Goal: Communication & Community: Answer question/provide support

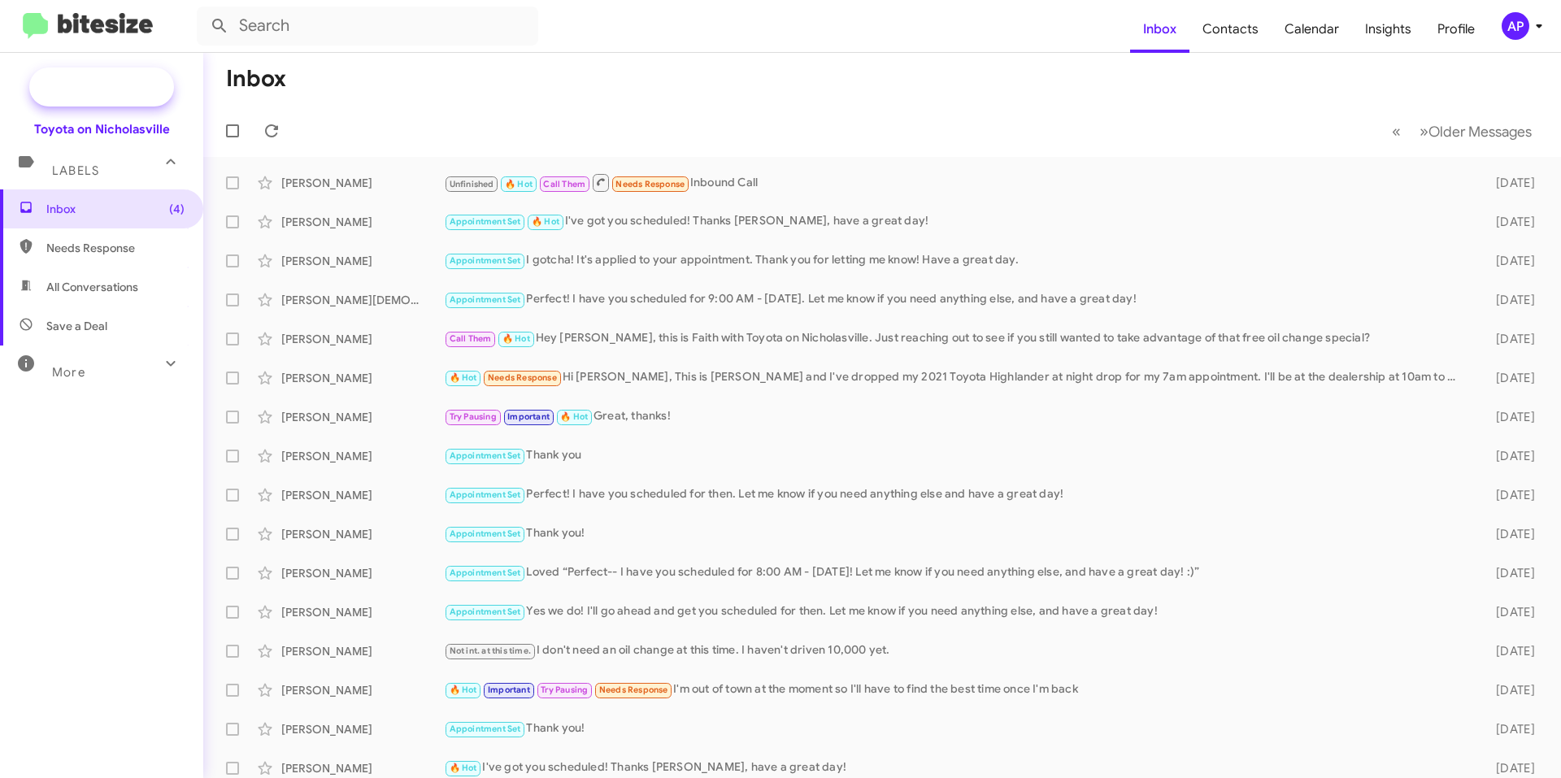
click at [86, 77] on span "New Campaign" at bounding box center [101, 86] width 145 height 39
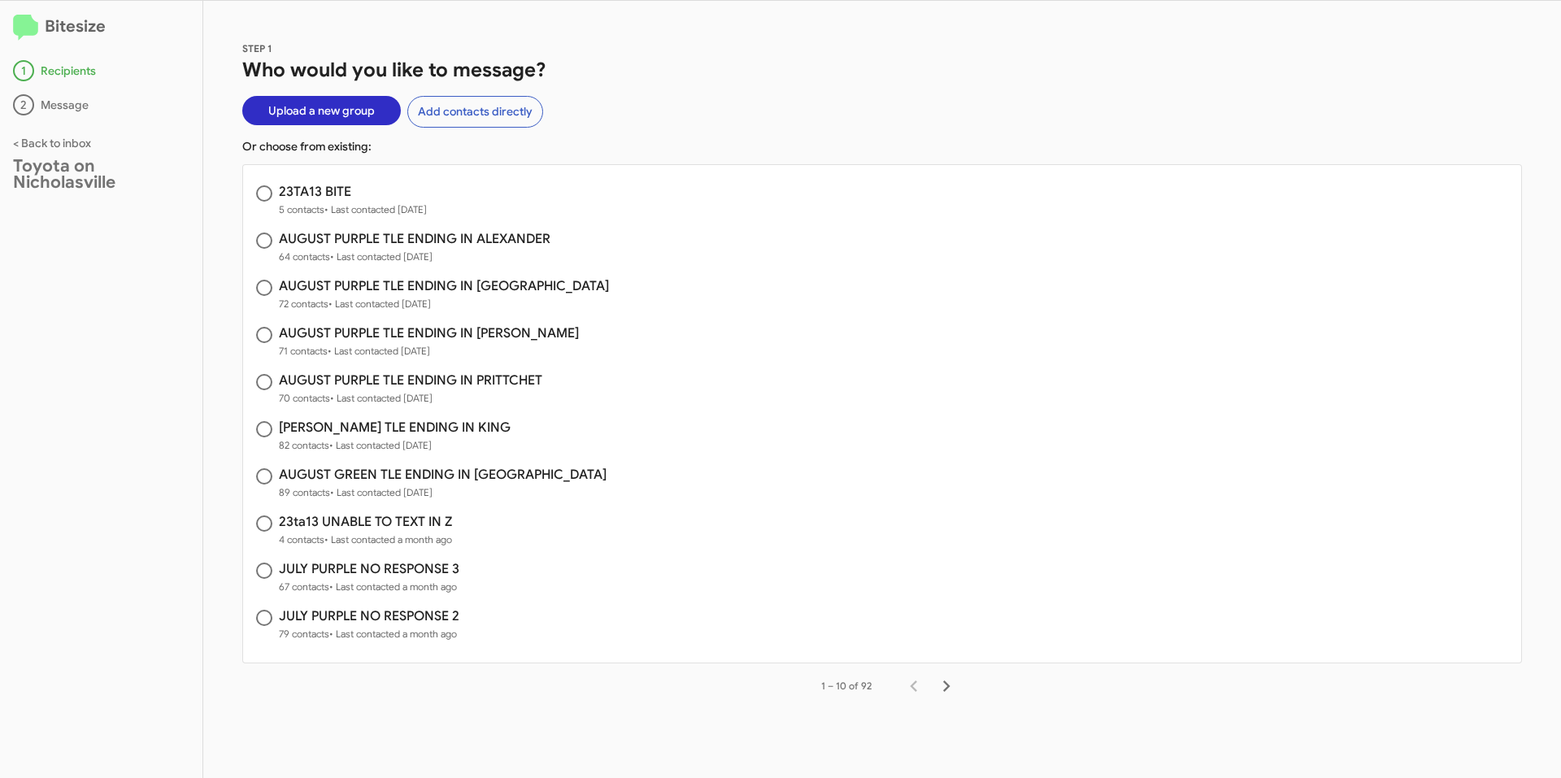
click at [330, 112] on span "Upload a new group" at bounding box center [321, 110] width 107 height 29
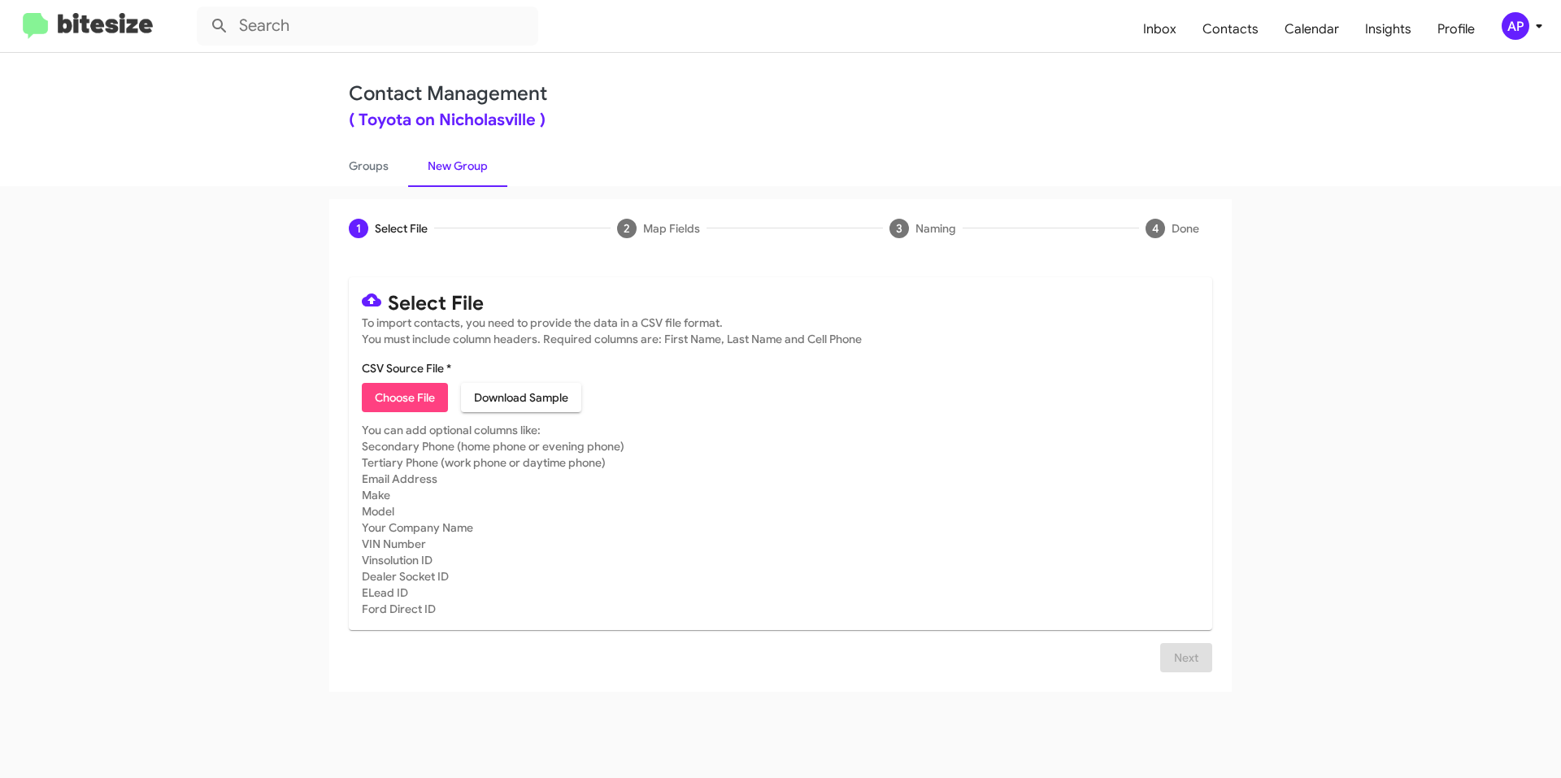
click at [431, 407] on span "Choose File" at bounding box center [405, 397] width 60 height 29
type input "AUGUST PURPLE TLE END IN [GEOGRAPHIC_DATA]"
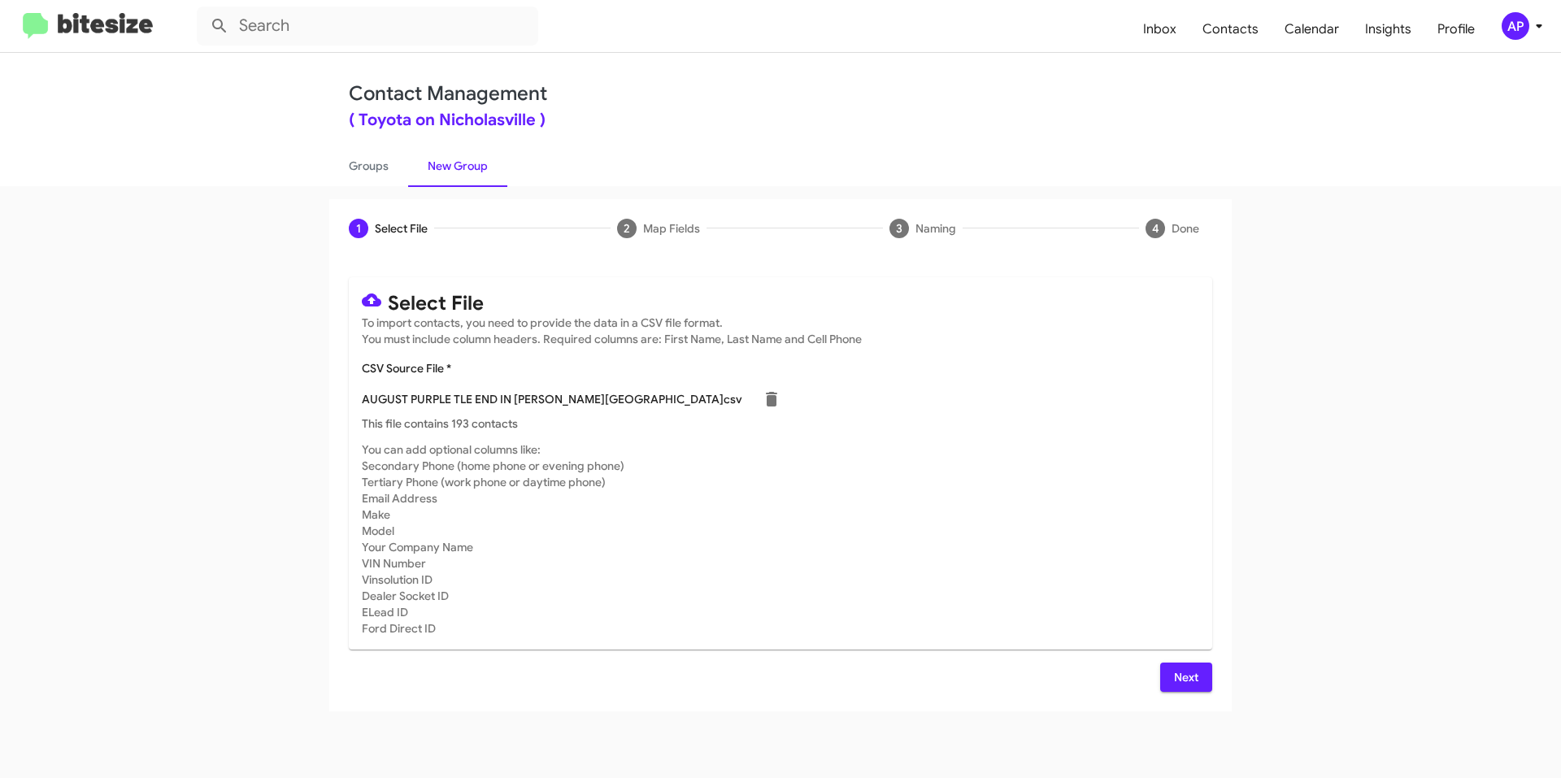
click at [1190, 677] on span "Next" at bounding box center [1187, 677] width 26 height 29
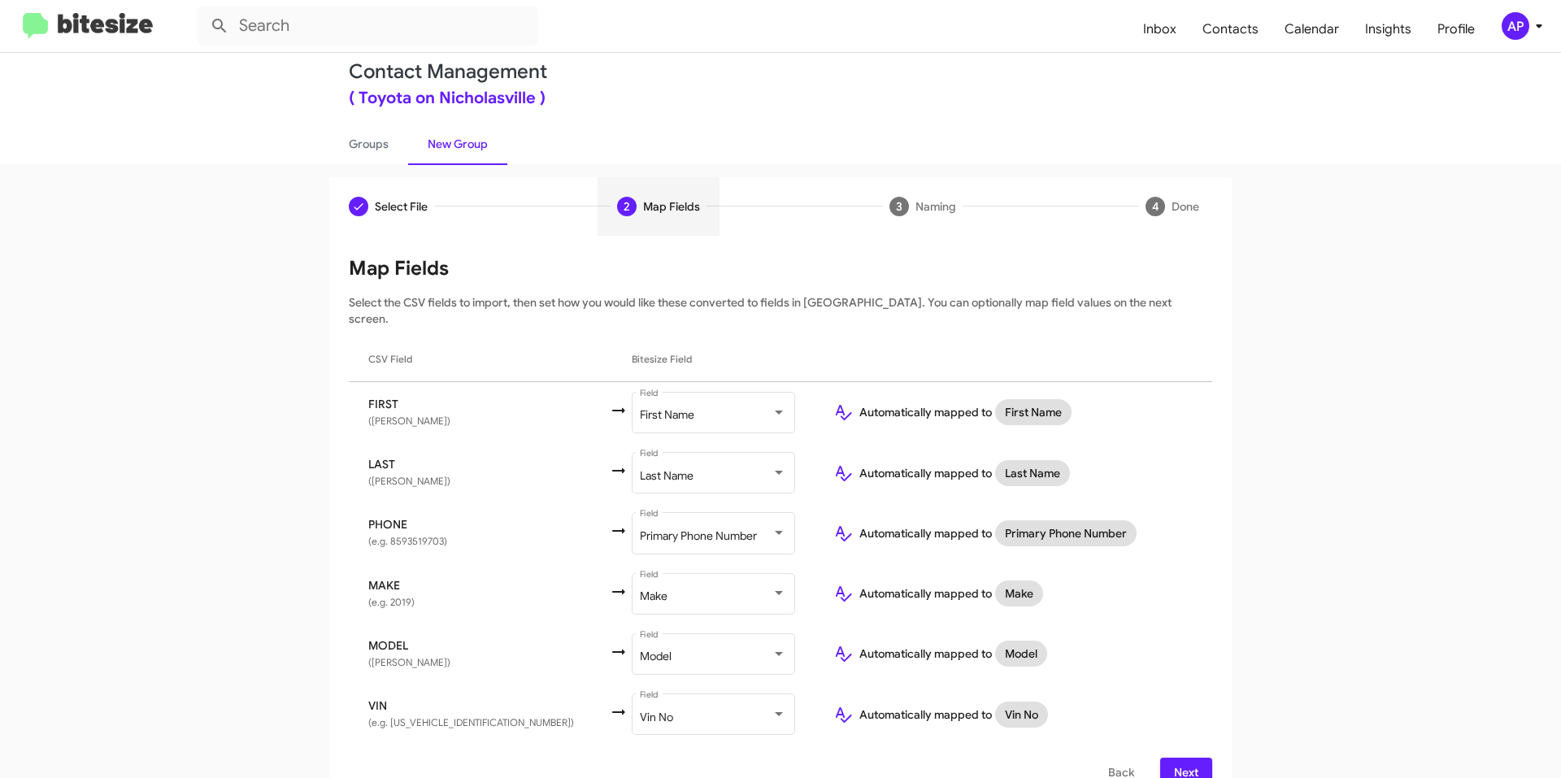
scroll to position [34, 0]
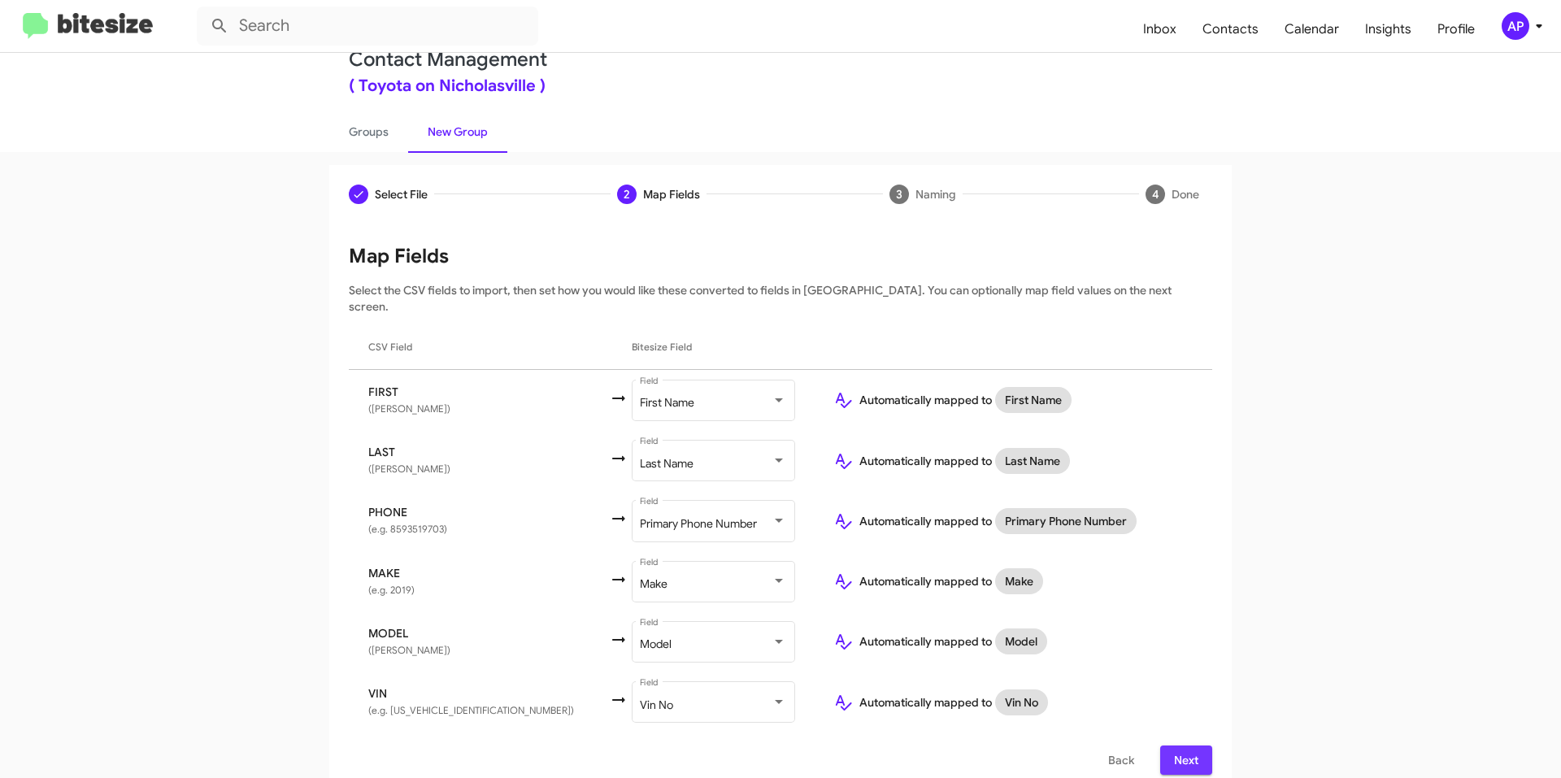
click at [1194, 746] on button "Next" at bounding box center [1186, 760] width 52 height 29
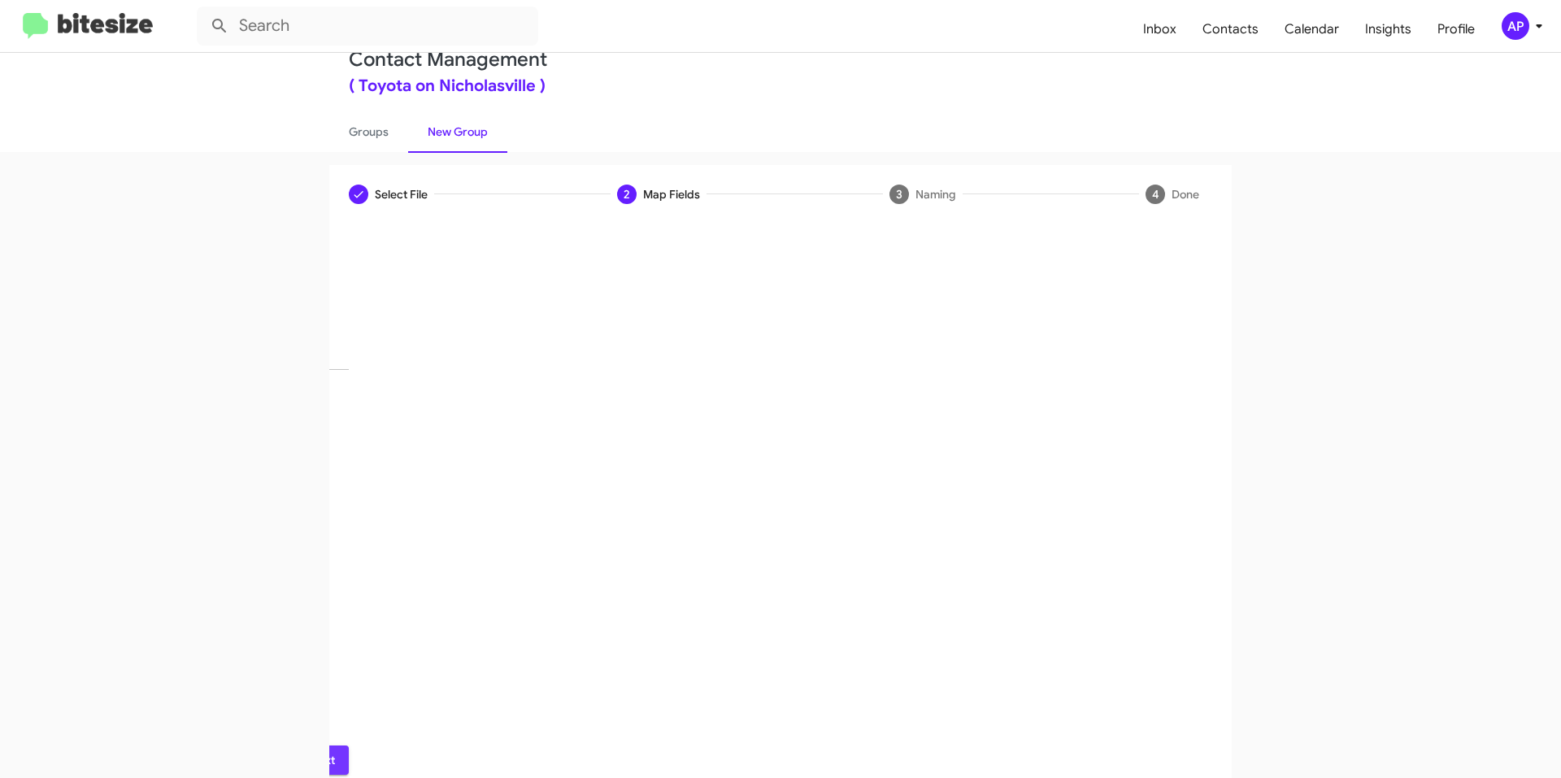
scroll to position [0, 0]
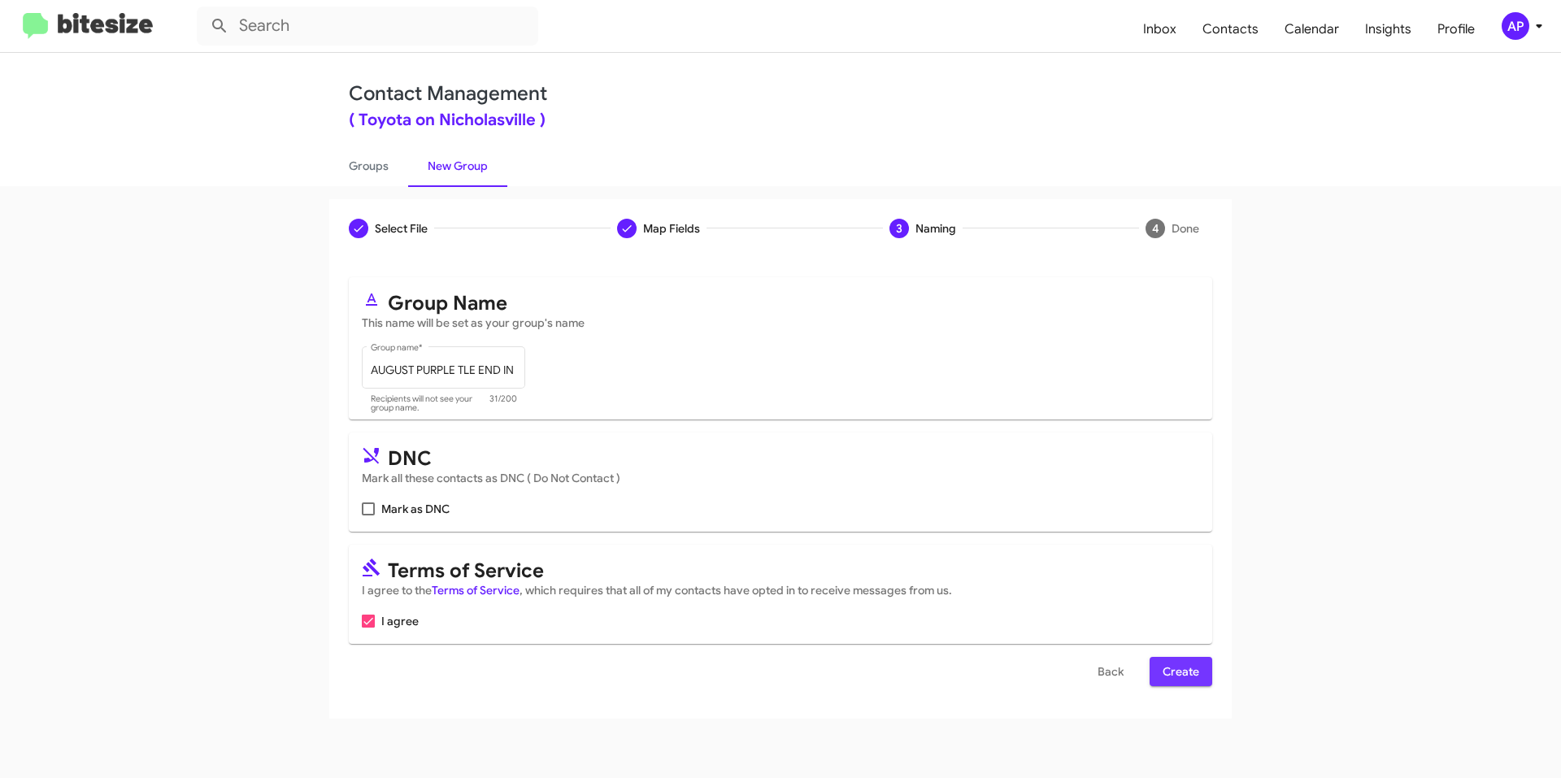
click at [1199, 675] on span "Create" at bounding box center [1181, 671] width 37 height 29
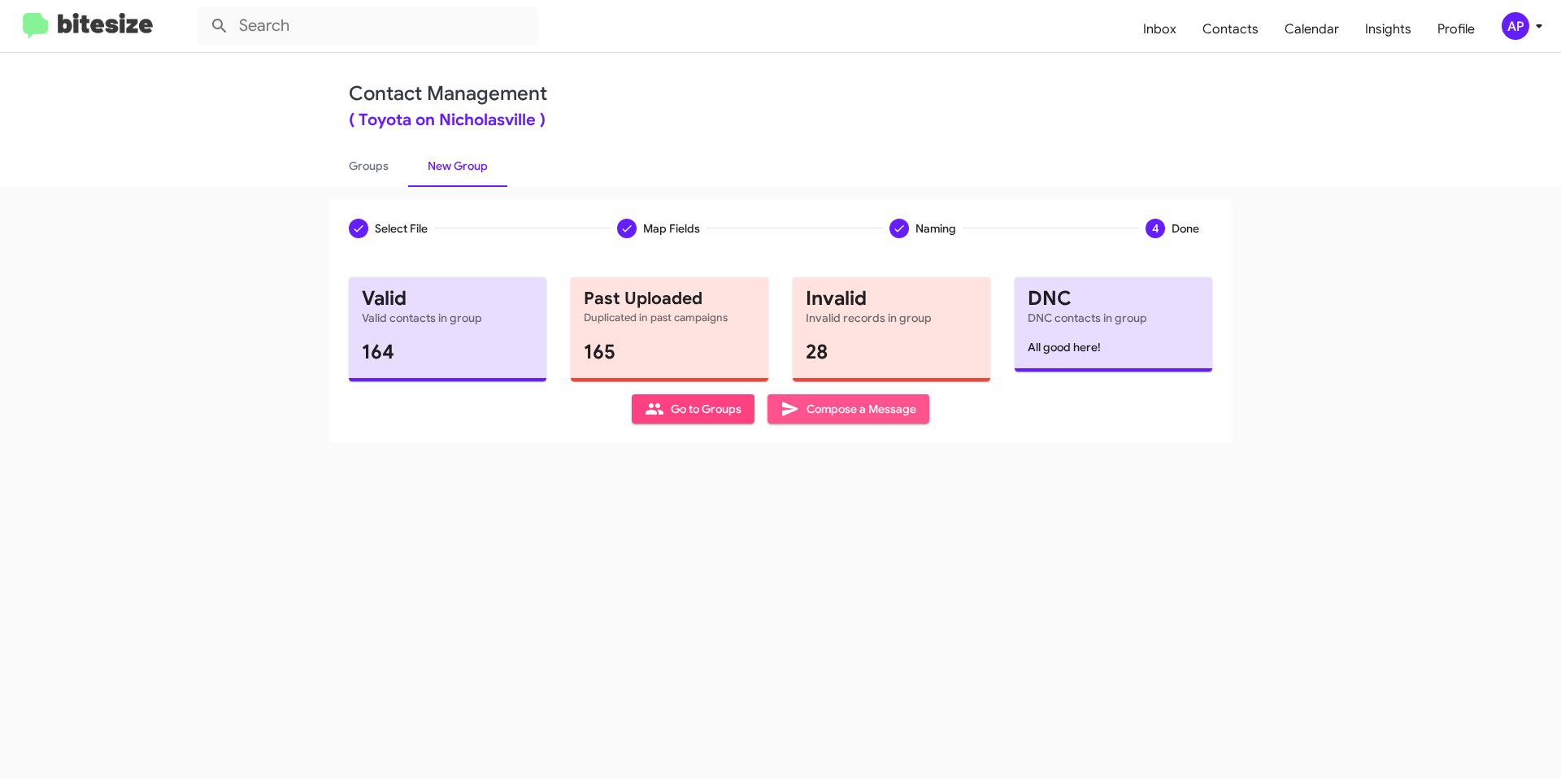
click at [885, 411] on span "Compose a Message" at bounding box center [849, 408] width 136 height 29
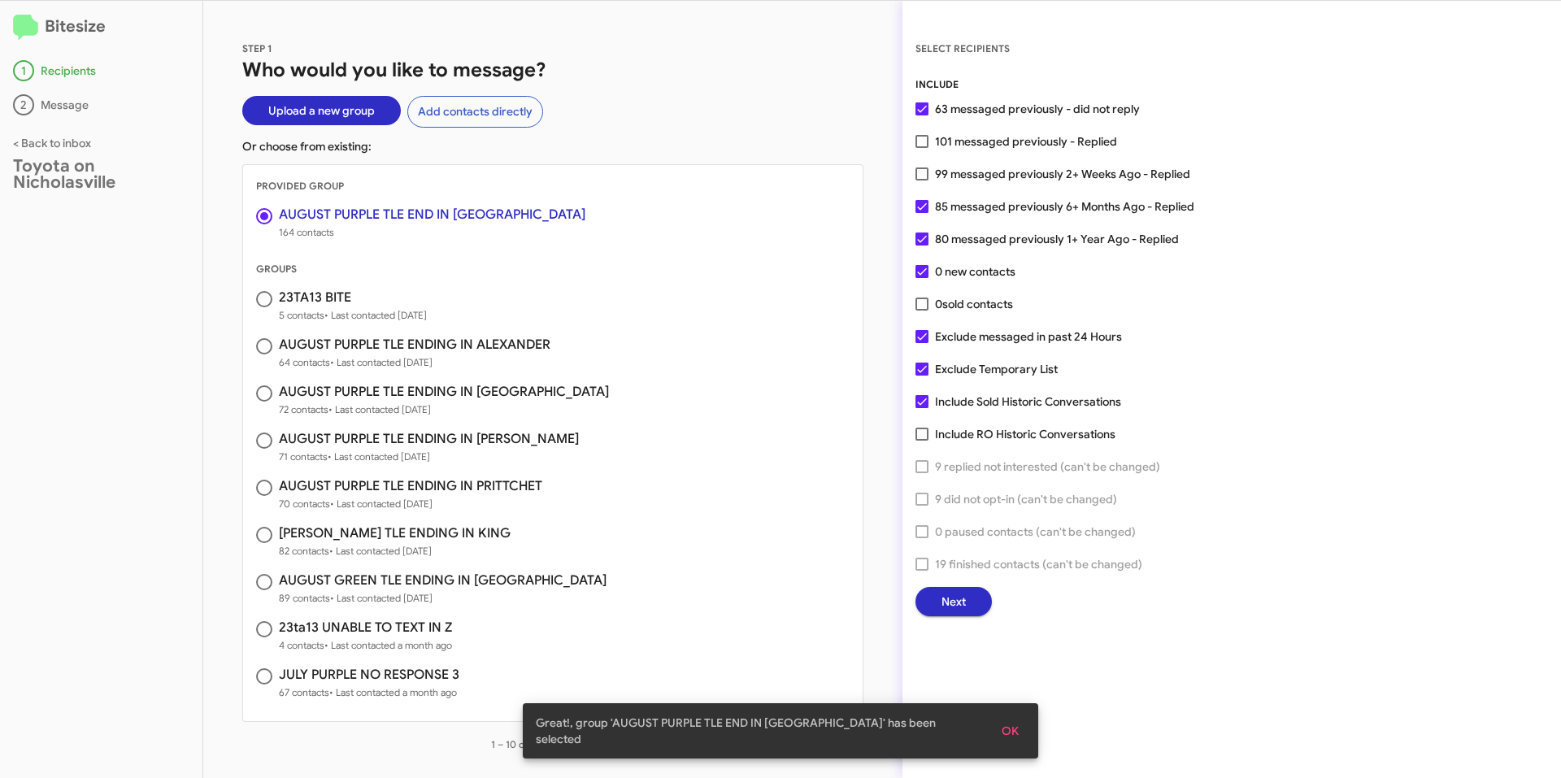
click at [924, 428] on span at bounding box center [922, 434] width 13 height 13
click at [922, 441] on input "Include RO Historic Conversations" at bounding box center [921, 441] width 1 height 1
checkbox input "true"
drag, startPoint x: 924, startPoint y: 300, endPoint x: 922, endPoint y: 268, distance: 32.6
click at [924, 298] on span at bounding box center [922, 304] width 13 height 13
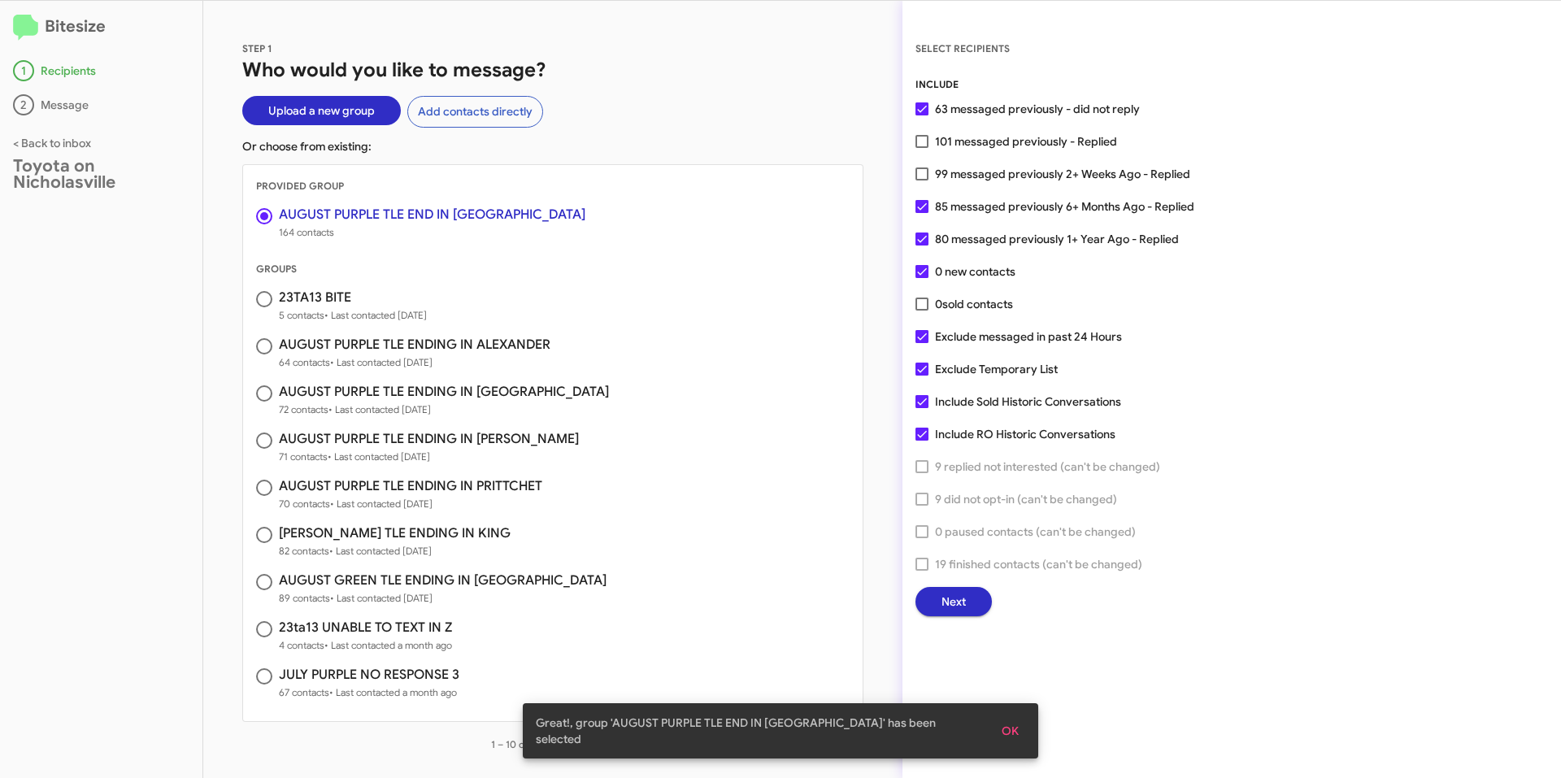
click at [922, 311] on input "0 sold contacts" at bounding box center [921, 311] width 1 height 1
checkbox input "true"
click at [921, 169] on span at bounding box center [922, 174] width 13 height 13
click at [921, 181] on input "99 messaged previously 2+ Weeks Ago - Replied" at bounding box center [921, 181] width 1 height 1
checkbox input "true"
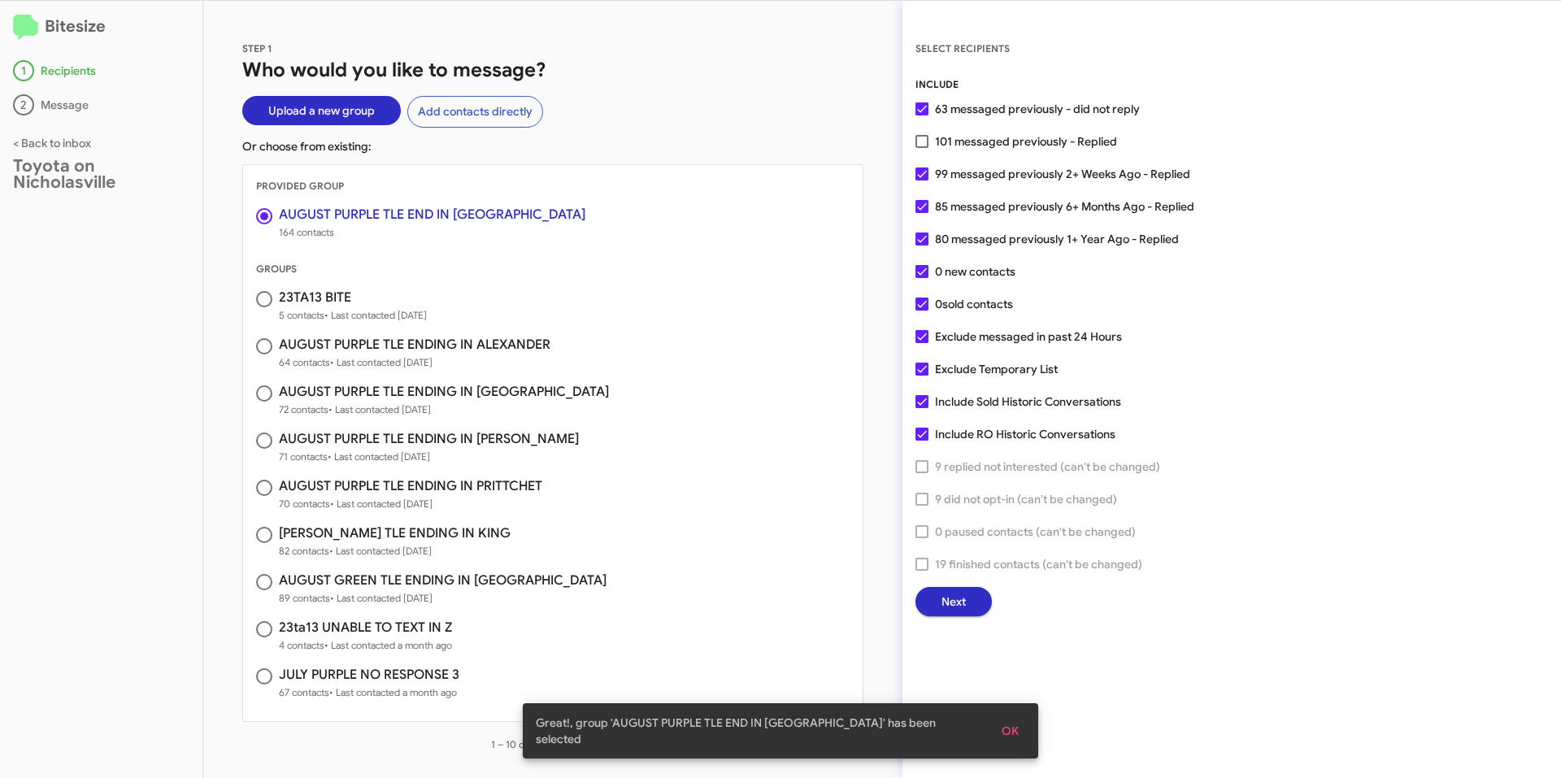
click at [922, 131] on div "INCLUDE 63 messaged previously - did not reply 101 messaged previously - Replie…" at bounding box center [1232, 346] width 633 height 540
click at [922, 139] on span at bounding box center [922, 141] width 13 height 13
click at [922, 148] on input "101 messaged previously - Replied" at bounding box center [921, 148] width 1 height 1
checkbox input "true"
click at [913, 336] on div "SELECT RECIPIENTS INCLUDE 63 messaged previously - did not reply 101 messaged p…" at bounding box center [1232, 328] width 659 height 577
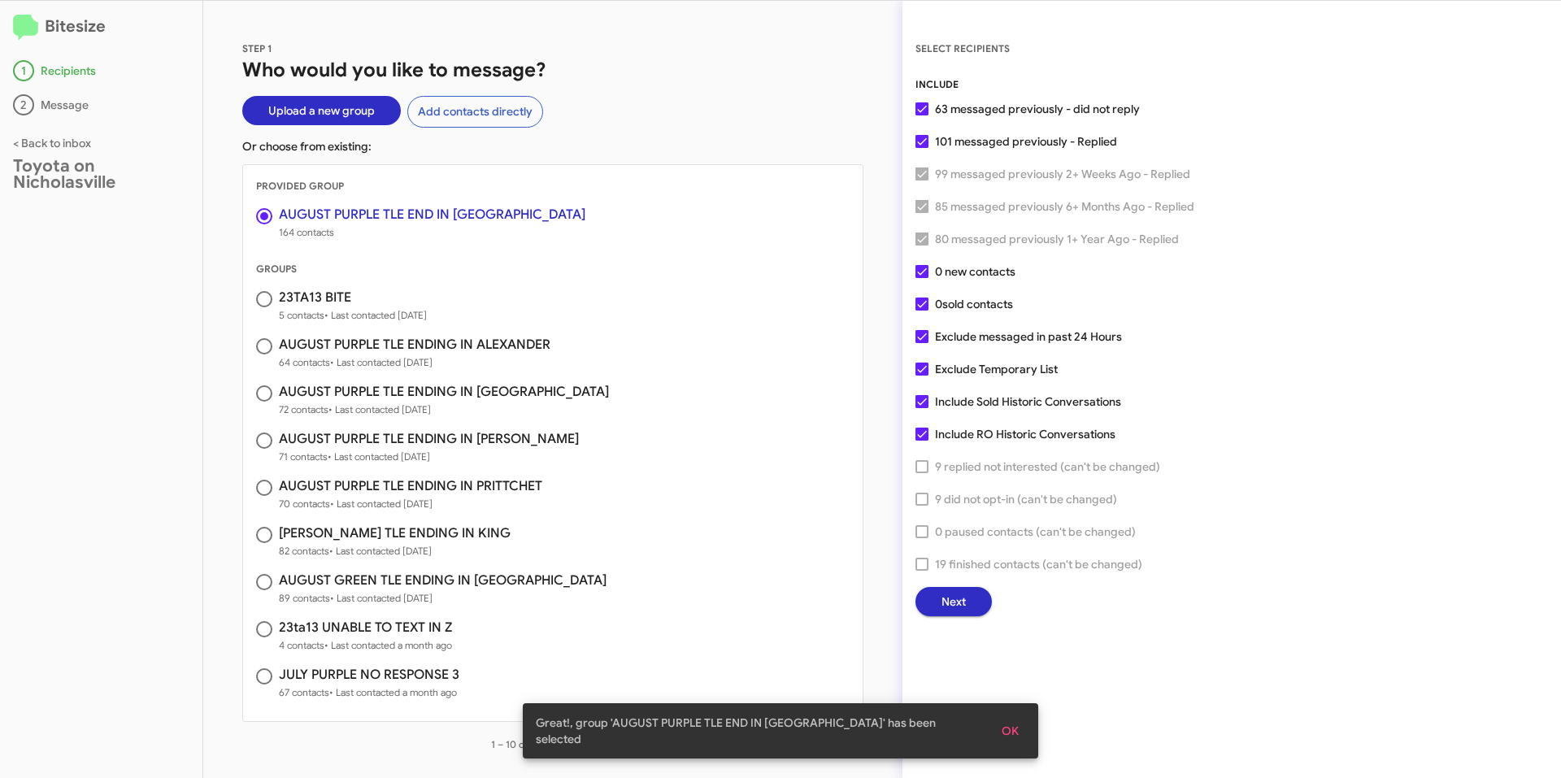
click at [919, 337] on span at bounding box center [922, 336] width 13 height 13
click at [921, 343] on input "Exclude messaged in past 24 Hours" at bounding box center [921, 343] width 1 height 1
checkbox input "false"
click at [923, 364] on span at bounding box center [922, 369] width 13 height 13
click at [922, 376] on input "Exclude Temporary List" at bounding box center [921, 376] width 1 height 1
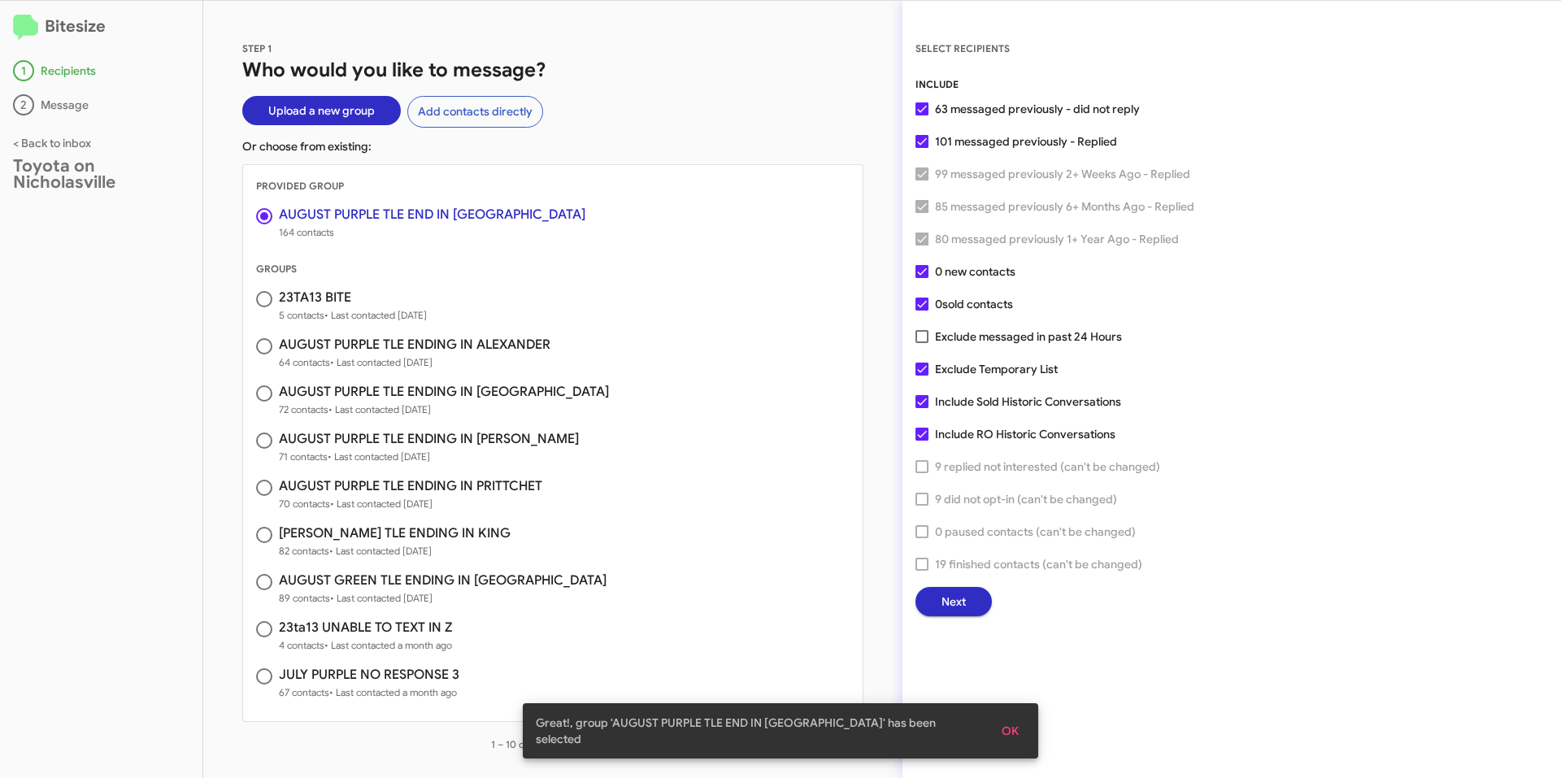
checkbox input "false"
click at [956, 604] on span "Next" at bounding box center [954, 601] width 24 height 29
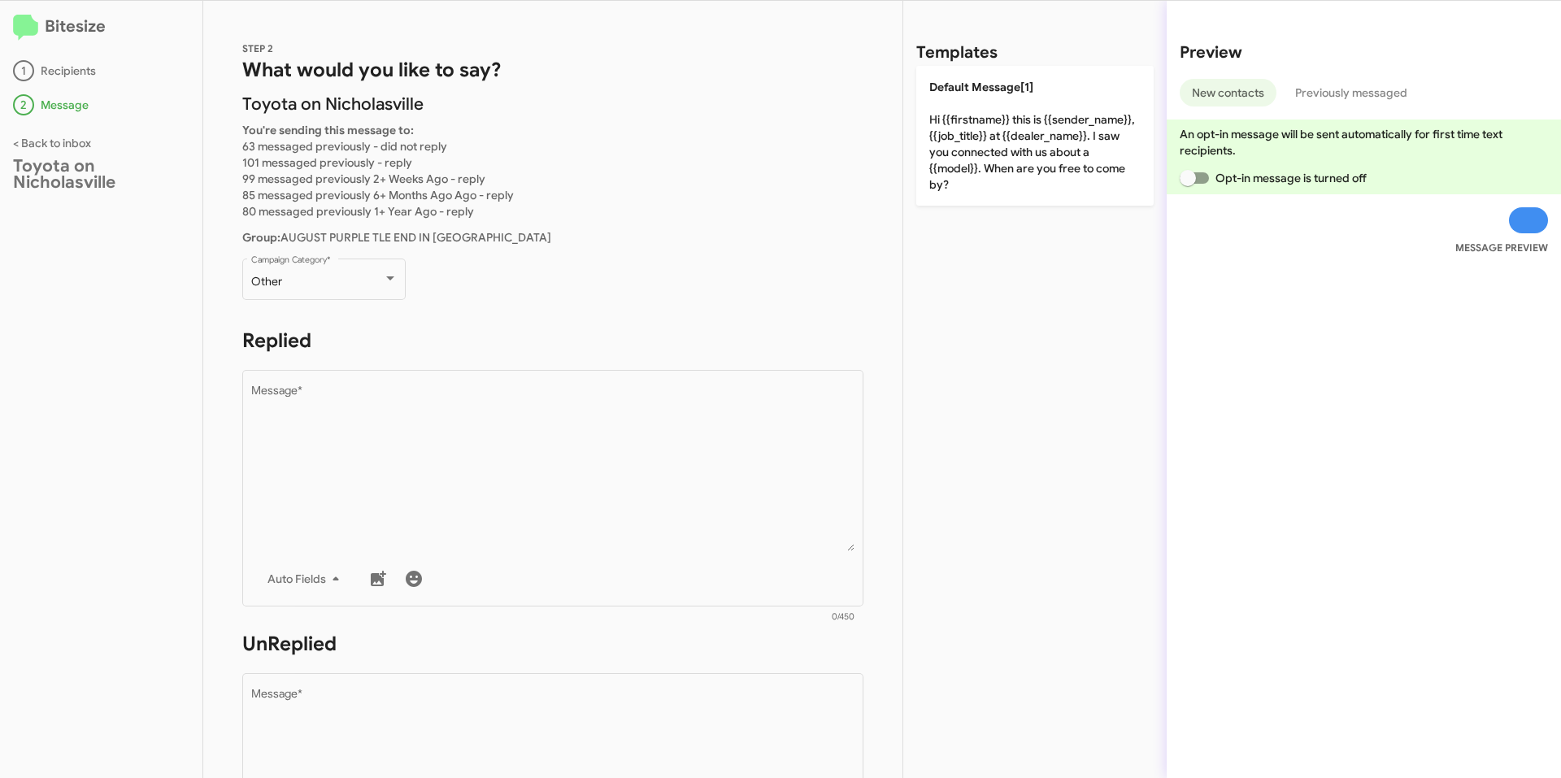
drag, startPoint x: 60, startPoint y: 399, endPoint x: 155, endPoint y: 399, distance: 94.3
click at [60, 399] on div "Bitesize 1 Recipients 2 Message < Back to inbox Toyota on Nicholasville" at bounding box center [101, 389] width 203 height 777
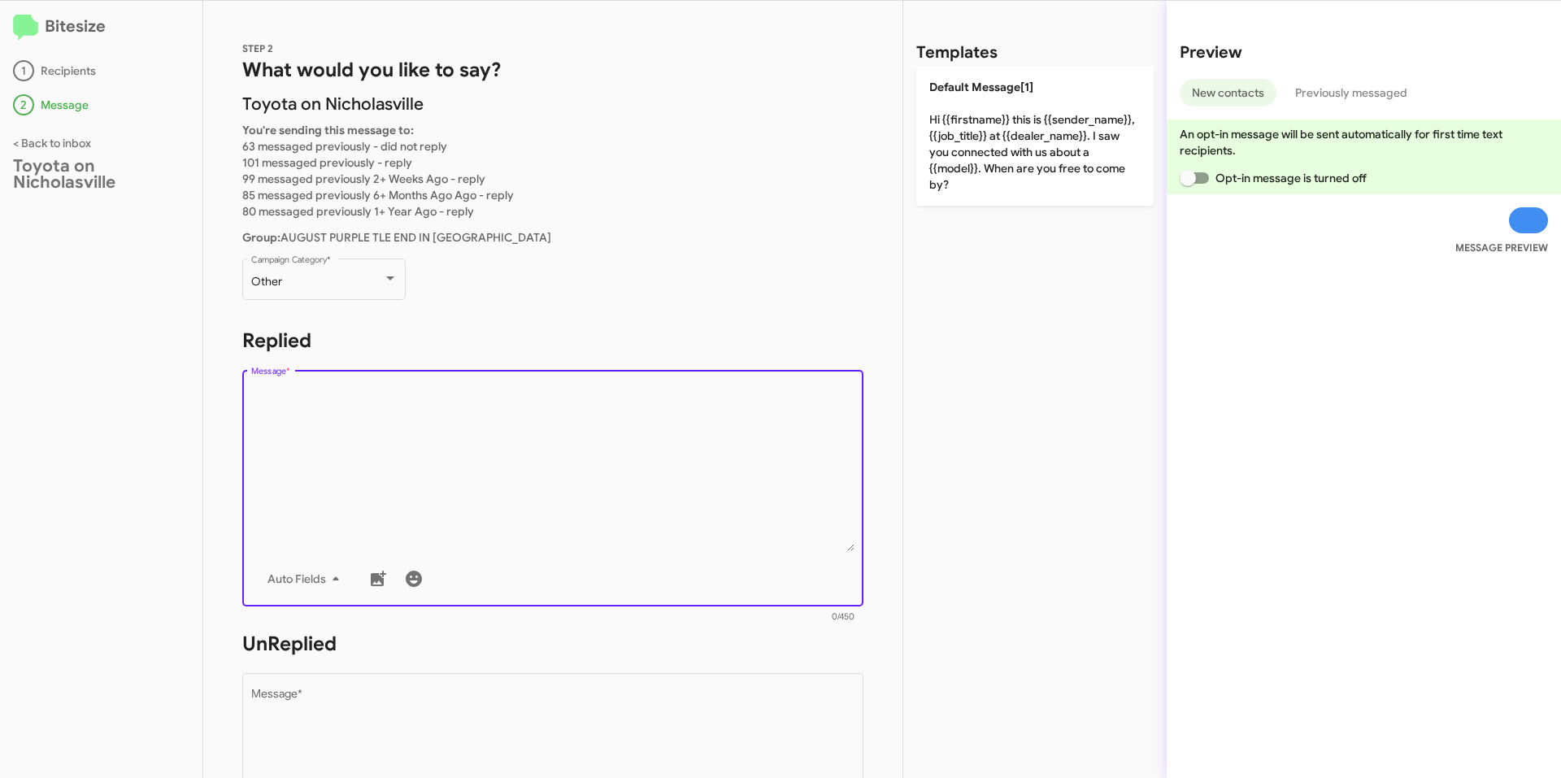
click at [532, 463] on textarea "Message *" at bounding box center [553, 468] width 604 height 166
paste textarea "Good TIME! This is [PERSON_NAME] with Toyota on Nicholasville. I'm reaching out…"
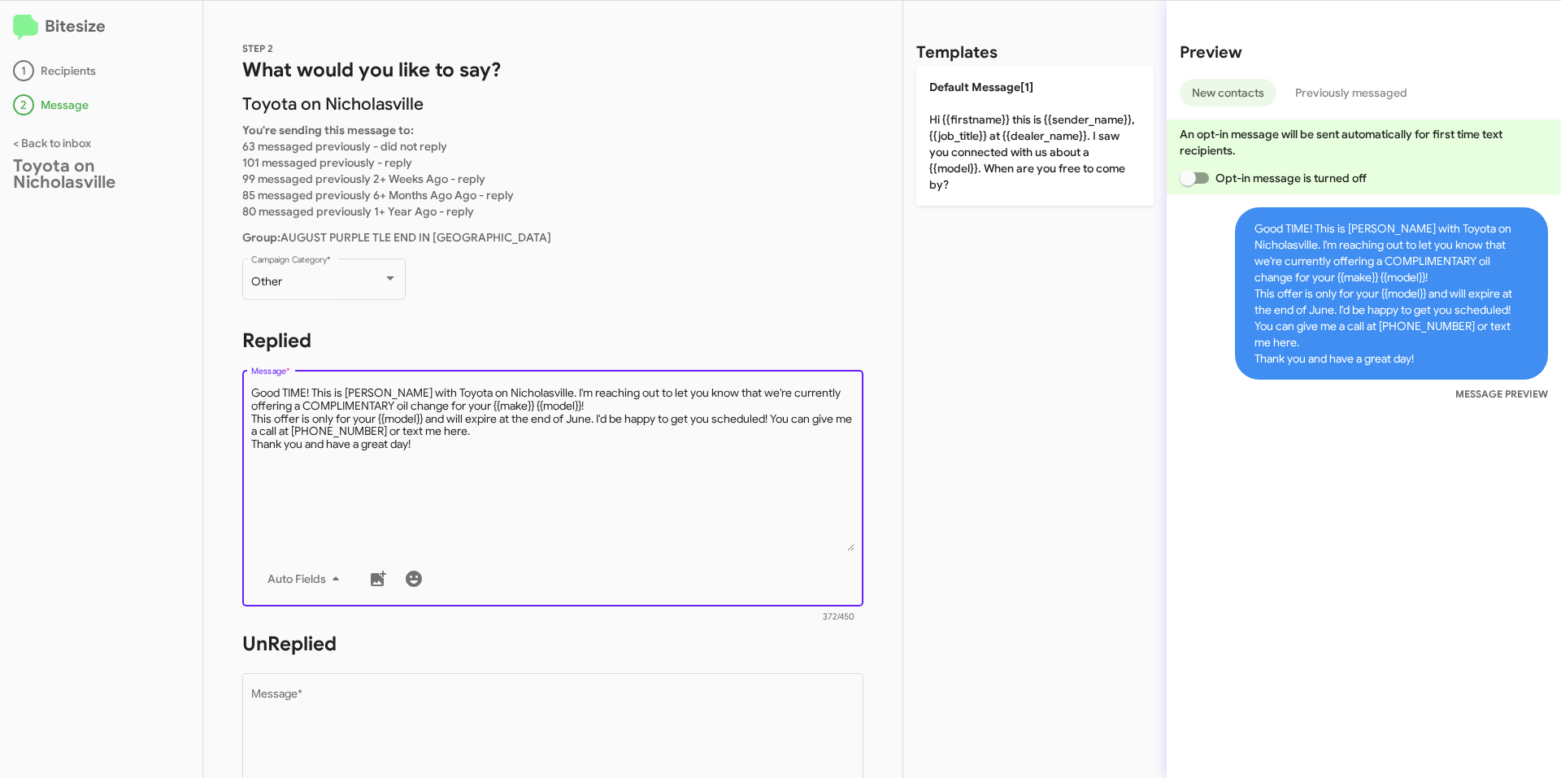
click at [308, 392] on textarea "Message *" at bounding box center [553, 468] width 604 height 166
click at [370, 427] on textarea "Message *" at bounding box center [553, 468] width 604 height 166
click at [461, 446] on textarea "Message *" at bounding box center [553, 468] width 604 height 166
drag, startPoint x: 597, startPoint y: 417, endPoint x: 610, endPoint y: 418, distance: 13.0
click at [597, 417] on textarea "Message *" at bounding box center [553, 468] width 604 height 166
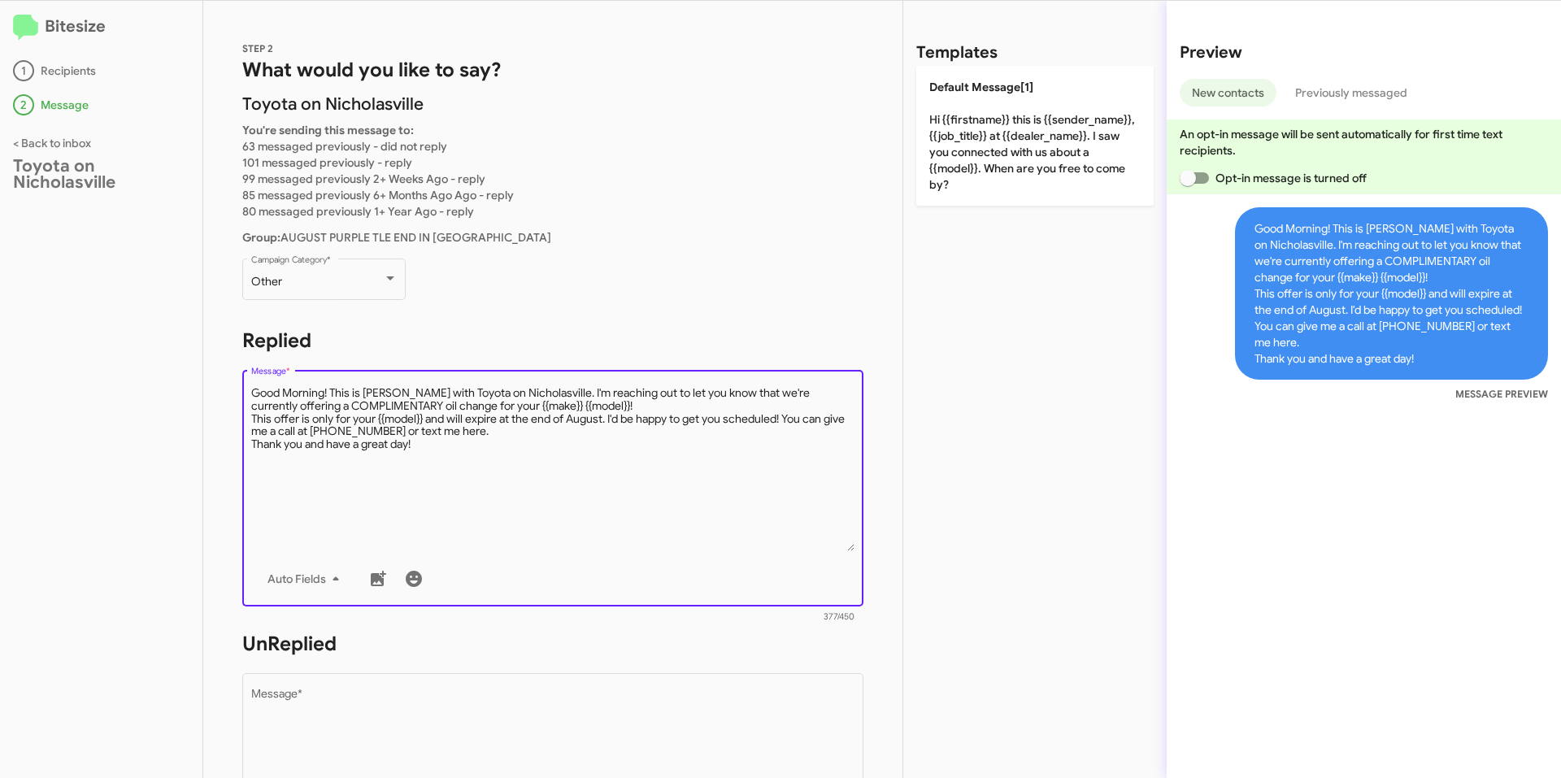
click at [607, 452] on textarea "Message *" at bounding box center [553, 468] width 604 height 166
click at [473, 451] on textarea "Message *" at bounding box center [553, 468] width 604 height 166
drag, startPoint x: 548, startPoint y: 455, endPoint x: 215, endPoint y: 387, distance: 340.2
click at [211, 387] on div "STEP 2 What would you like to say? [PERSON_NAME] on Nicholasville You're sendin…" at bounding box center [552, 389] width 699 height 777
click at [496, 458] on textarea "Message *" at bounding box center [553, 468] width 604 height 166
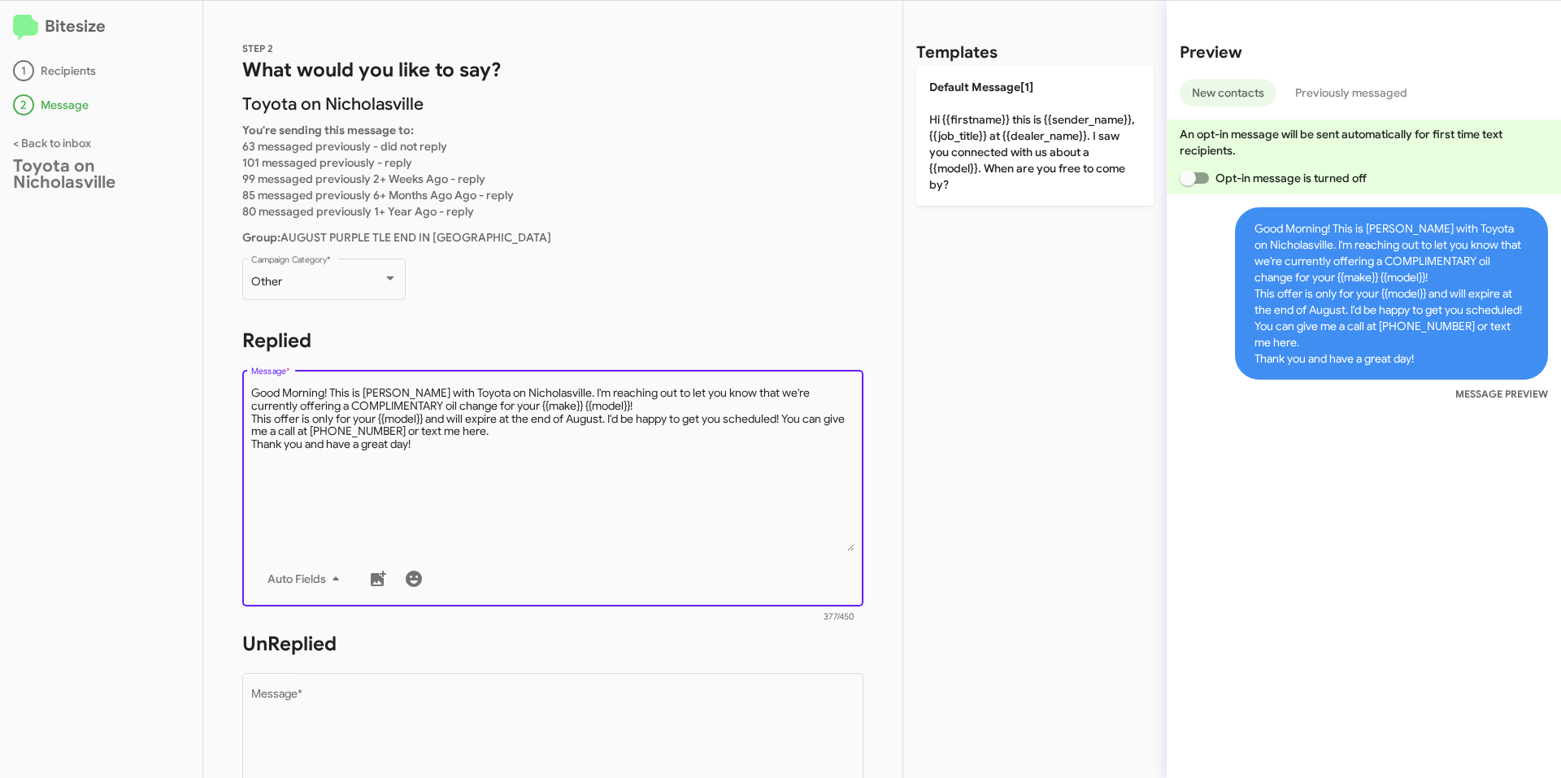
click at [497, 459] on textarea "Message *" at bounding box center [553, 468] width 604 height 166
click at [469, 446] on textarea "Message *" at bounding box center [553, 468] width 604 height 166
drag, startPoint x: 433, startPoint y: 447, endPoint x: 218, endPoint y: 388, distance: 223.5
click at [218, 389] on div "STEP 2 What would you like to say? [PERSON_NAME] on Nicholasville You're sendin…" at bounding box center [552, 389] width 699 height 777
click at [580, 446] on textarea "Message *" at bounding box center [553, 468] width 604 height 166
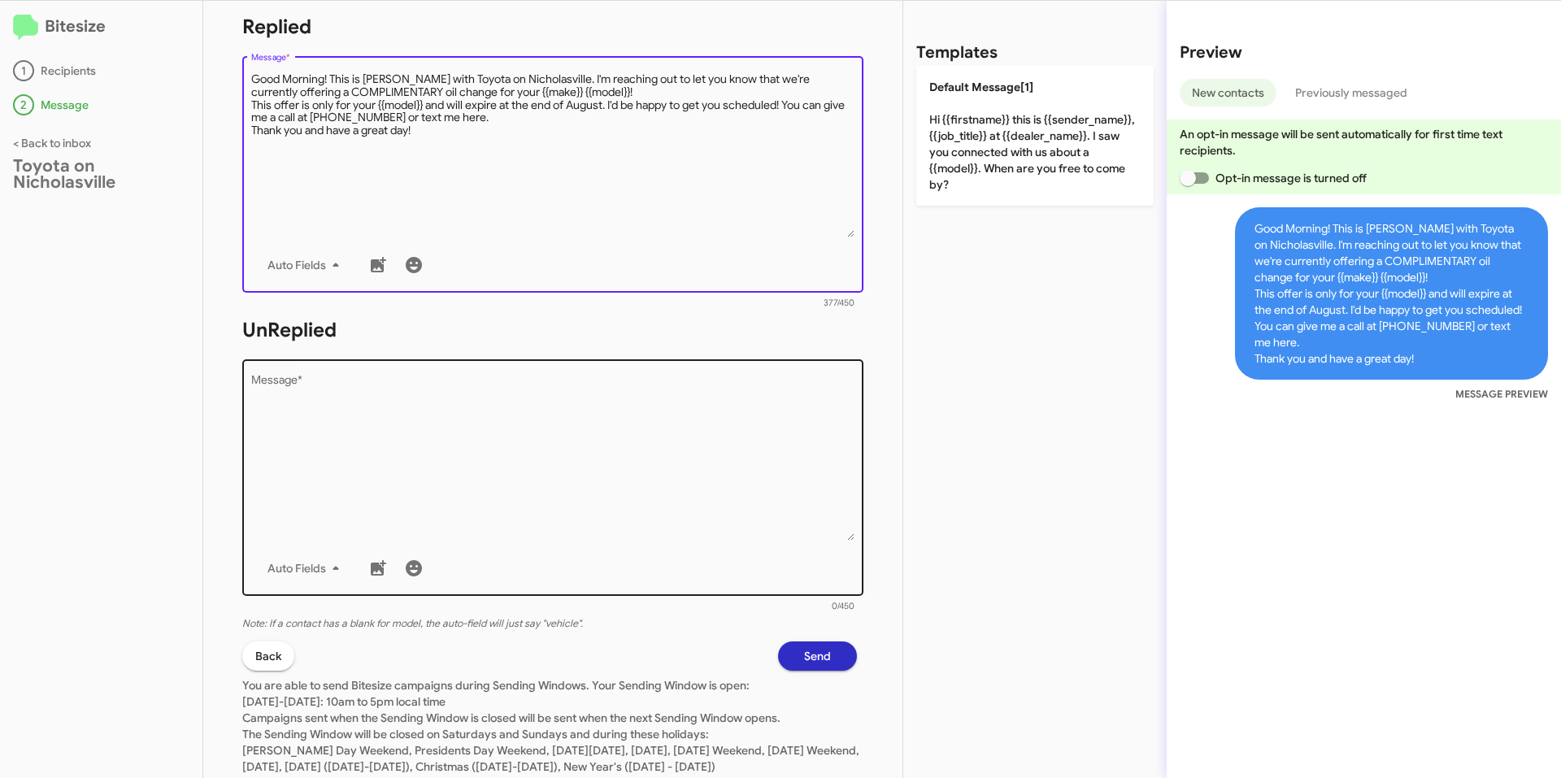
scroll to position [325, 0]
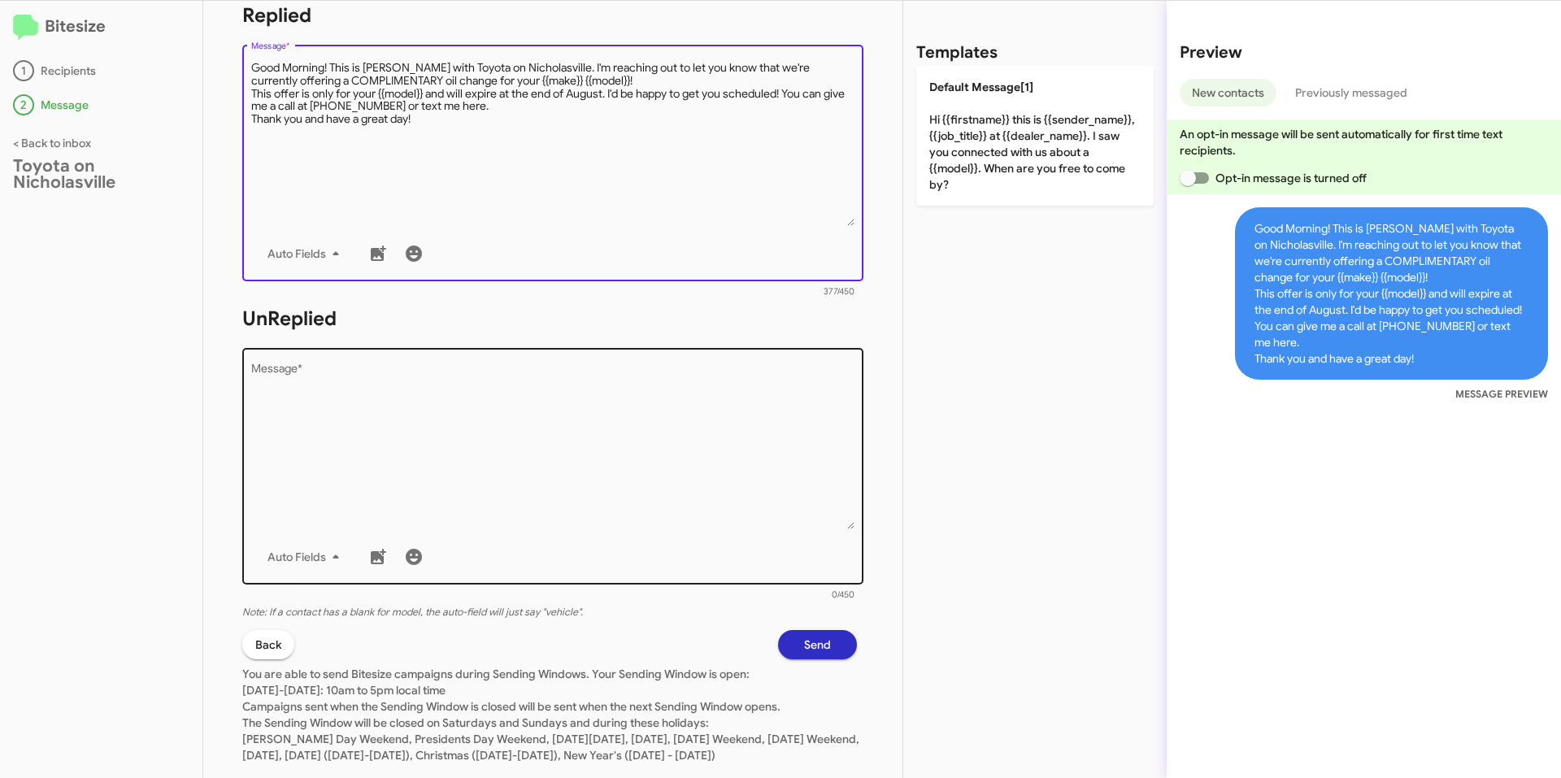
type textarea "Good Morning! This is [PERSON_NAME] with Toyota on Nicholasville. I'm reaching …"
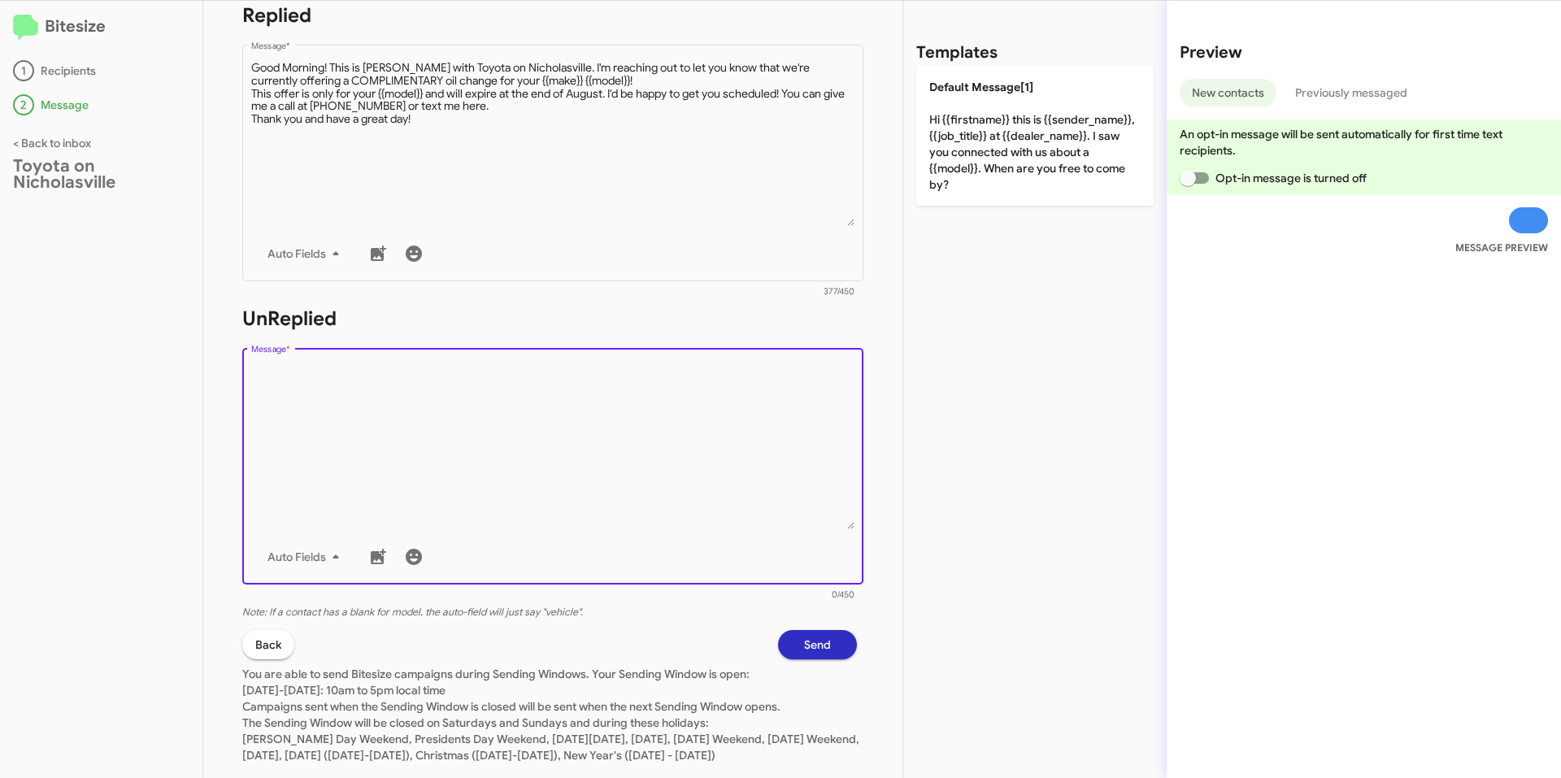
click at [445, 464] on textarea "Message *" at bounding box center [553, 447] width 604 height 166
paste textarea "Good Morning! This is [PERSON_NAME] with Toyota on Nicholasville. I'm reaching …"
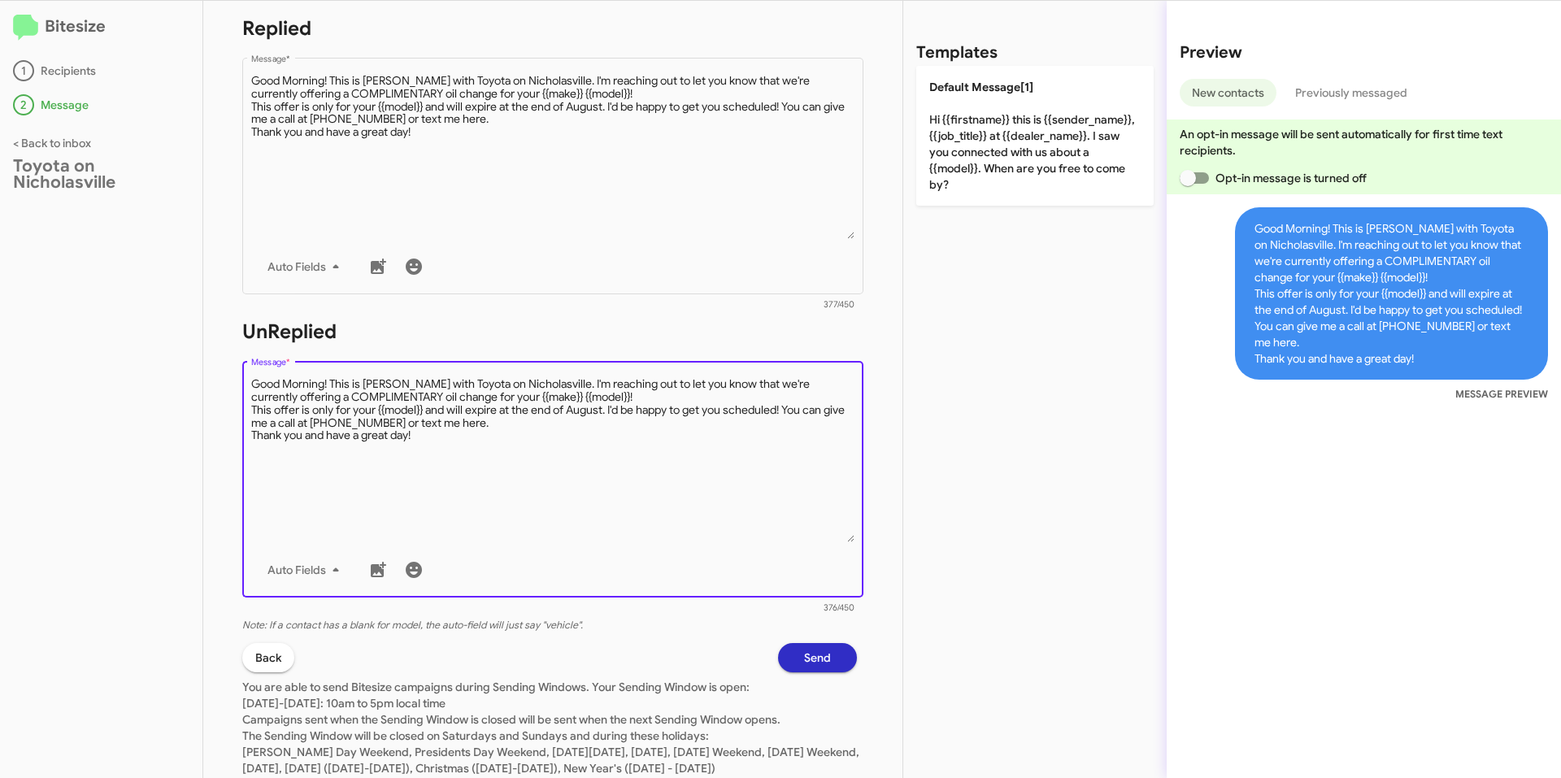
scroll to position [376, 0]
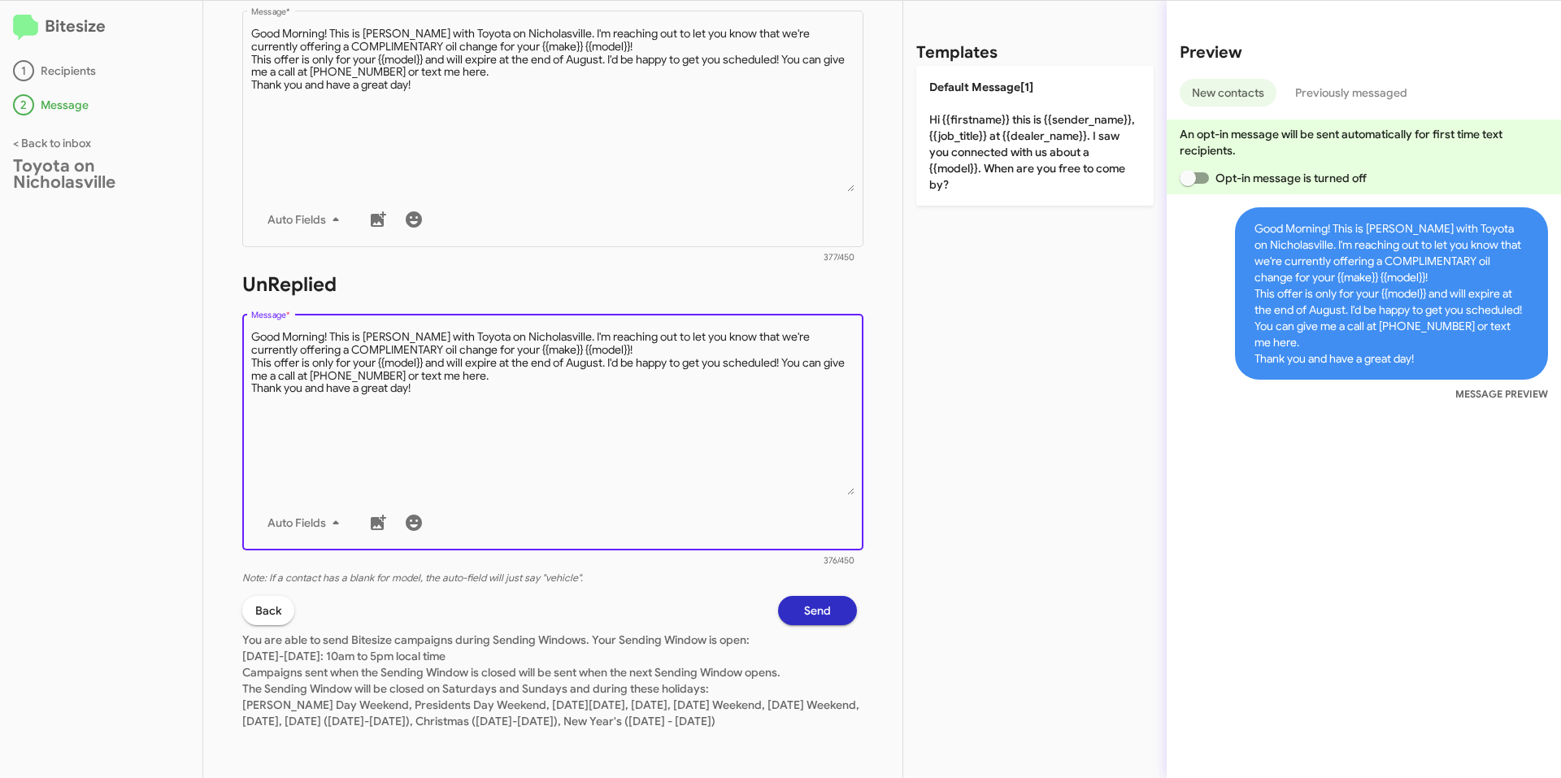
type textarea "Good Morning! This is [PERSON_NAME] with Toyota on Nicholasville. I'm reaching …"
click at [813, 601] on span "Send" at bounding box center [817, 610] width 27 height 29
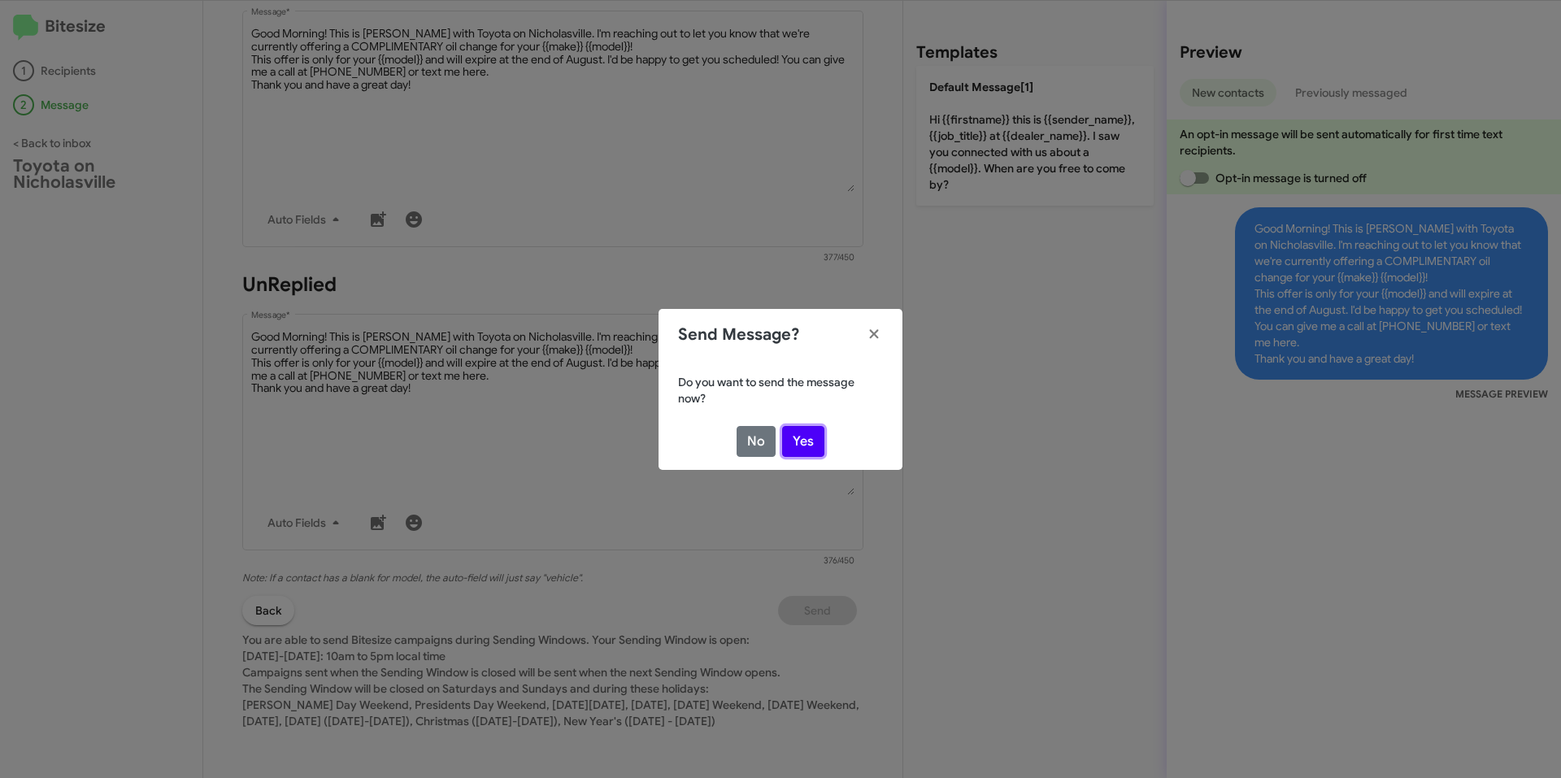
click at [793, 443] on button "Yes" at bounding box center [803, 441] width 42 height 31
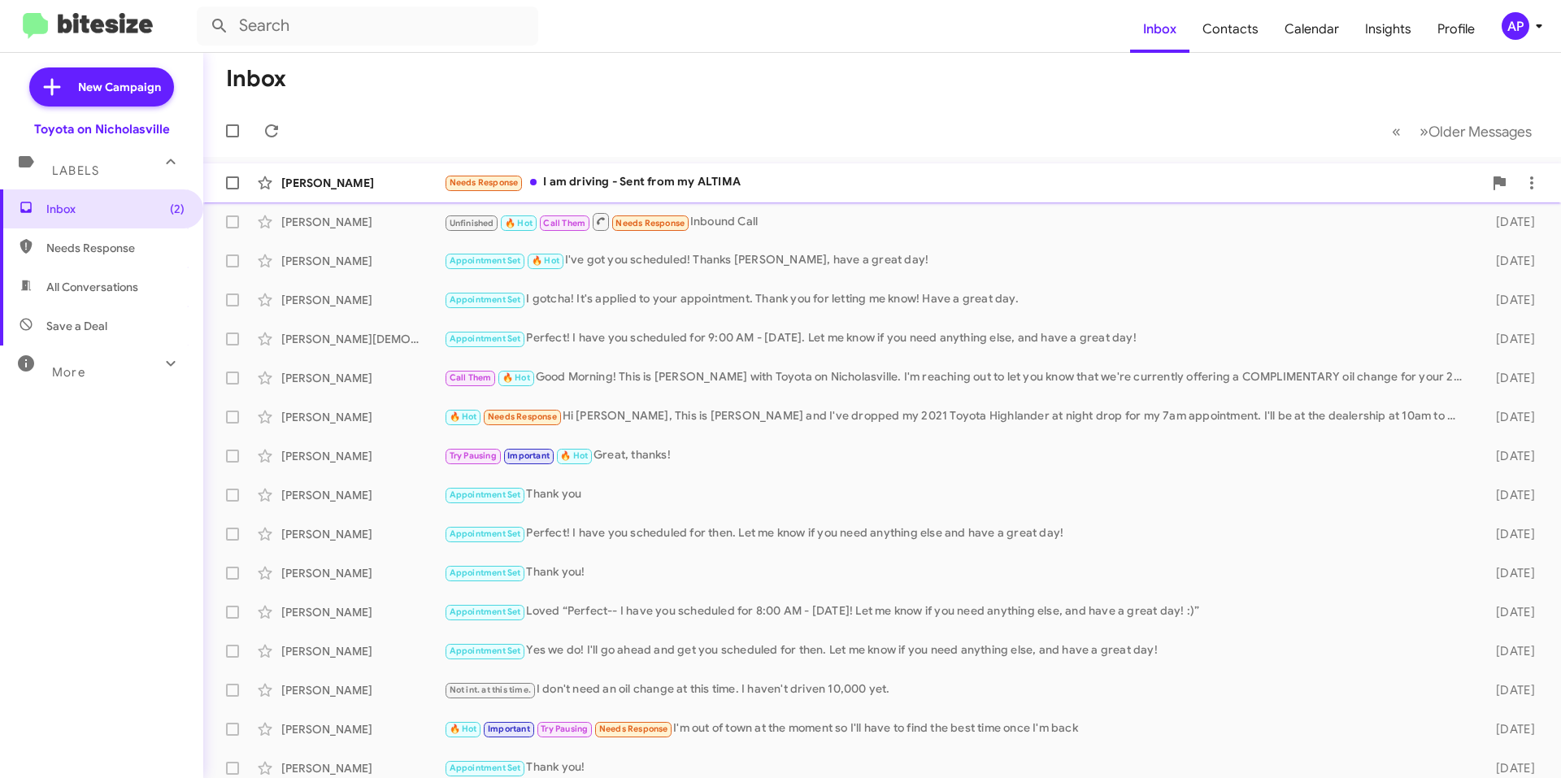
click at [829, 182] on div "Needs Response I am driving - Sent from my ALTIMA" at bounding box center [963, 182] width 1039 height 19
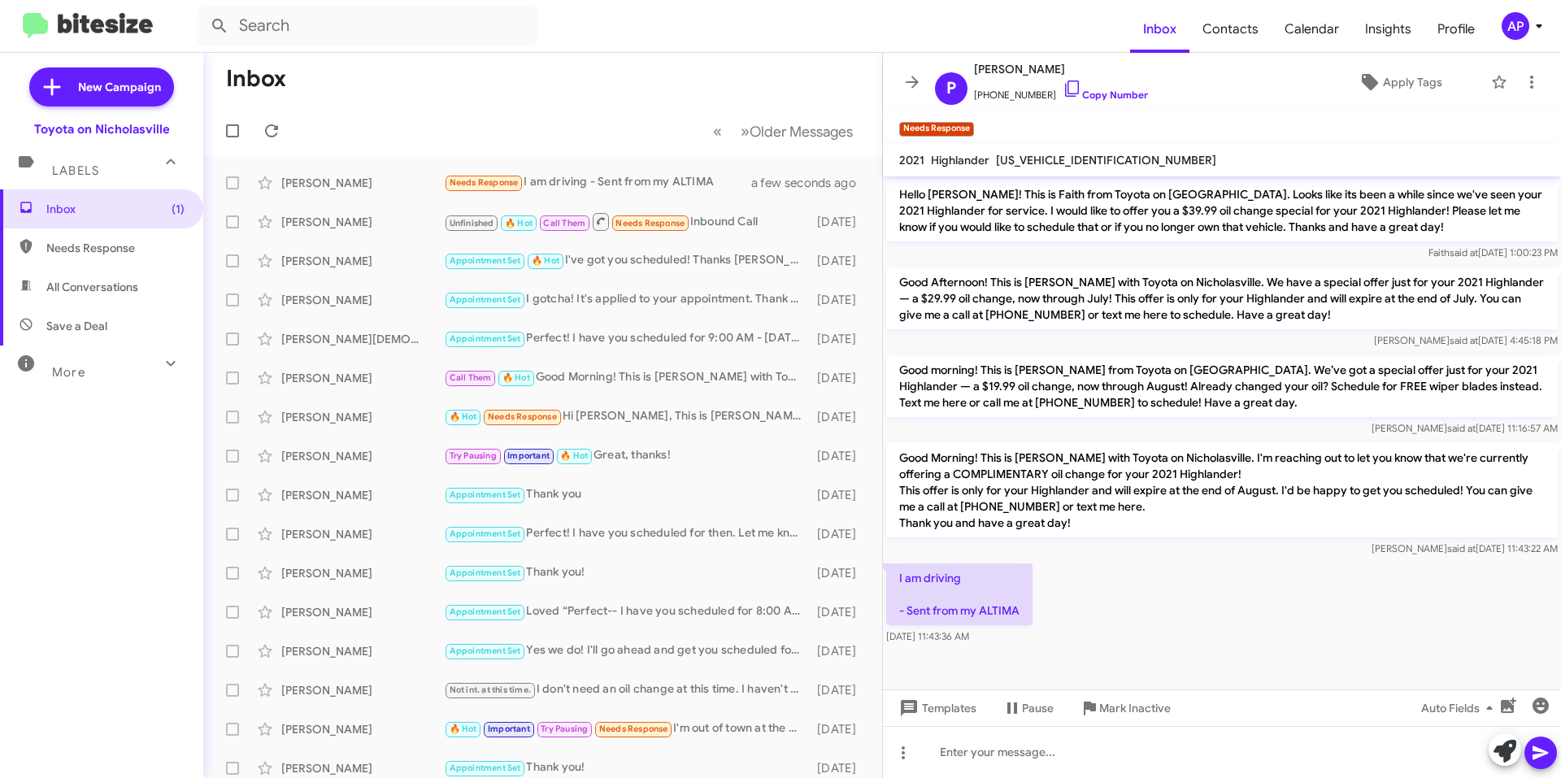
click at [902, 84] on span at bounding box center [912, 82] width 33 height 20
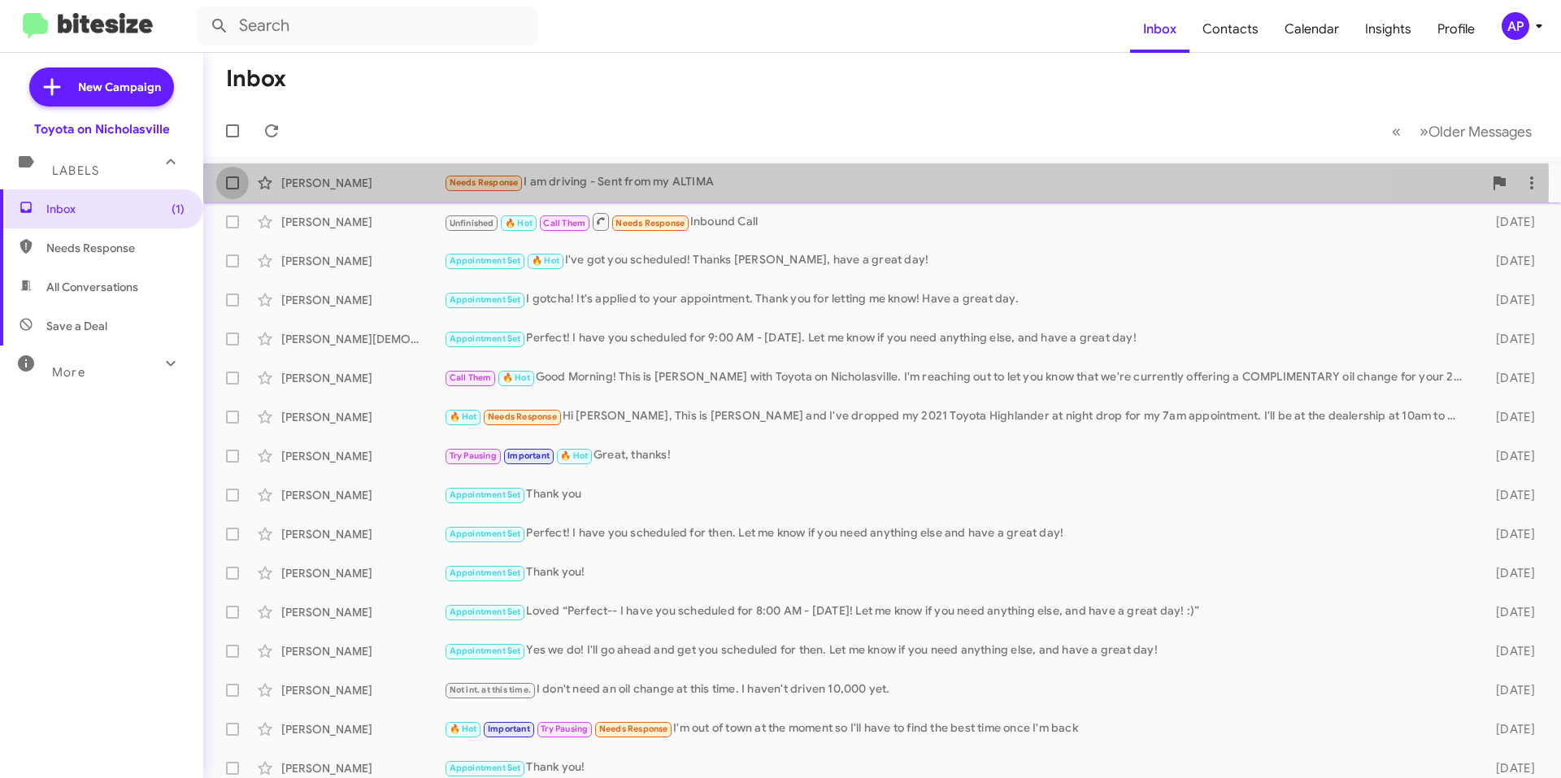
click at [230, 180] on span at bounding box center [232, 182] width 13 height 13
click at [232, 189] on input "checkbox" at bounding box center [232, 189] width 1 height 1
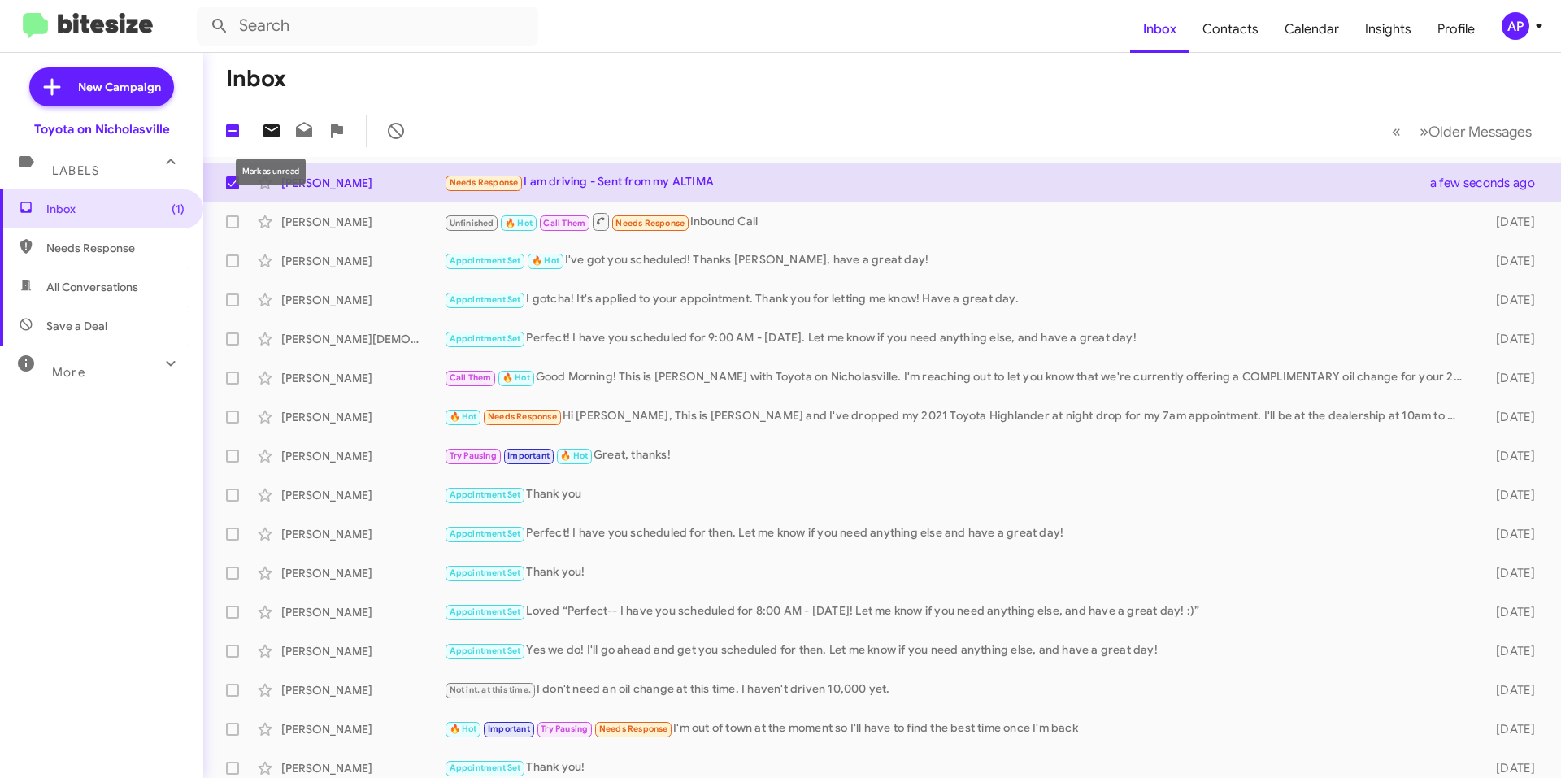
click at [278, 122] on icon at bounding box center [272, 131] width 20 height 20
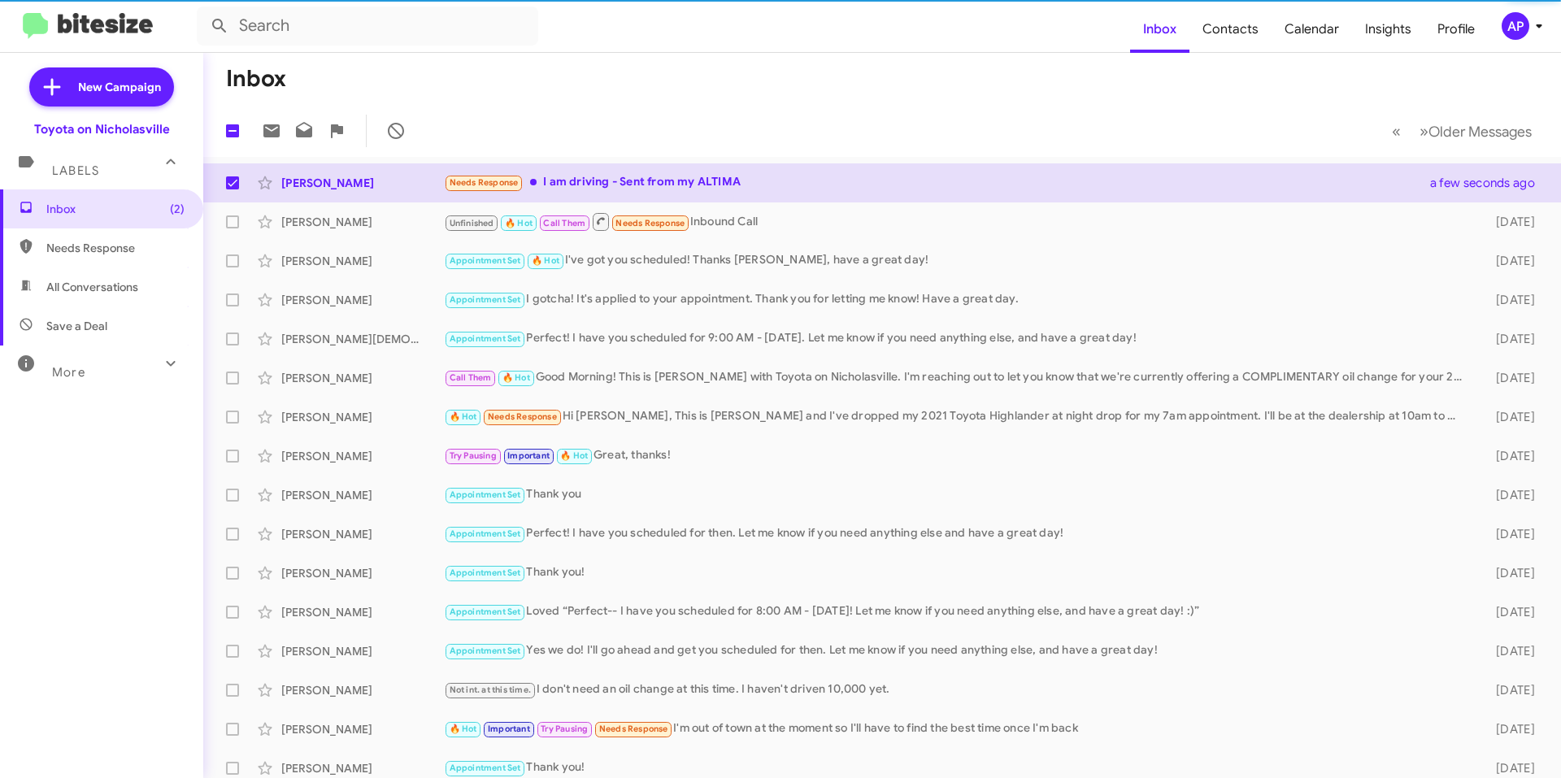
click at [643, 57] on mat-toolbar-row "Inbox" at bounding box center [882, 79] width 1358 height 52
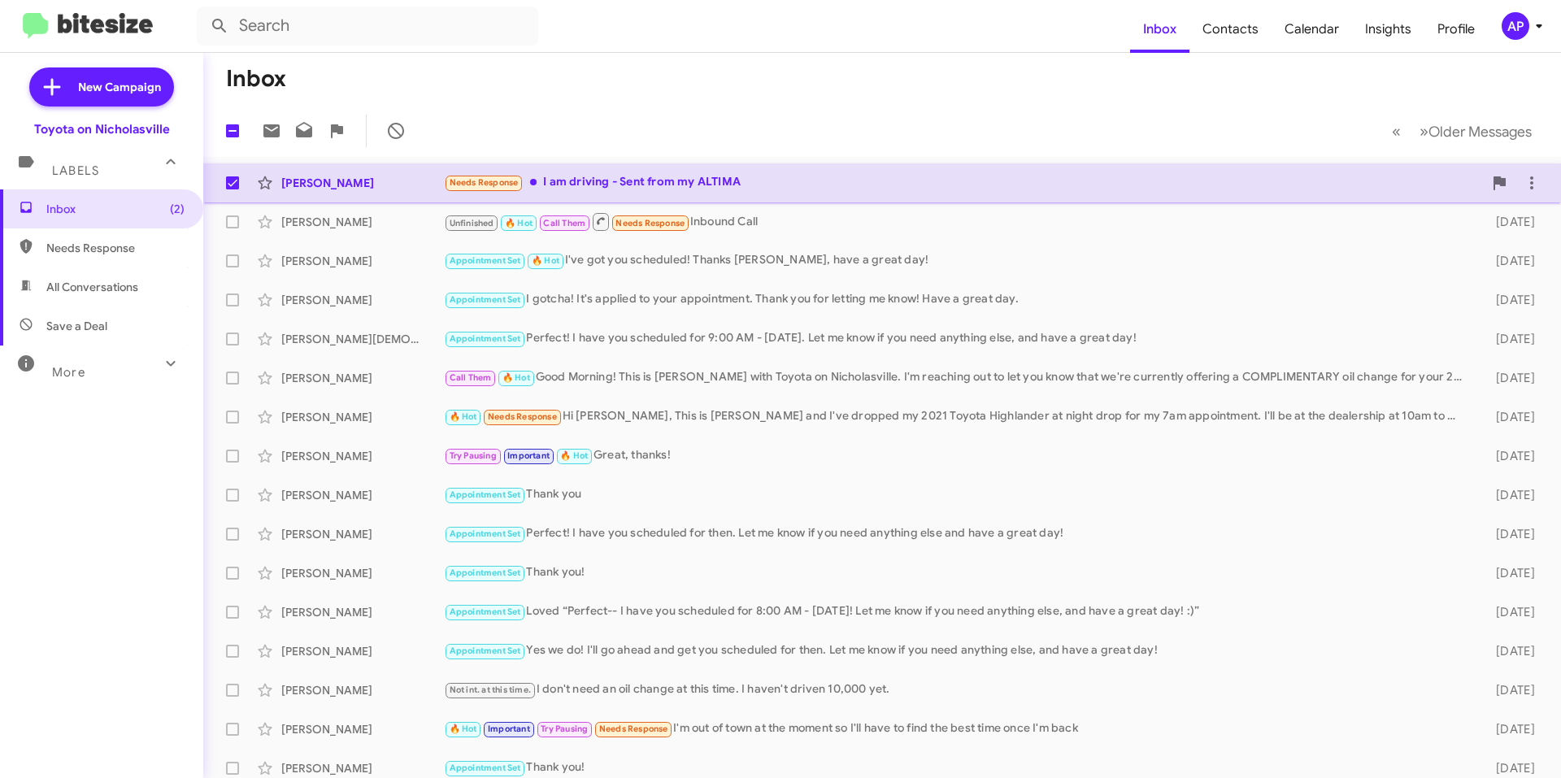
click at [236, 181] on span at bounding box center [232, 182] width 13 height 13
click at [233, 189] on input "checkbox" at bounding box center [232, 189] width 1 height 1
checkbox input "false"
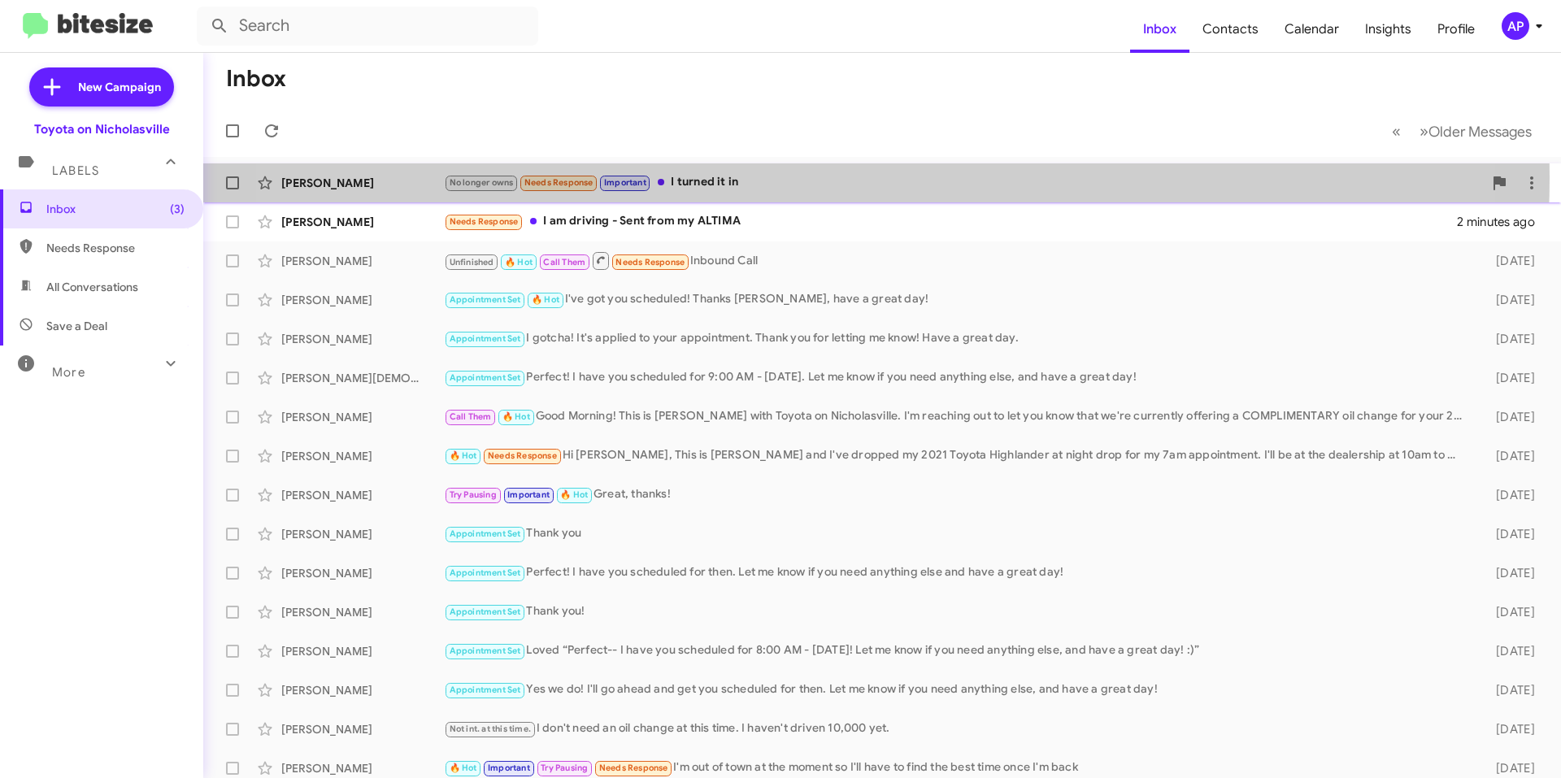
click at [799, 177] on div "No longer owns Needs Response Important I turned it in" at bounding box center [963, 182] width 1039 height 19
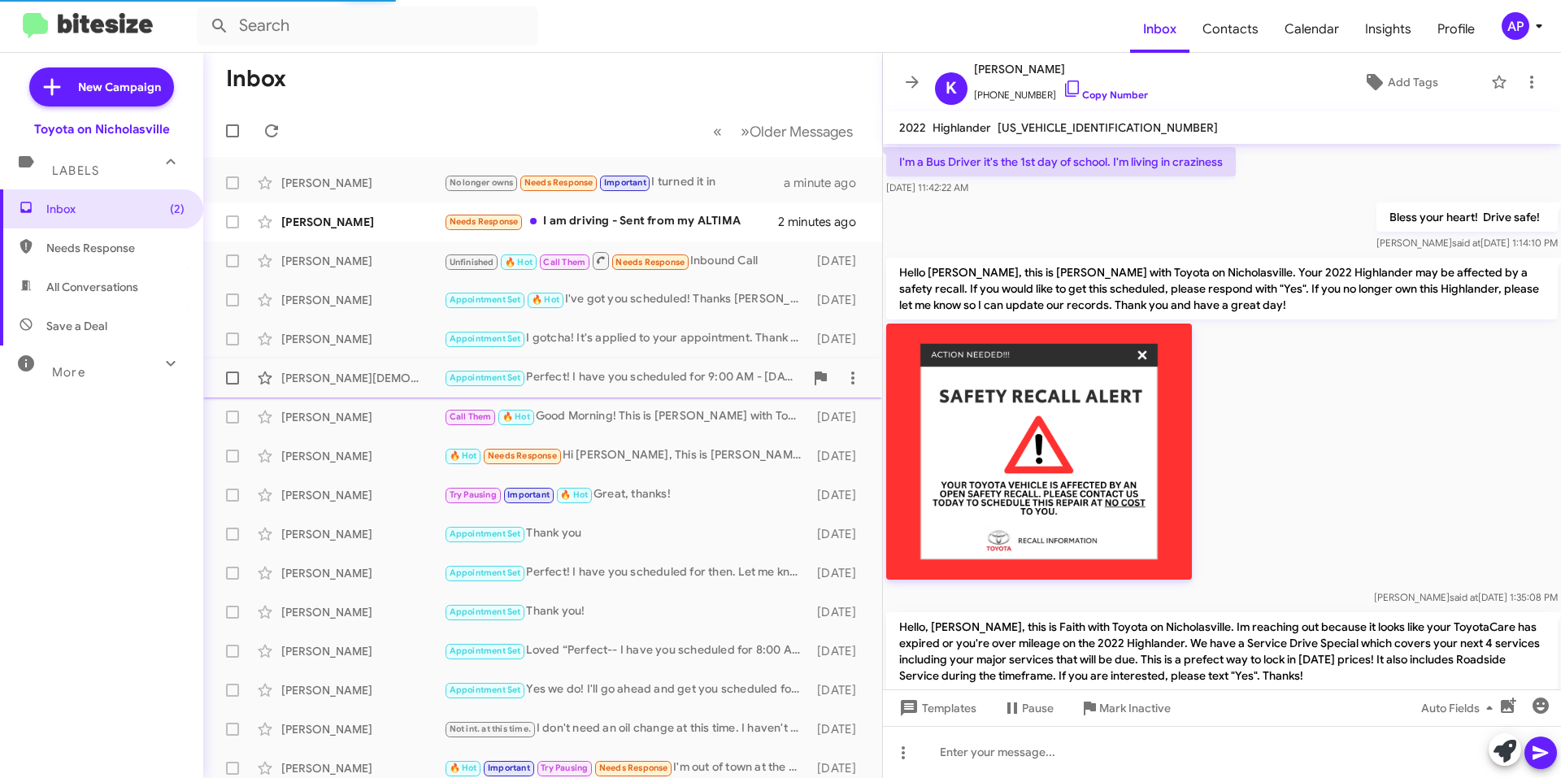
scroll to position [1400, 0]
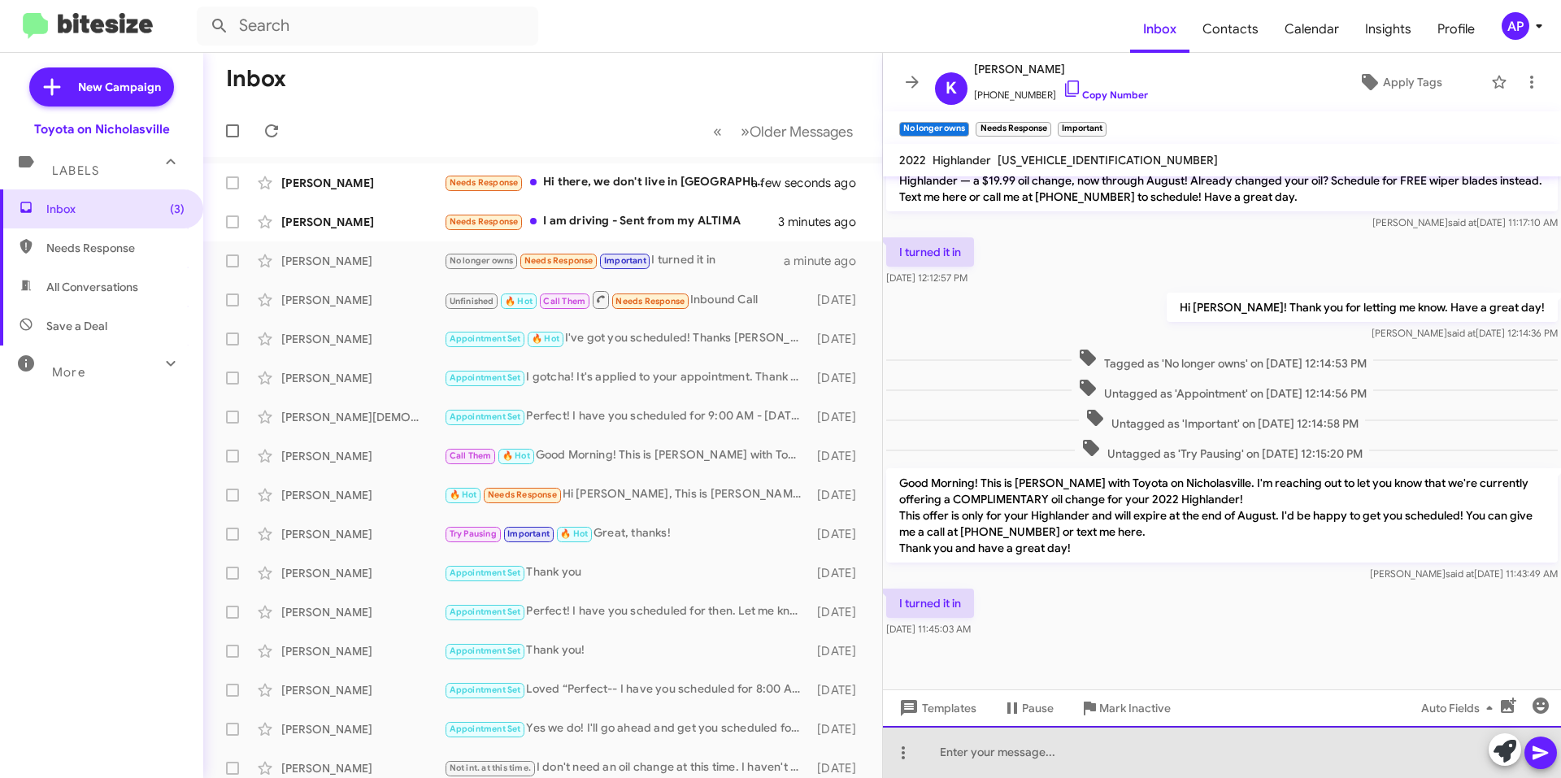
click at [1009, 755] on div at bounding box center [1222, 752] width 678 height 52
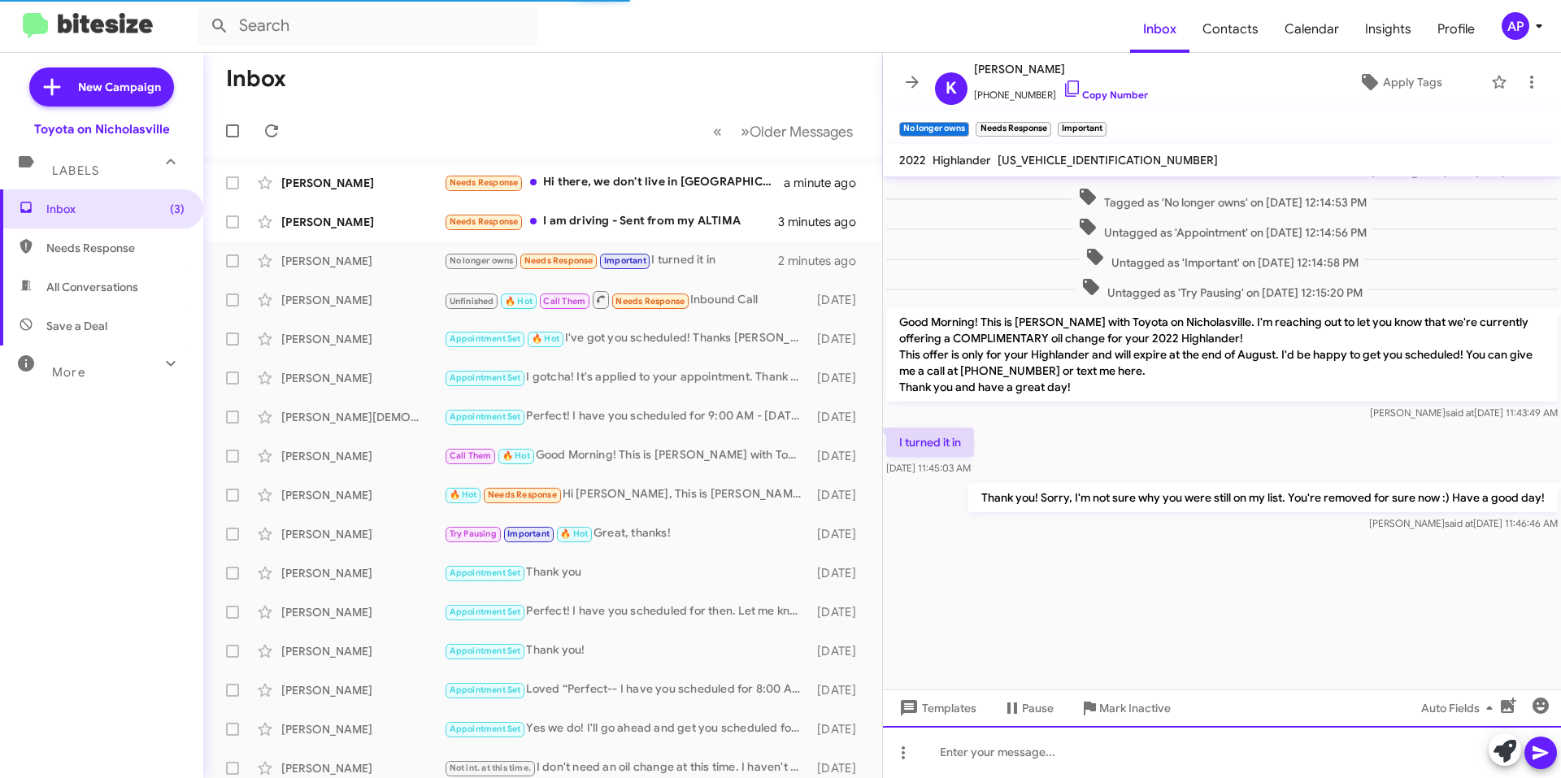
scroll to position [3059, 0]
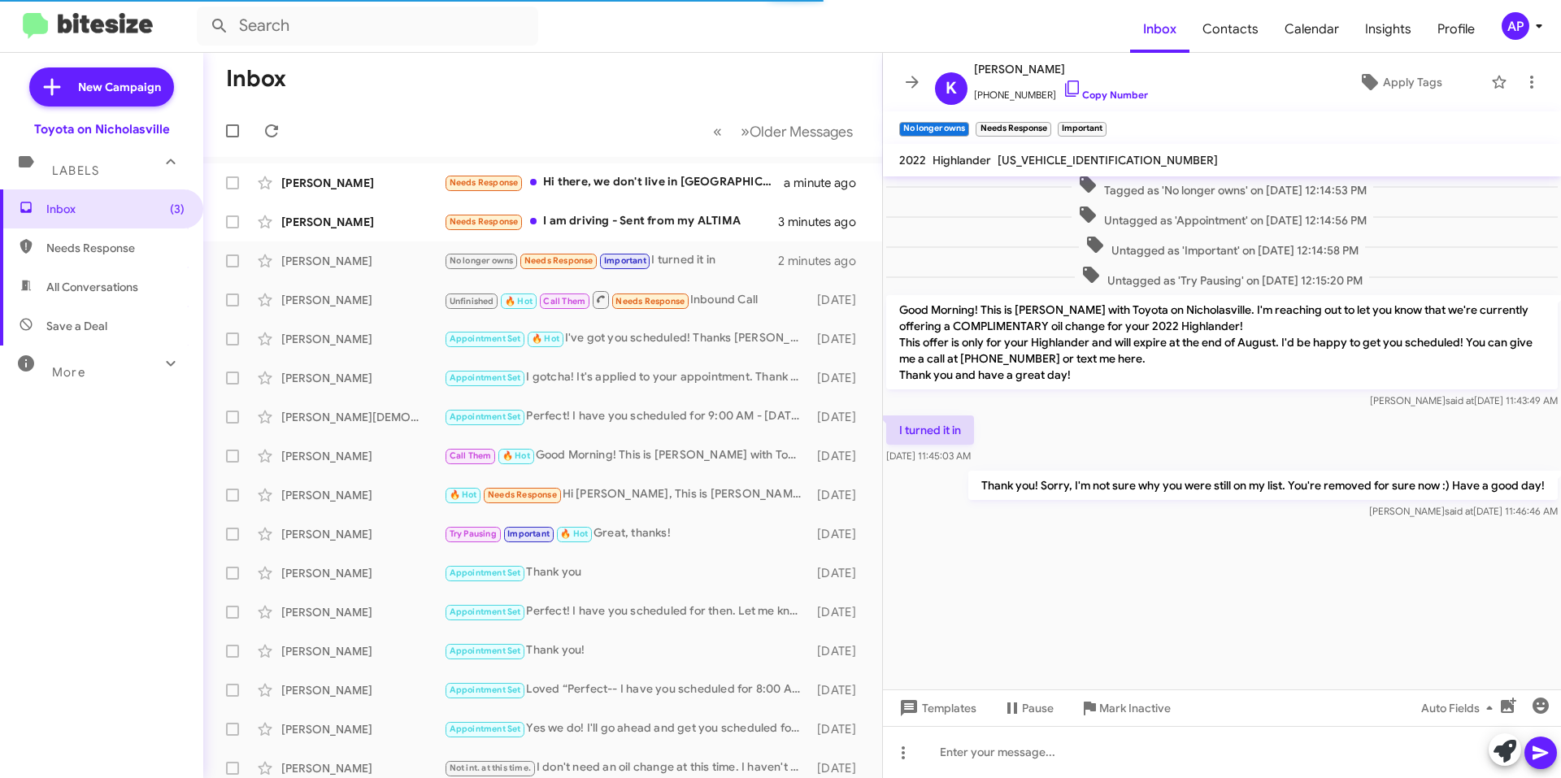
click at [1056, 155] on span "[US_VEHICLE_IDENTIFICATION_NUMBER]" at bounding box center [1108, 160] width 220 height 15
copy span "[US_VEHICLE_IDENTIFICATION_NUMBER]"
click at [1049, 118] on span "×" at bounding box center [1049, 121] width 13 height 20
click at [1024, 117] on span "×" at bounding box center [1023, 121] width 13 height 20
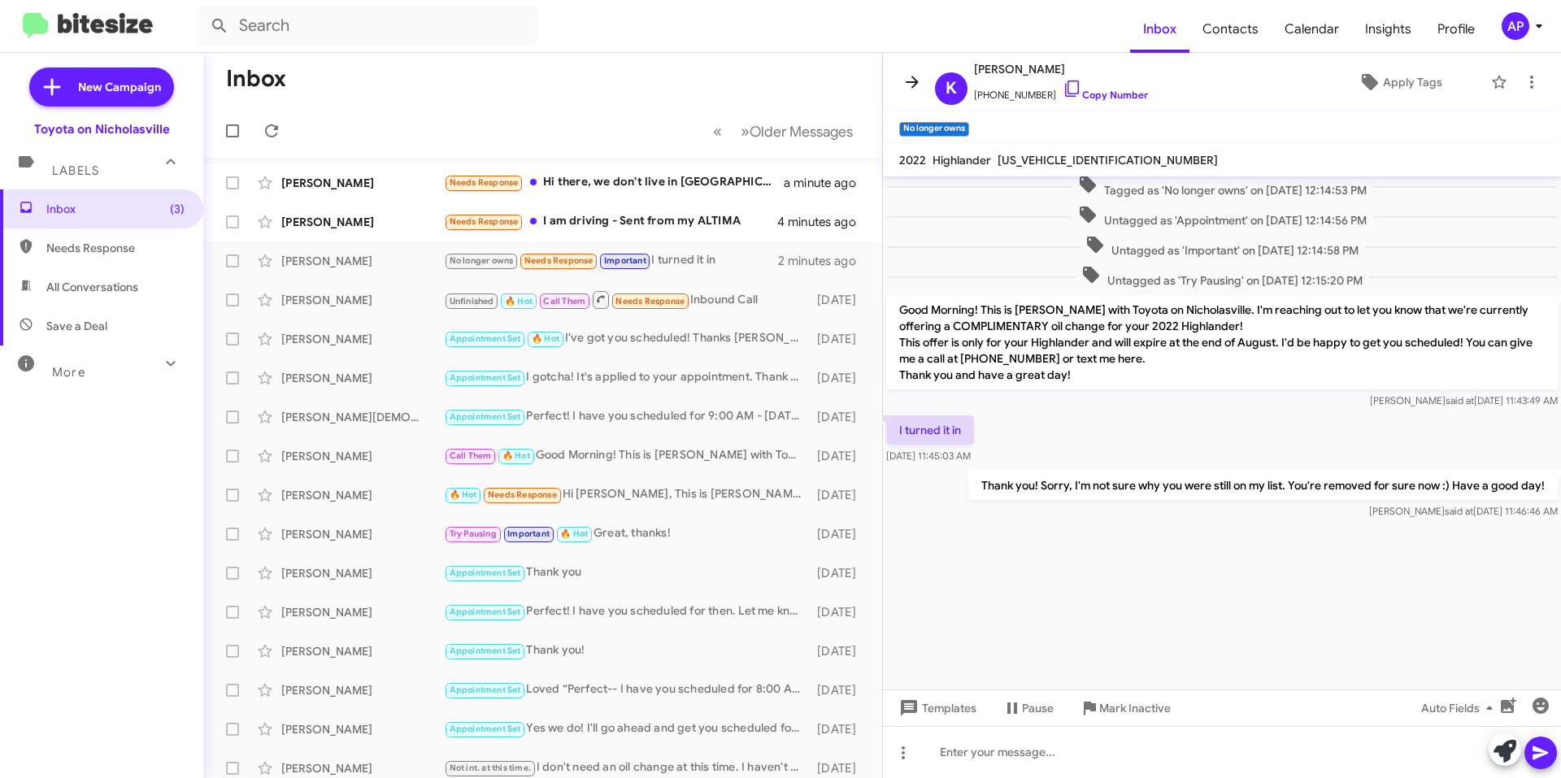
click at [905, 78] on icon at bounding box center [913, 82] width 20 height 20
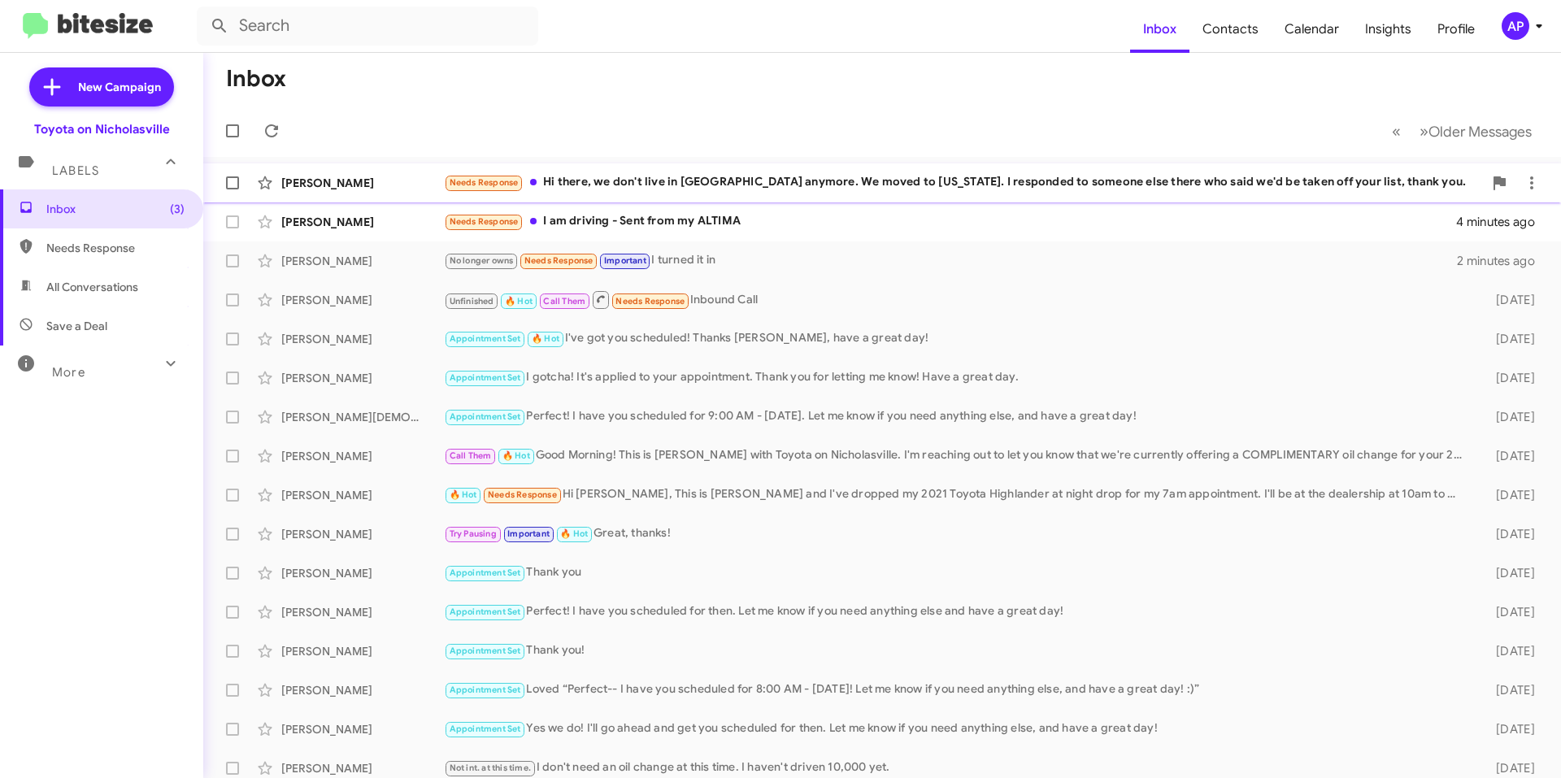
click at [899, 182] on div "Needs Response Hi there, we don't live in [GEOGRAPHIC_DATA] anymore. We moved t…" at bounding box center [963, 182] width 1039 height 19
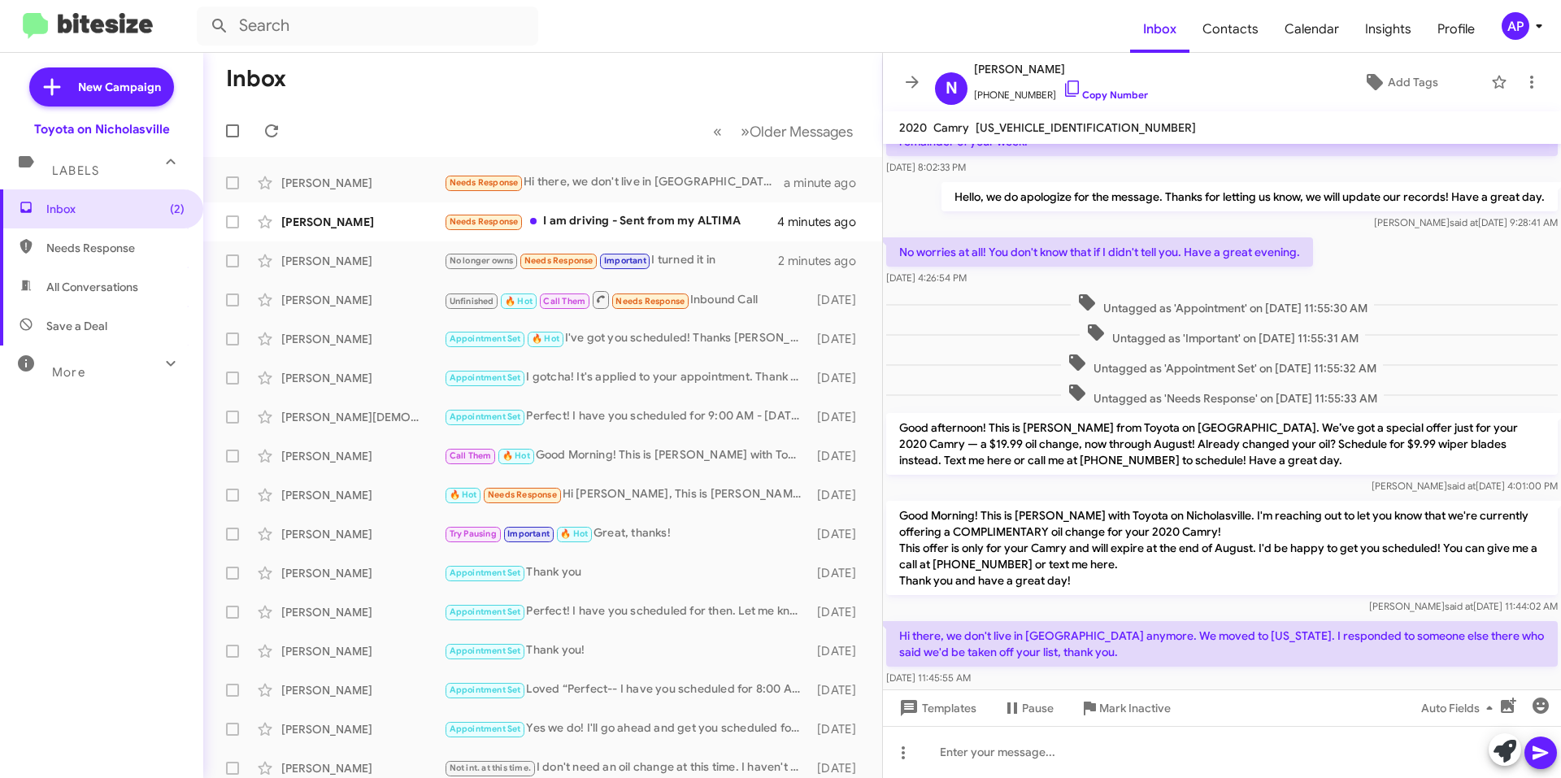
scroll to position [1263, 0]
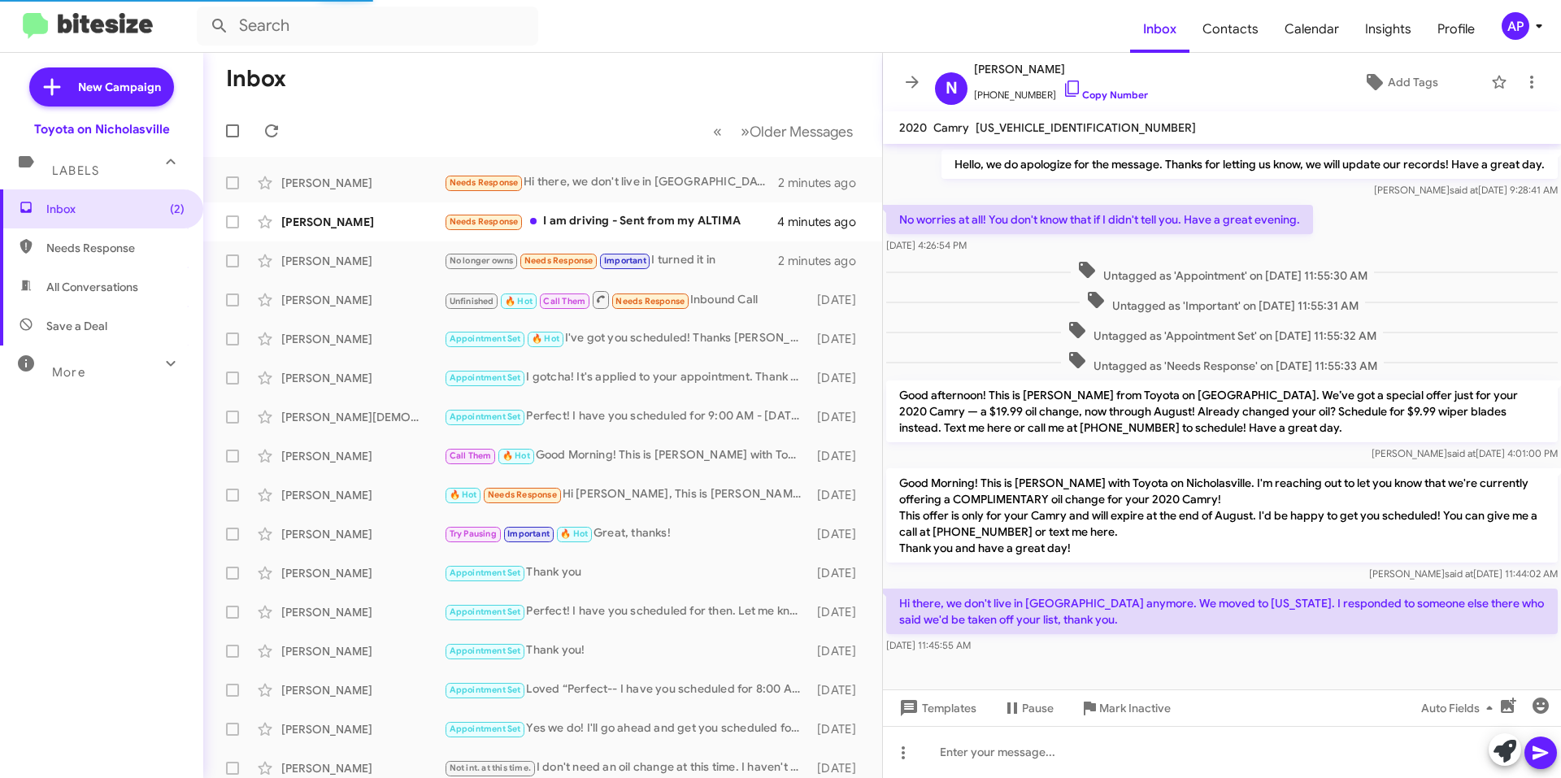
click at [1047, 125] on span "[US_VEHICLE_IDENTIFICATION_NUMBER]" at bounding box center [1086, 127] width 220 height 15
copy span "[US_VEHICLE_IDENTIFICATION_NUMBER]"
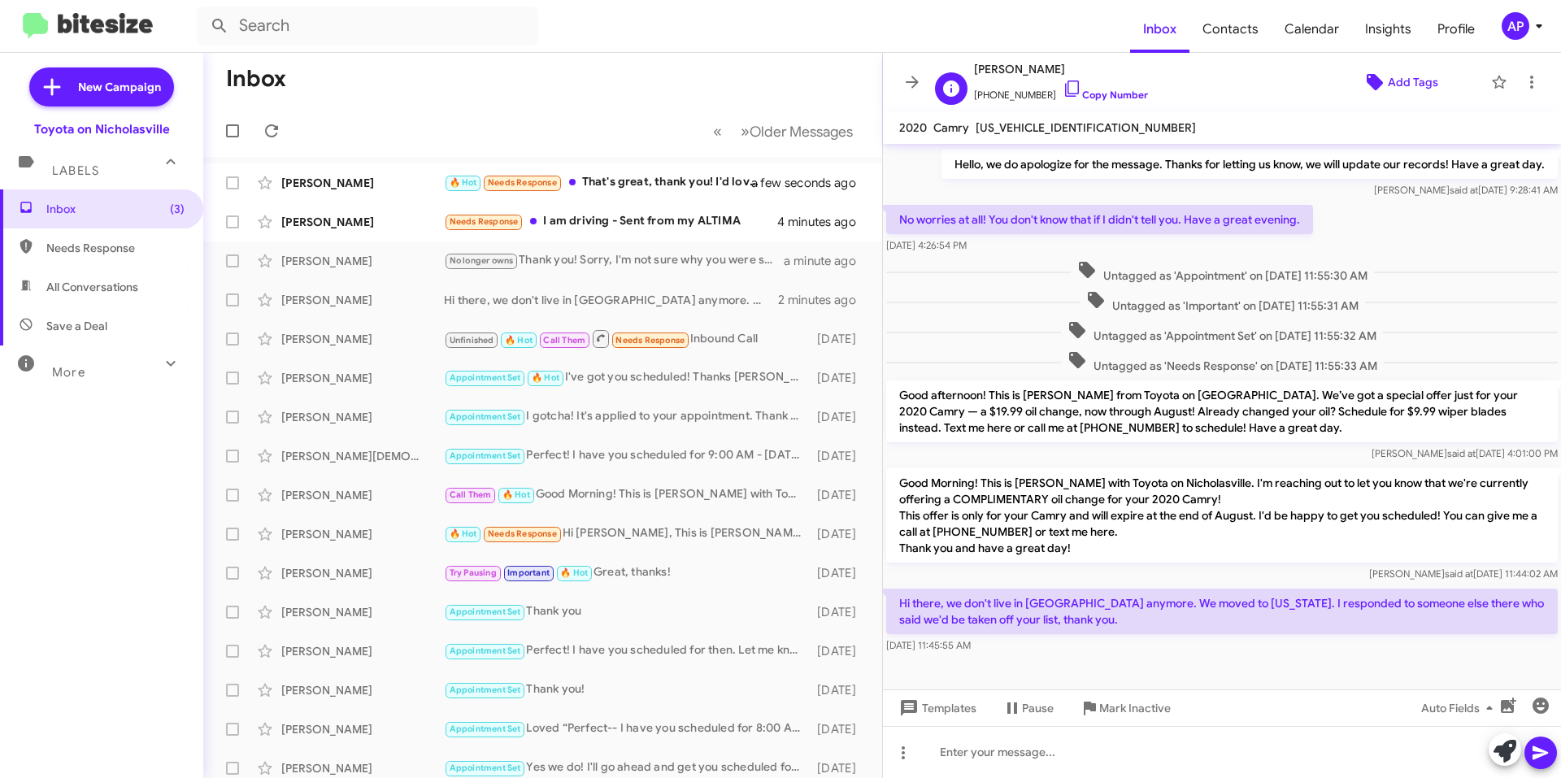
click at [1403, 72] on span "Add Tags" at bounding box center [1413, 81] width 50 height 29
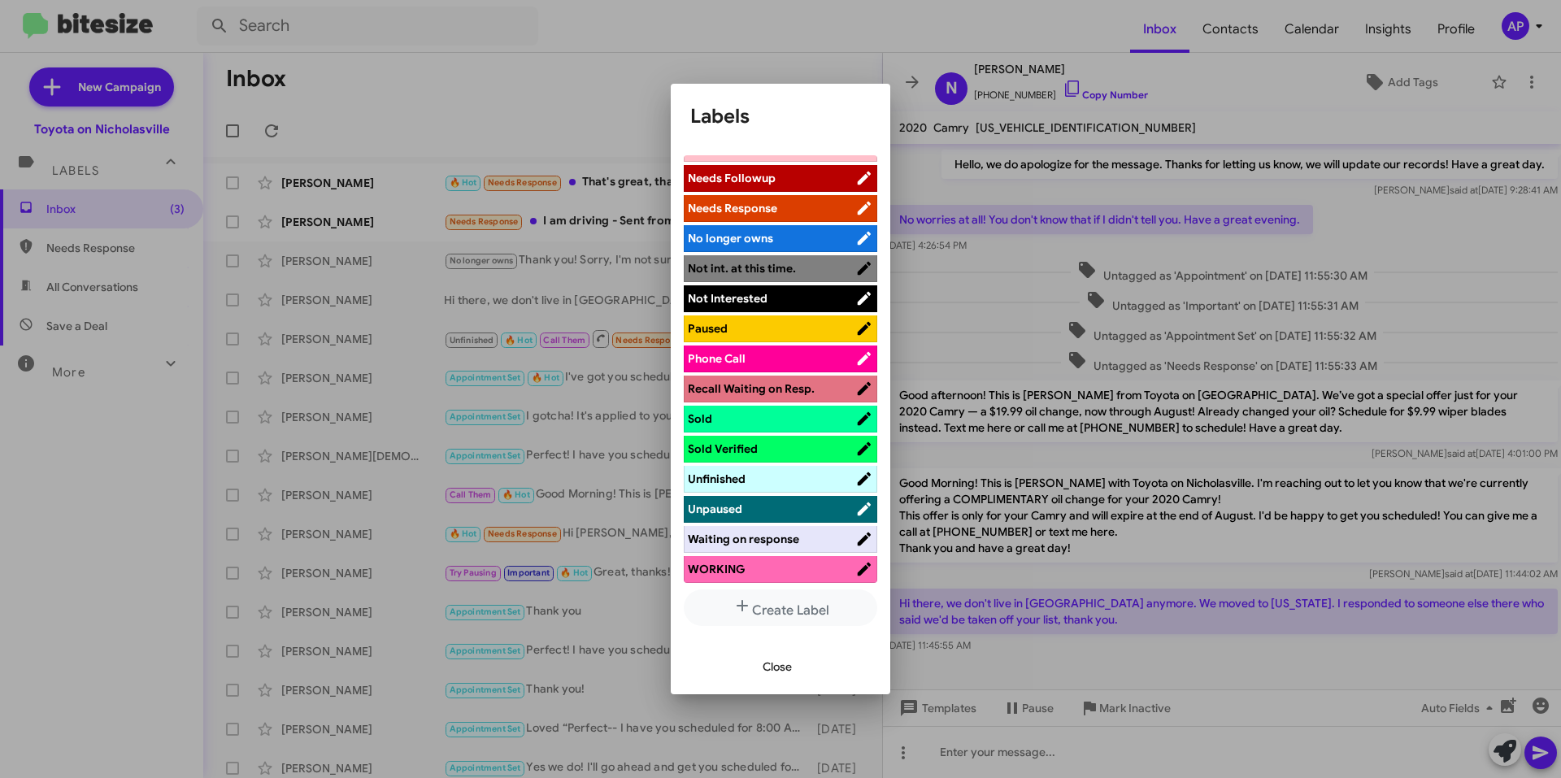
scroll to position [214, 0]
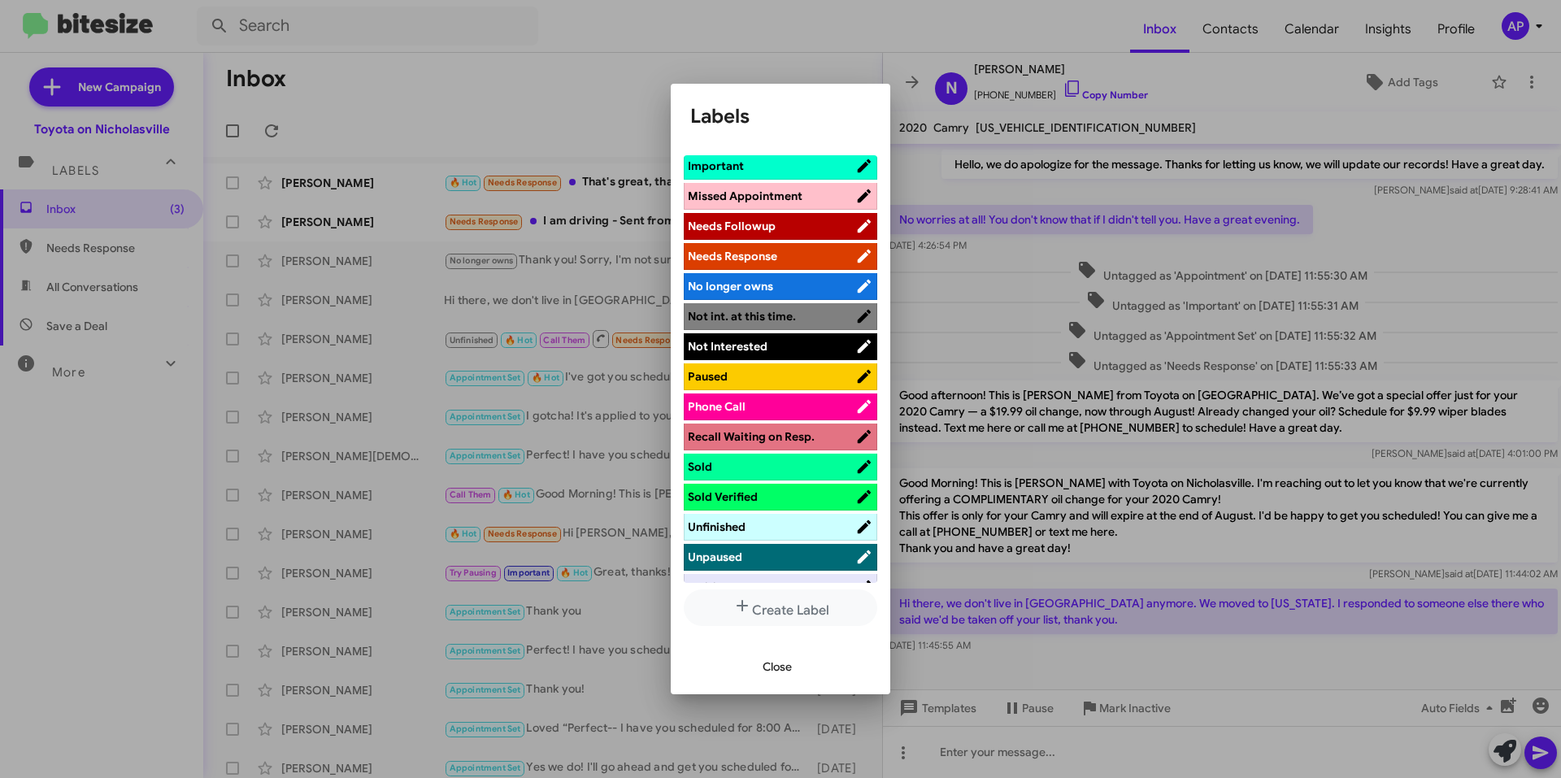
click at [773, 281] on span "No longer owns" at bounding box center [730, 286] width 85 height 15
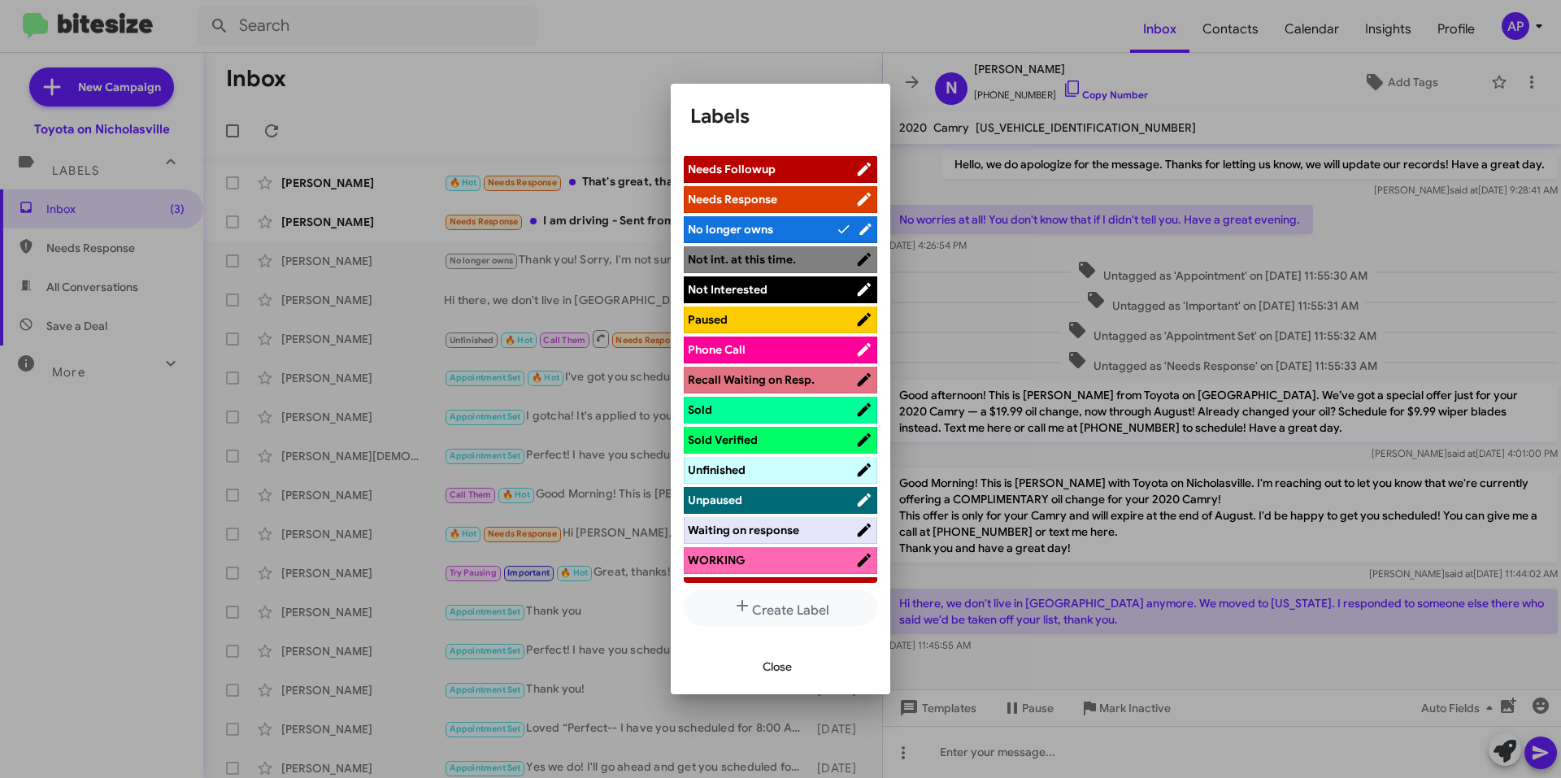
scroll to position [295, 0]
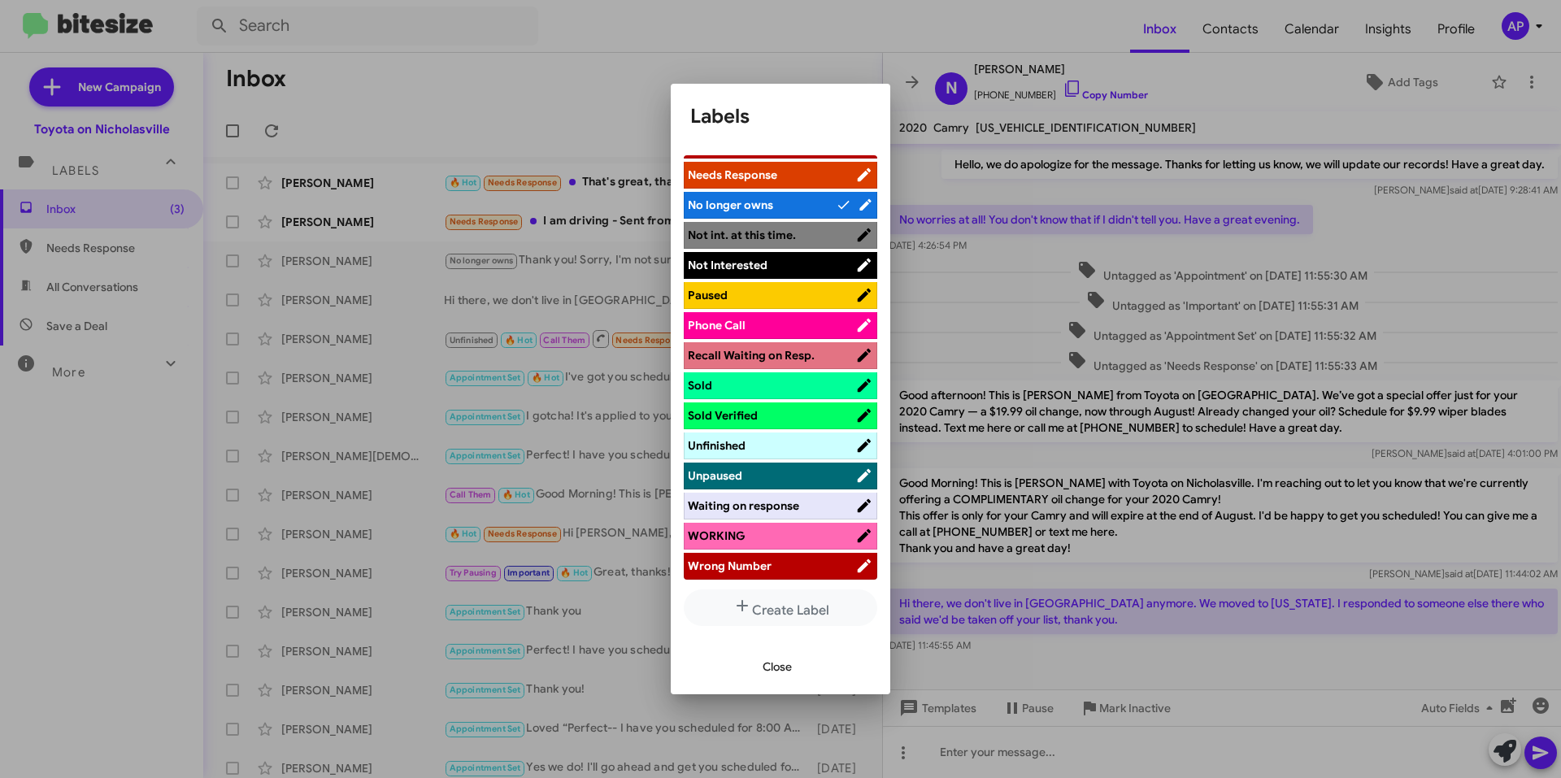
click at [783, 264] on span "Not Interested" at bounding box center [772, 265] width 168 height 16
click at [765, 661] on span "Close" at bounding box center [777, 666] width 29 height 29
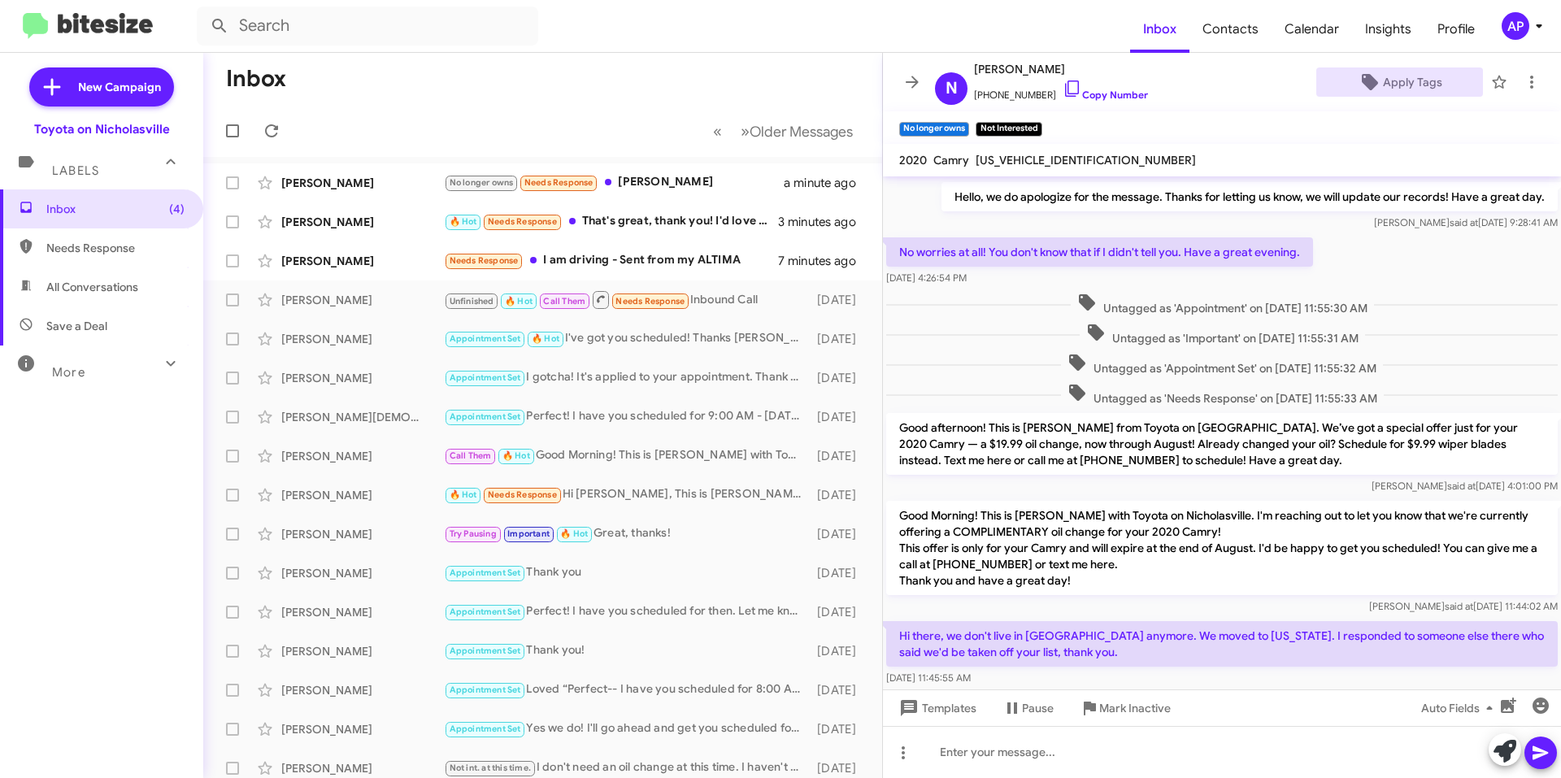
click at [1052, 155] on span "[US_VEHICLE_IDENTIFICATION_NUMBER]" at bounding box center [1086, 160] width 220 height 15
copy span "[US_VEHICLE_IDENTIFICATION_NUMBER]"
click at [908, 91] on icon at bounding box center [913, 82] width 20 height 20
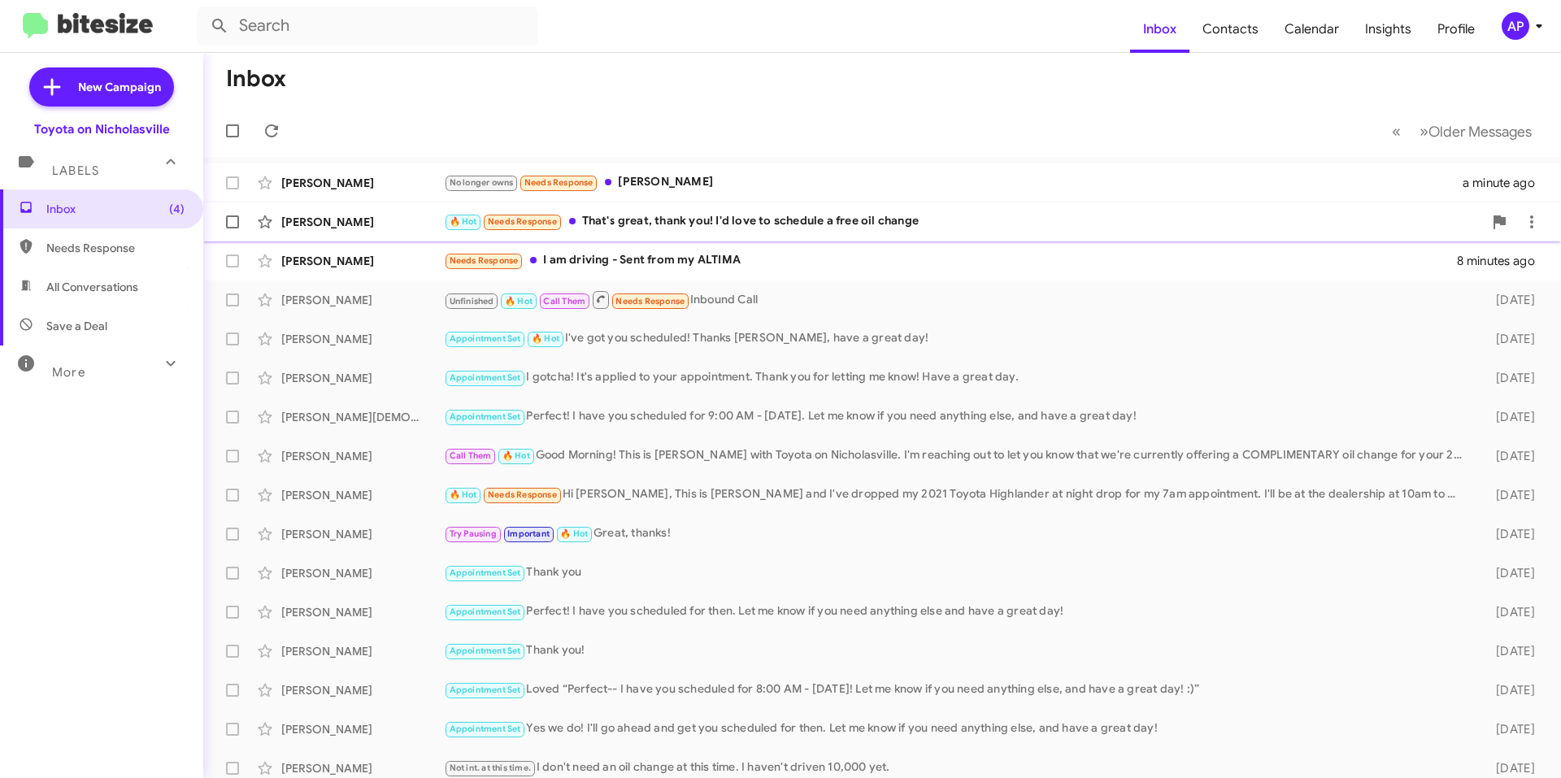
click at [865, 224] on div "🔥 Hot Needs Response That's great, thank you! I'd love to schedule a free oil c…" at bounding box center [963, 221] width 1039 height 19
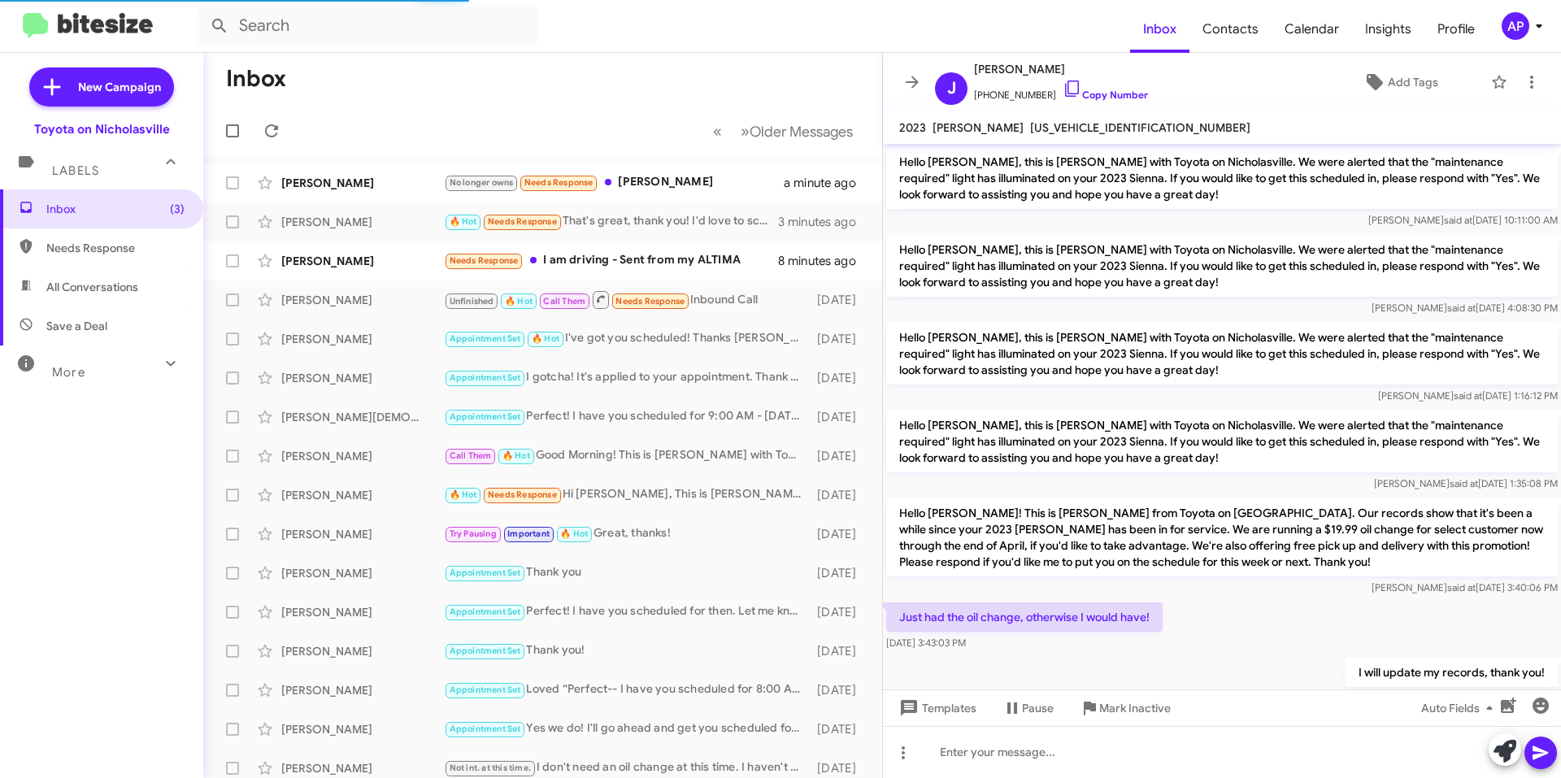
scroll to position [568, 0]
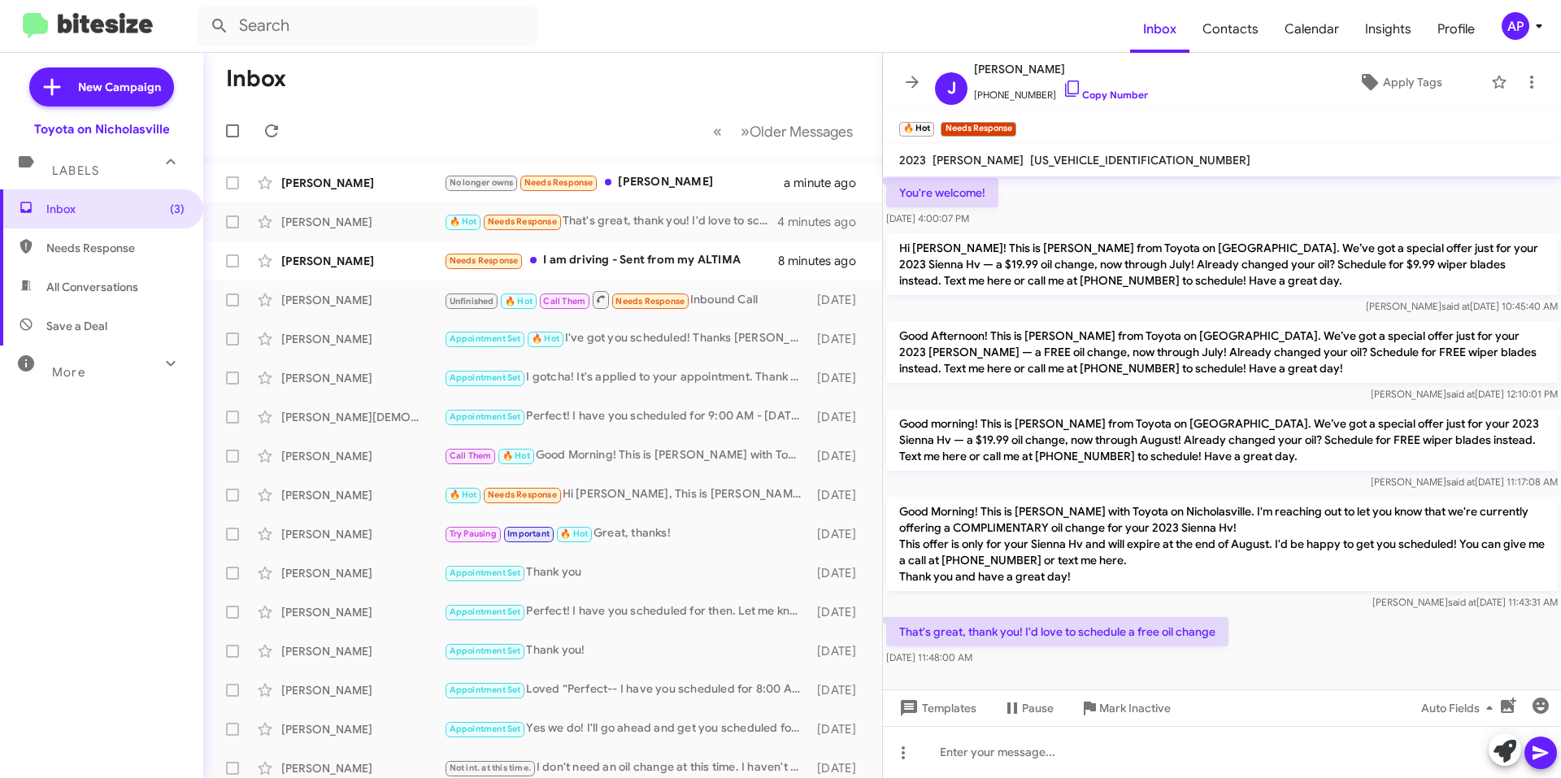
click at [1047, 155] on span "[US_VEHICLE_IDENTIFICATION_NUMBER]" at bounding box center [1140, 160] width 220 height 15
copy span "[US_VEHICLE_IDENTIFICATION_NUMBER]"
click at [1224, 753] on div at bounding box center [1222, 752] width 678 height 52
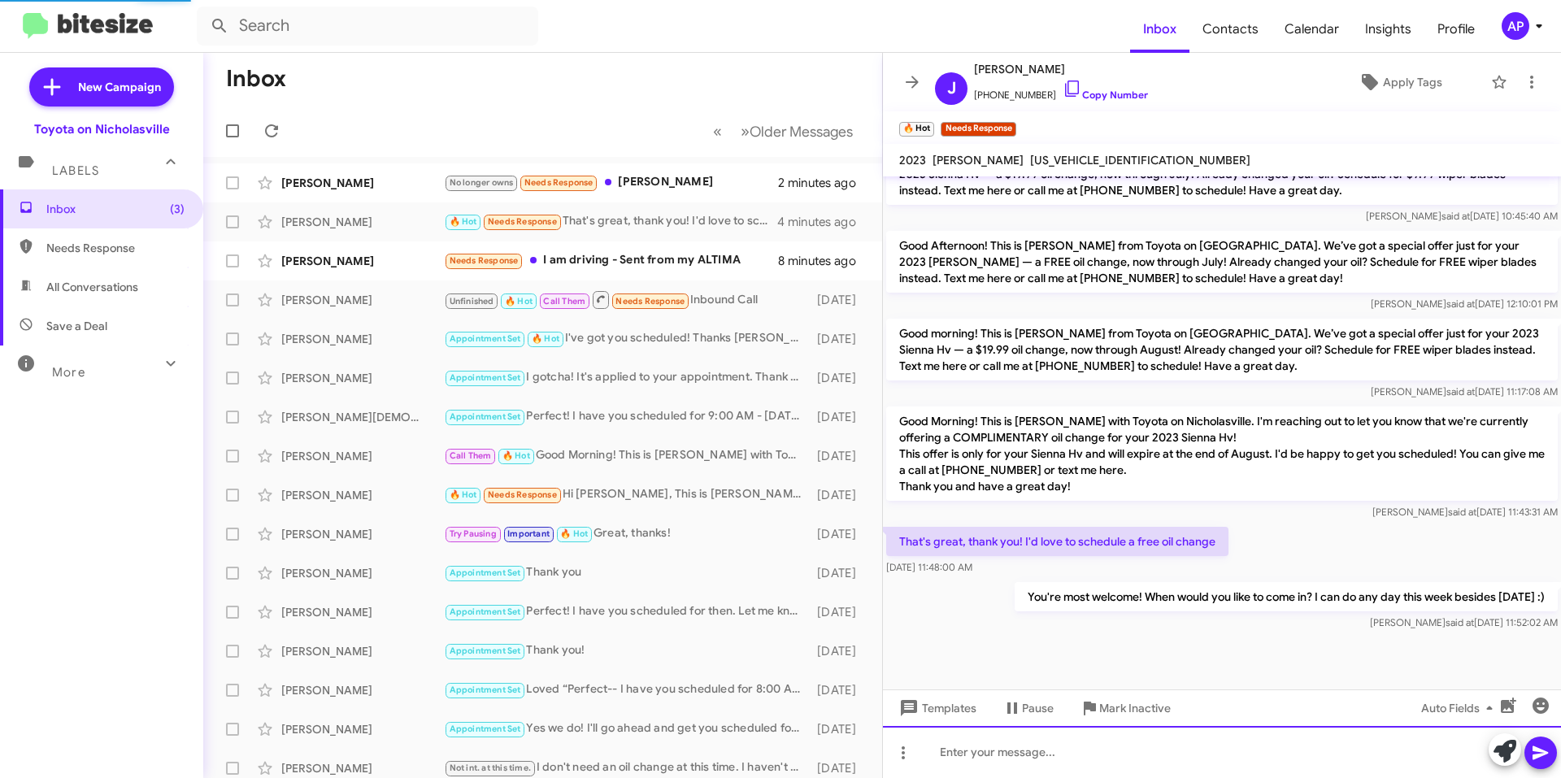
scroll to position [660, 0]
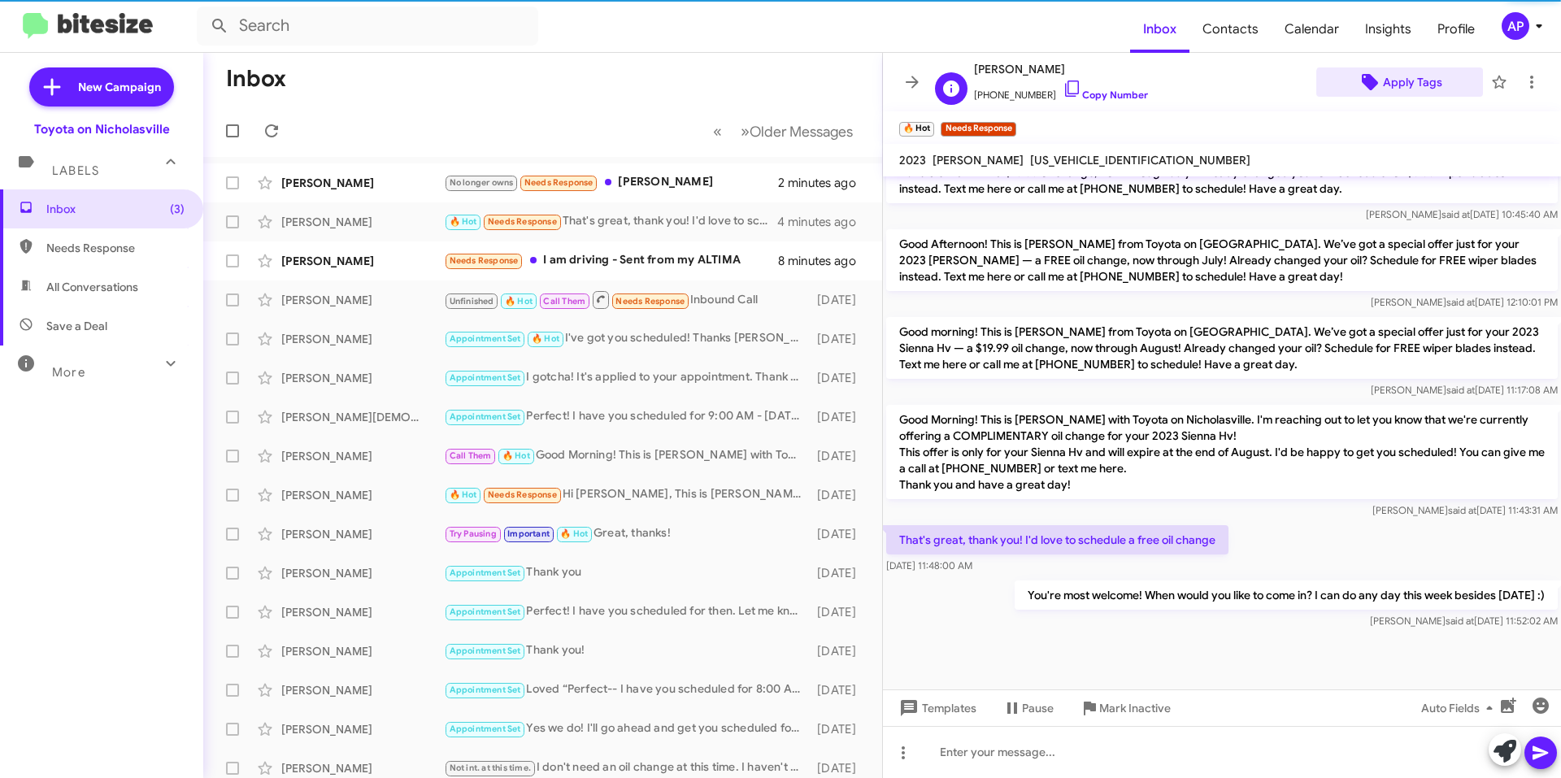
click at [1422, 93] on span "Apply Tags" at bounding box center [1412, 81] width 59 height 29
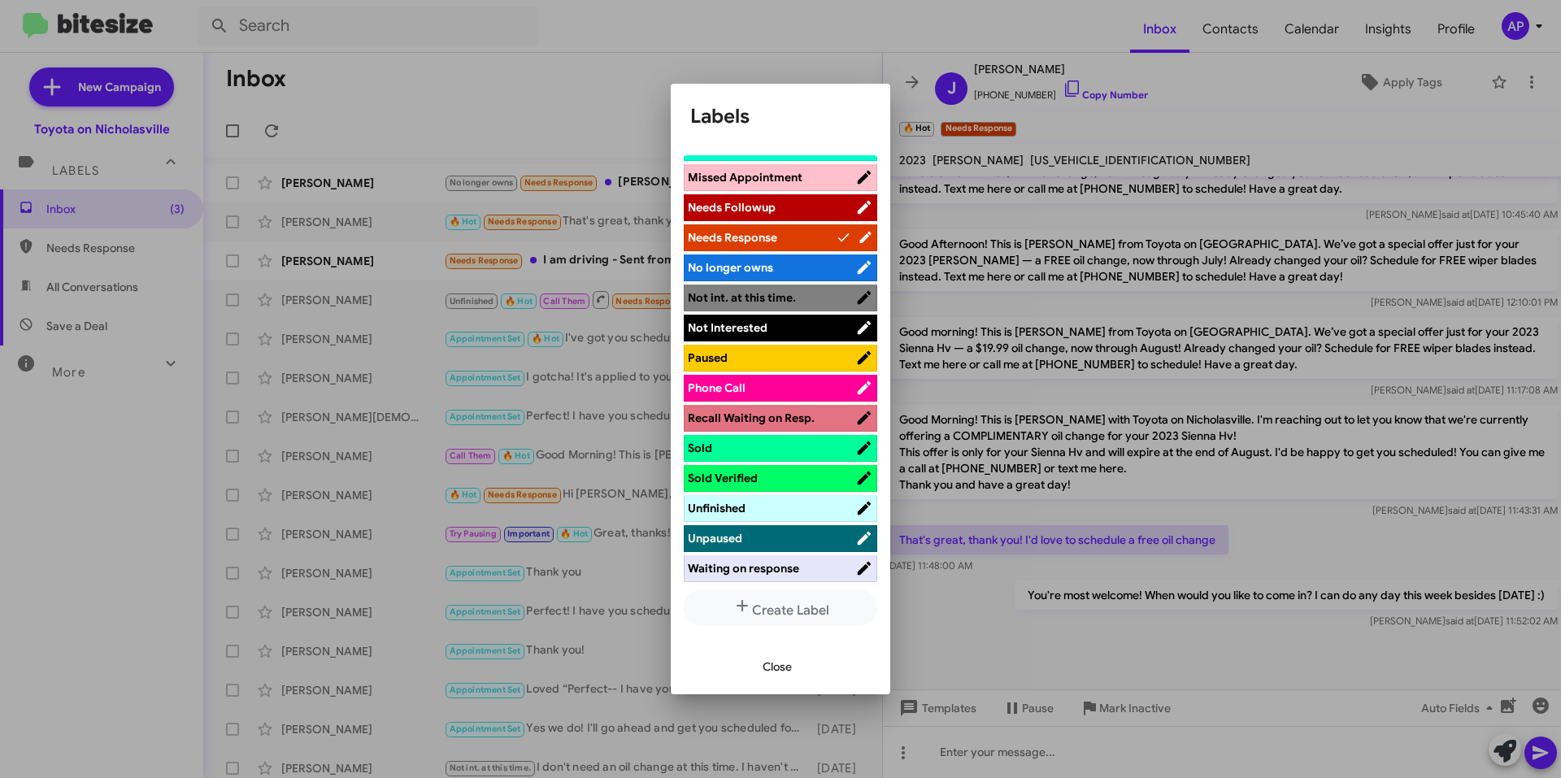
scroll to position [295, 0]
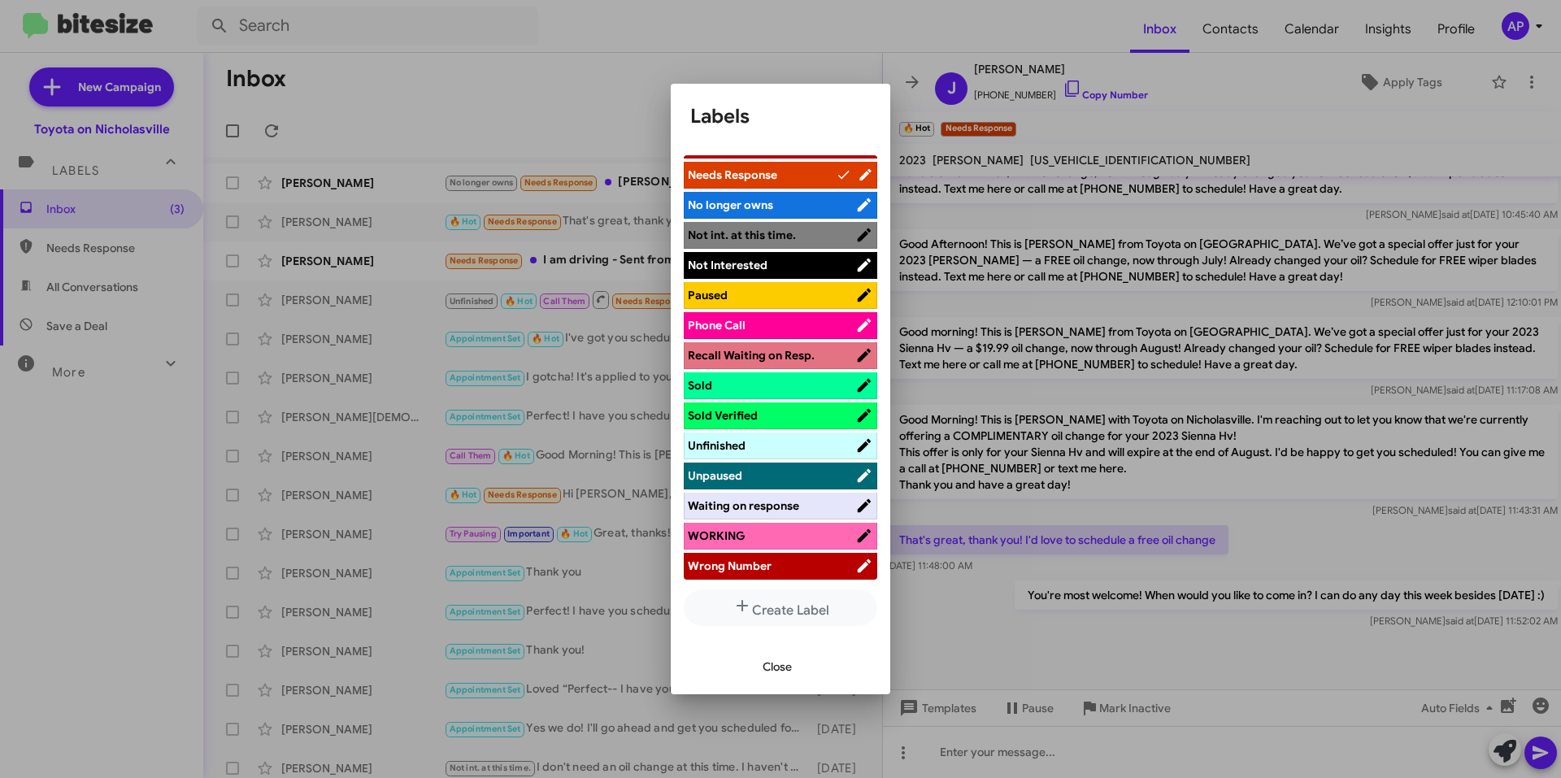
click at [773, 534] on span "WORKING" at bounding box center [772, 536] width 168 height 16
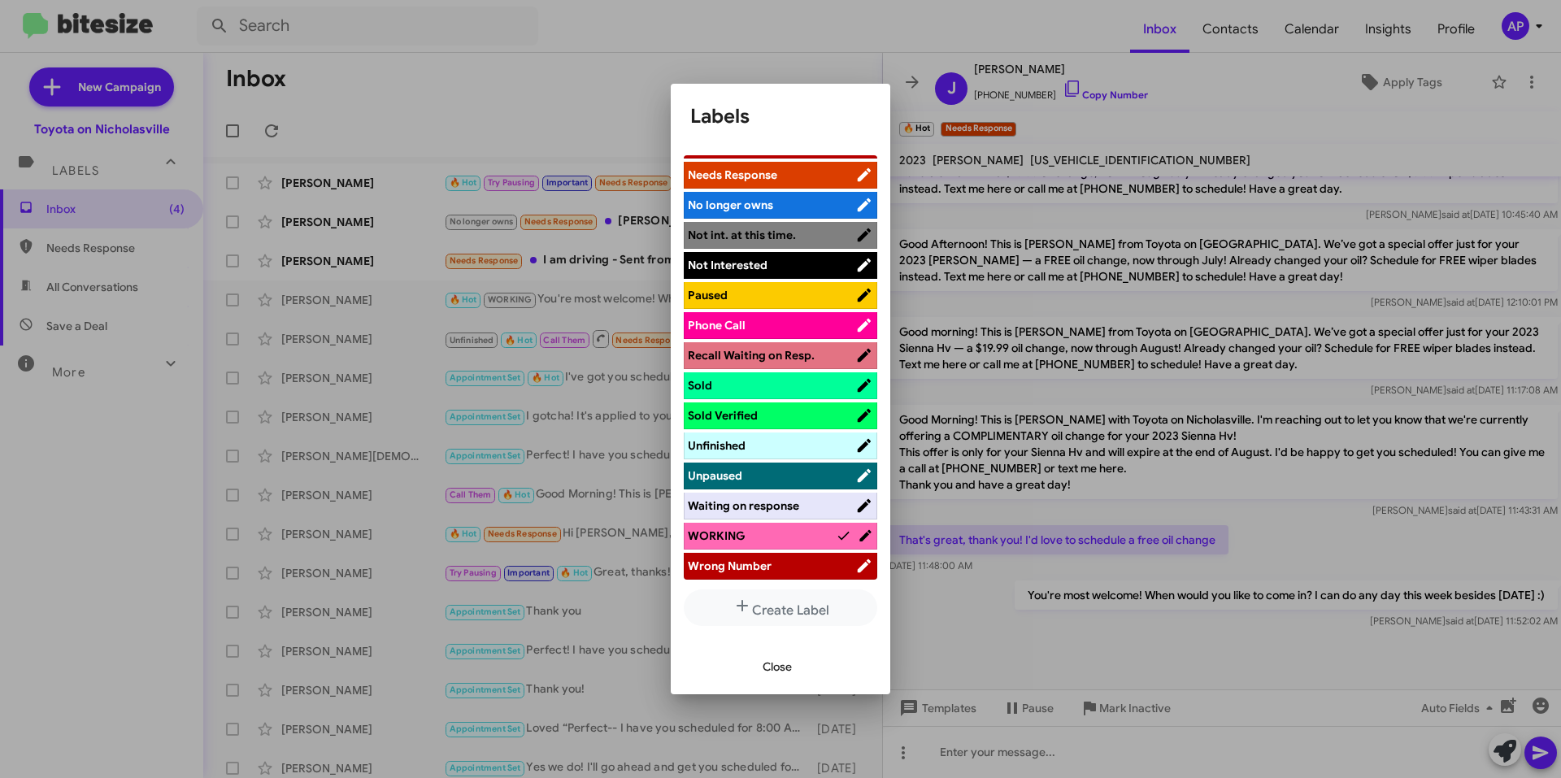
click at [770, 664] on span "Close" at bounding box center [777, 666] width 29 height 29
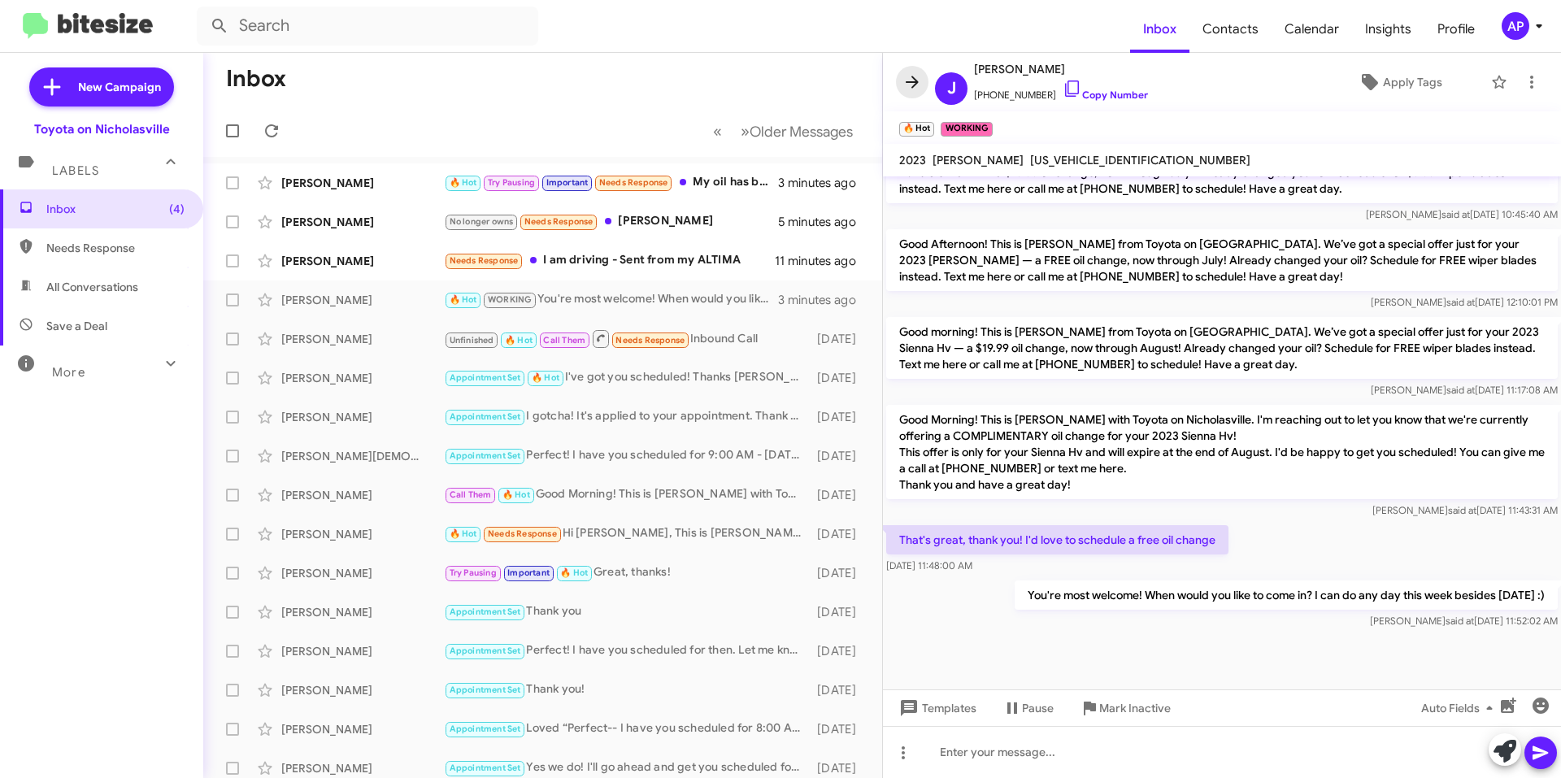
click at [919, 71] on button at bounding box center [912, 82] width 33 height 33
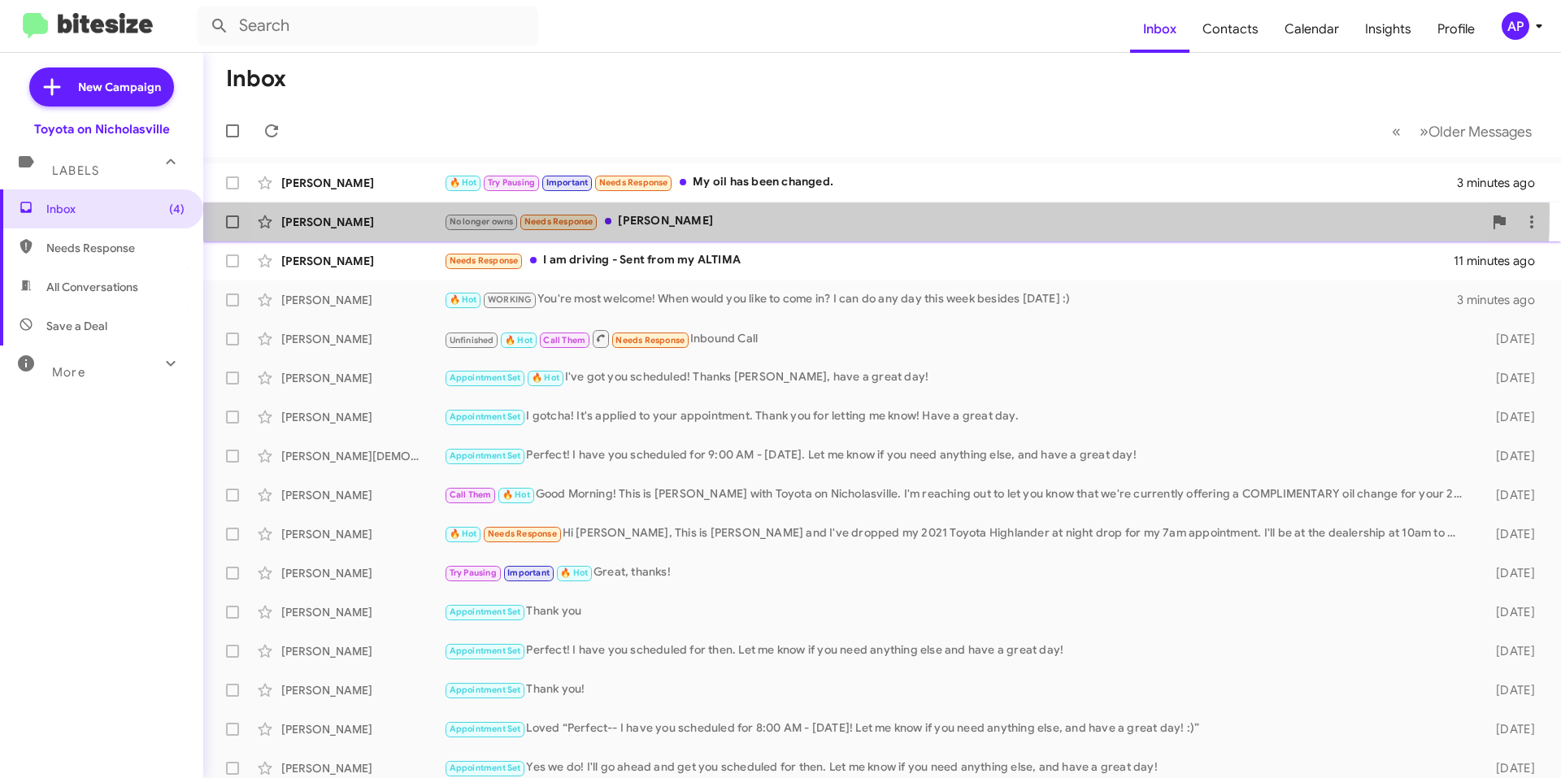
click at [796, 211] on div "[PERSON_NAME] No longer owns Needs Response Ty 5 minutes ago" at bounding box center [882, 222] width 1332 height 33
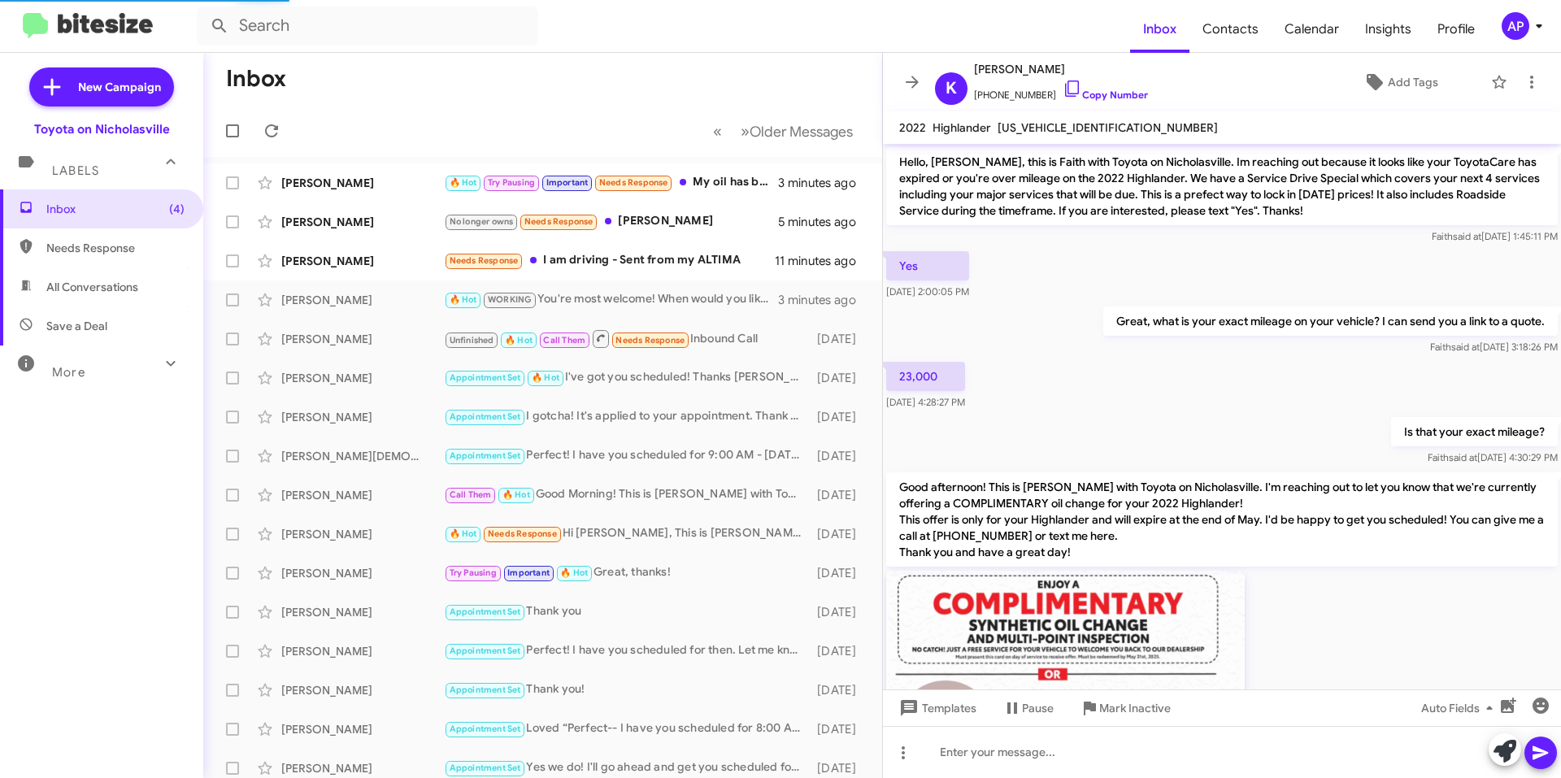
scroll to position [1075, 0]
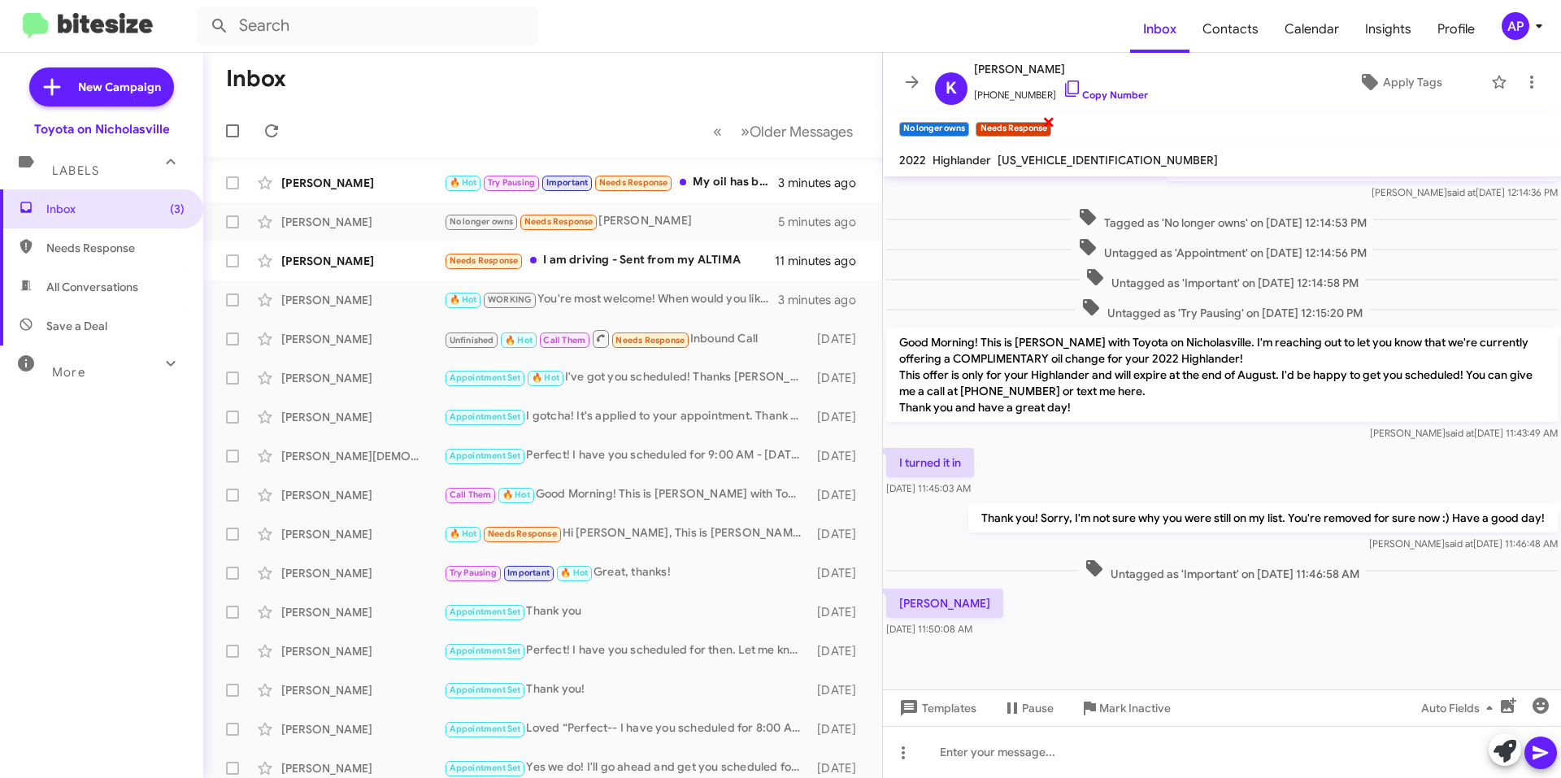
click at [1051, 121] on span "×" at bounding box center [1049, 121] width 13 height 20
click at [1034, 160] on span "[US_VEHICLE_IDENTIFICATION_NUMBER]" at bounding box center [1108, 160] width 220 height 15
copy span "[US_VEHICLE_IDENTIFICATION_NUMBER]"
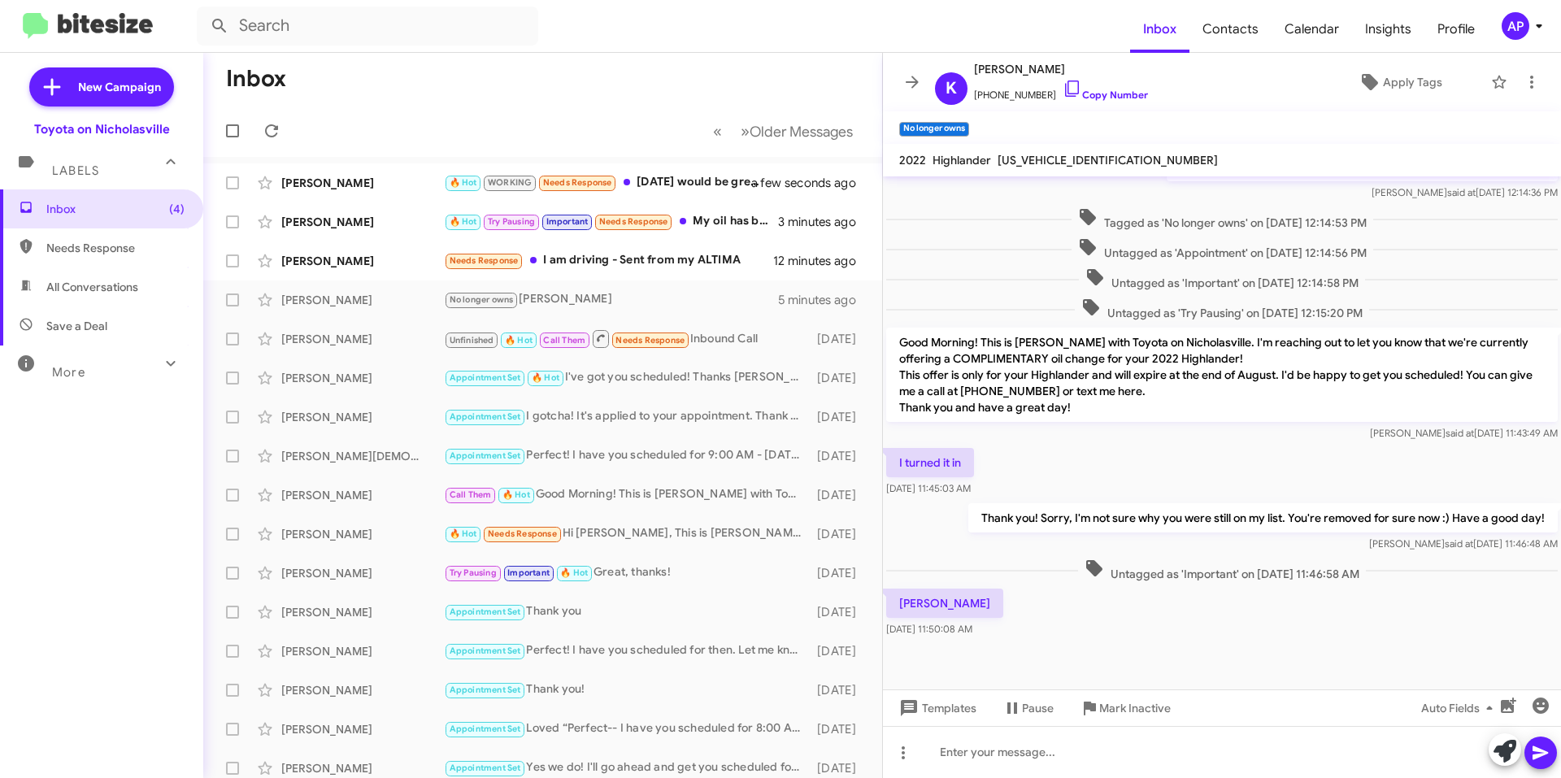
click at [890, 74] on mat-toolbar "K [PERSON_NAME] [PHONE_NUMBER] Copy Number Apply Tags" at bounding box center [1222, 82] width 678 height 59
click at [903, 83] on icon at bounding box center [913, 82] width 20 height 20
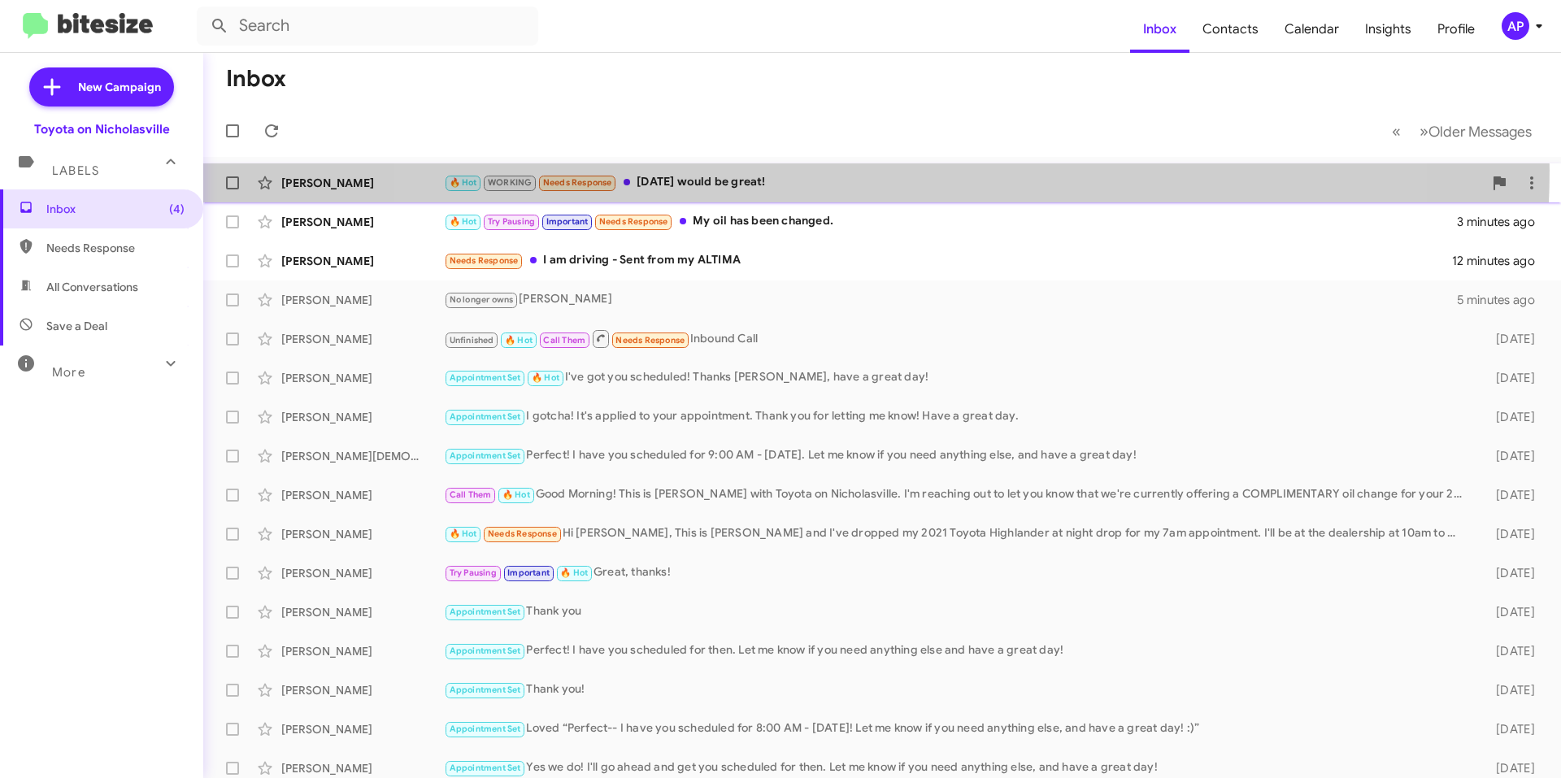
click at [869, 170] on div "[PERSON_NAME] 🔥 Hot WORKING Needs Response [DATE] would be great! a few seconds…" at bounding box center [882, 183] width 1332 height 33
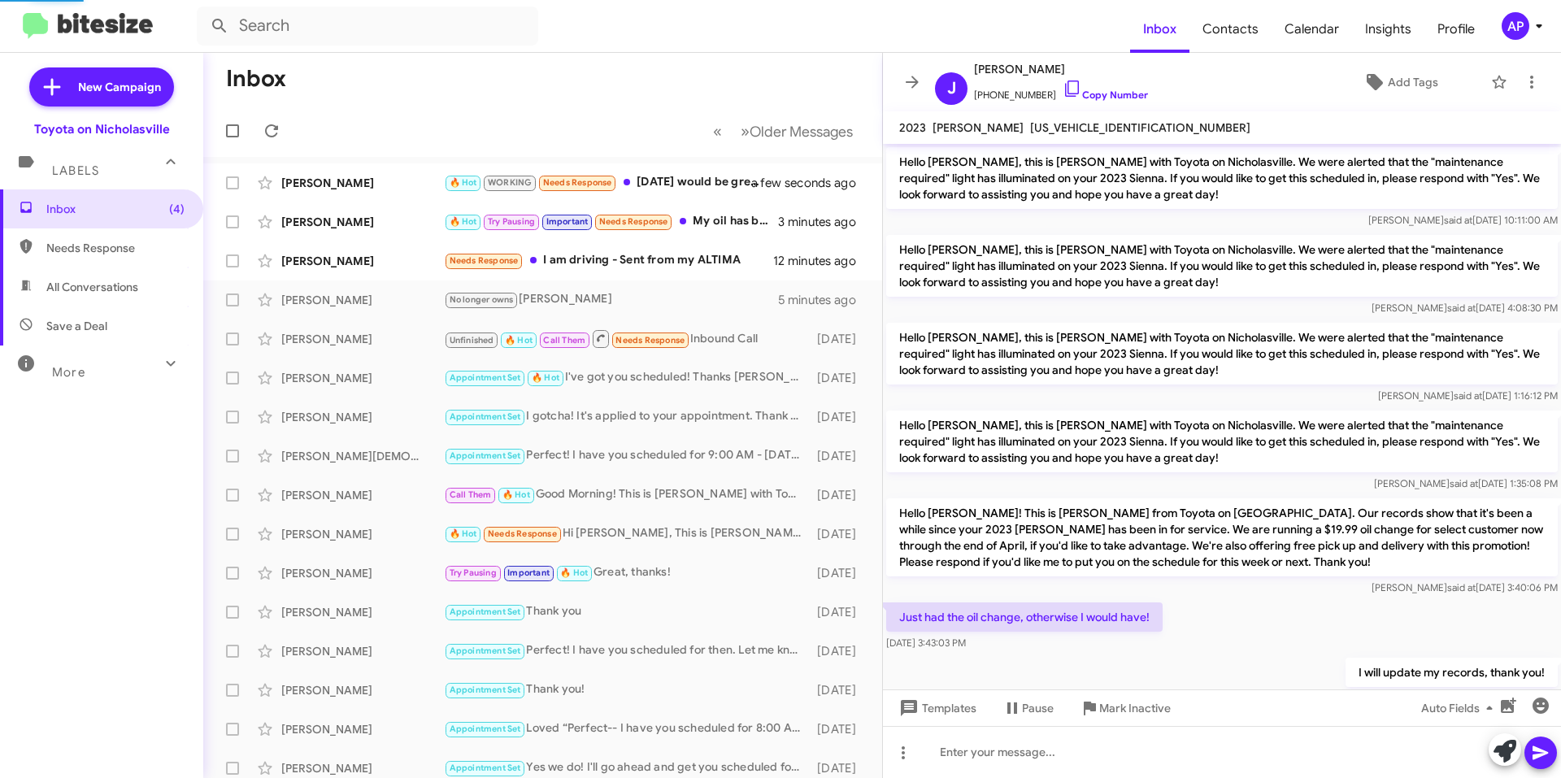
scroll to position [688, 0]
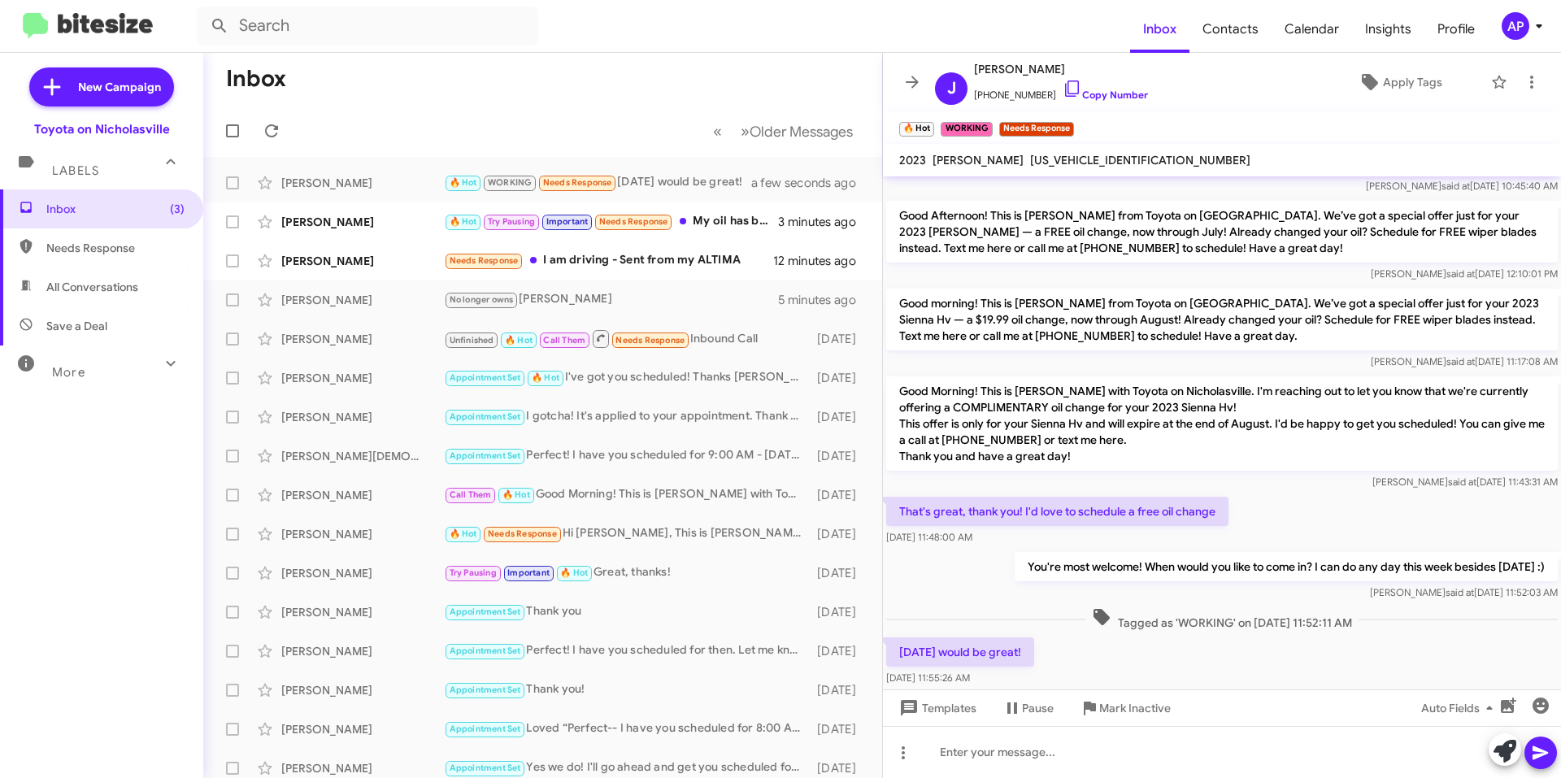
click at [1095, 161] on span "[US_VEHICLE_IDENTIFICATION_NUMBER]" at bounding box center [1140, 160] width 220 height 15
click at [1026, 744] on div at bounding box center [1222, 752] width 678 height 52
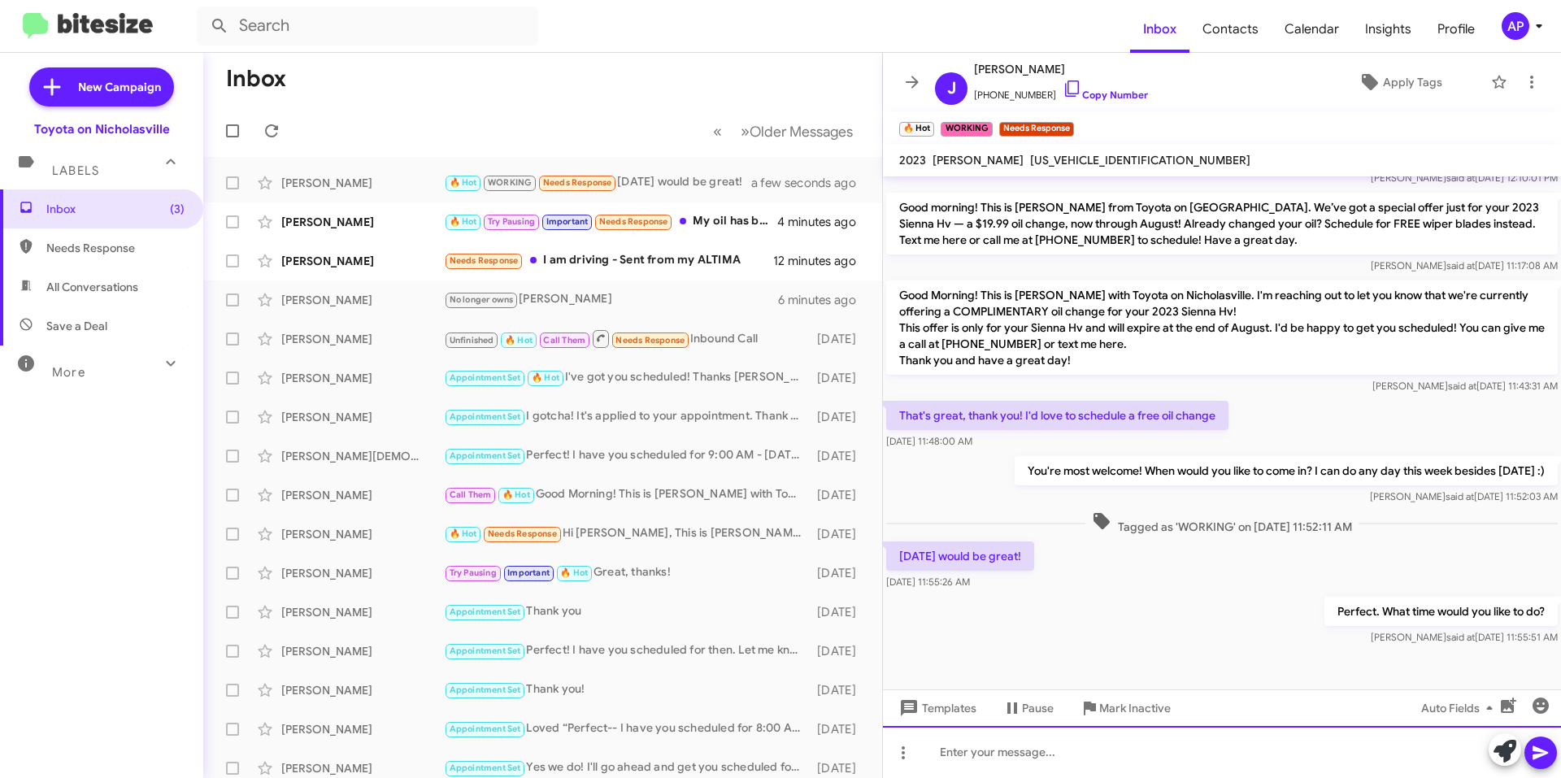
scroll to position [812, 0]
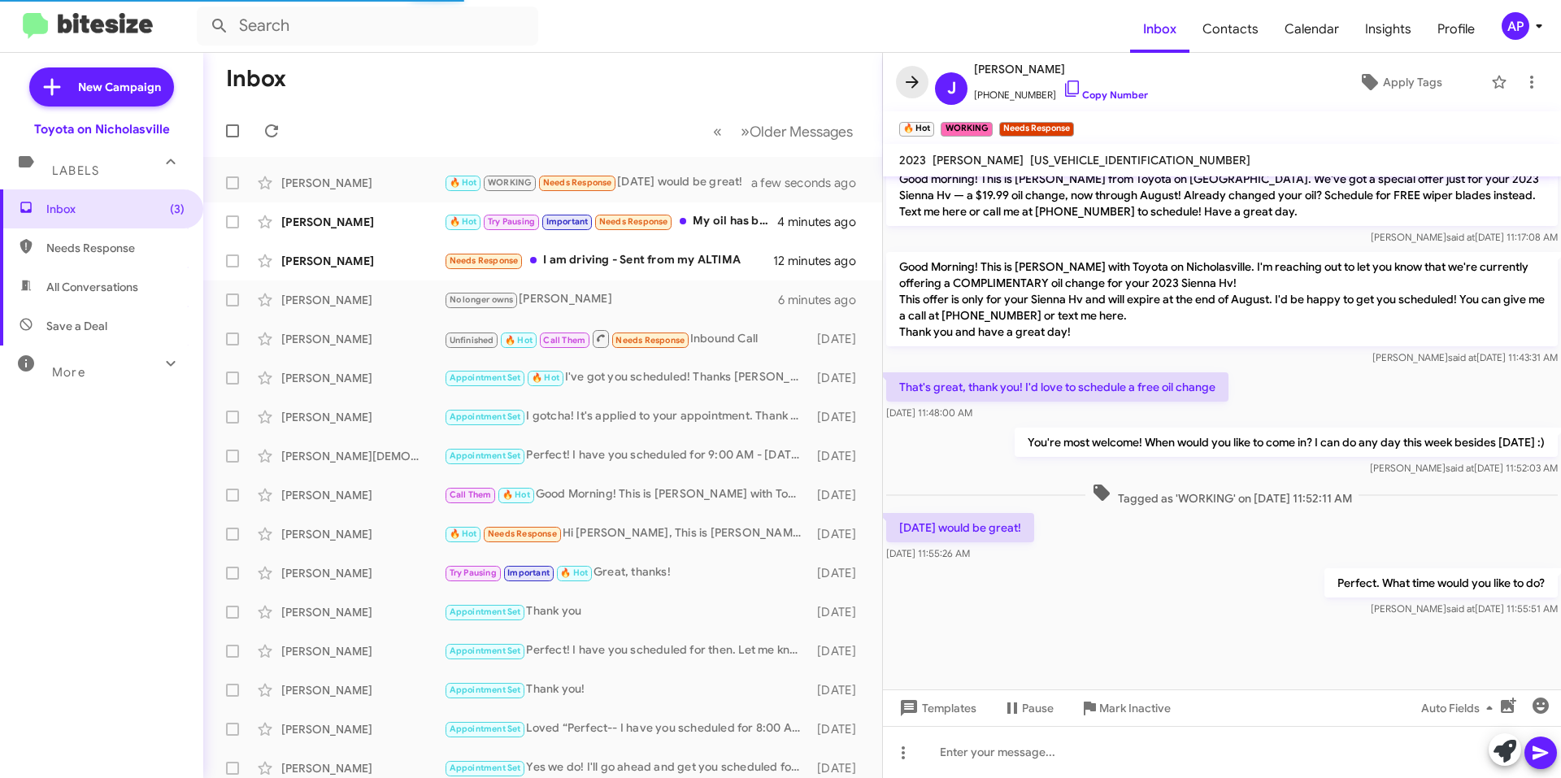
click at [908, 81] on icon at bounding box center [912, 82] width 13 height 12
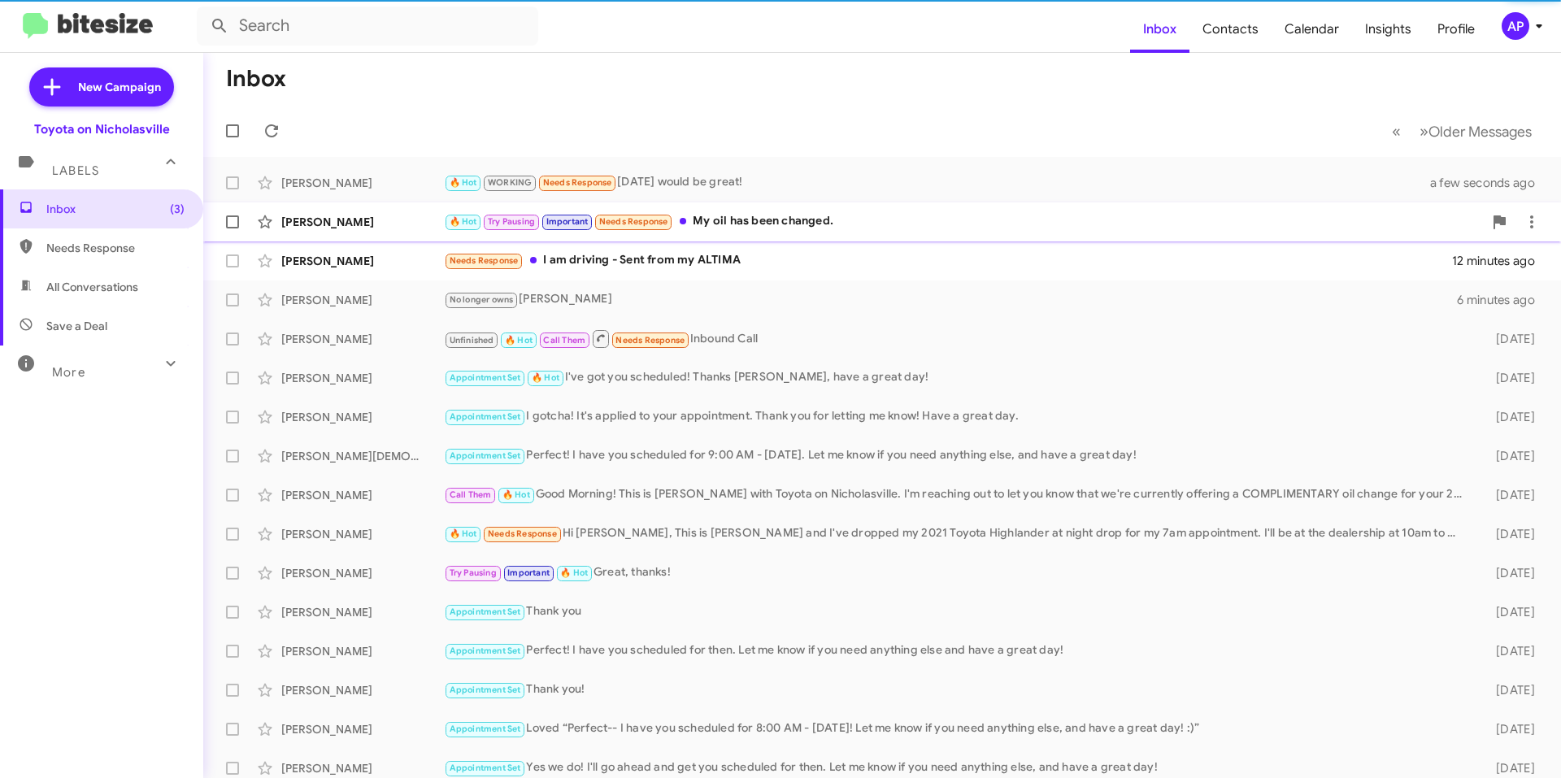
click at [896, 229] on div "🔥 Hot Try Pausing Important Needs Response My oil has been changed." at bounding box center [963, 221] width 1039 height 19
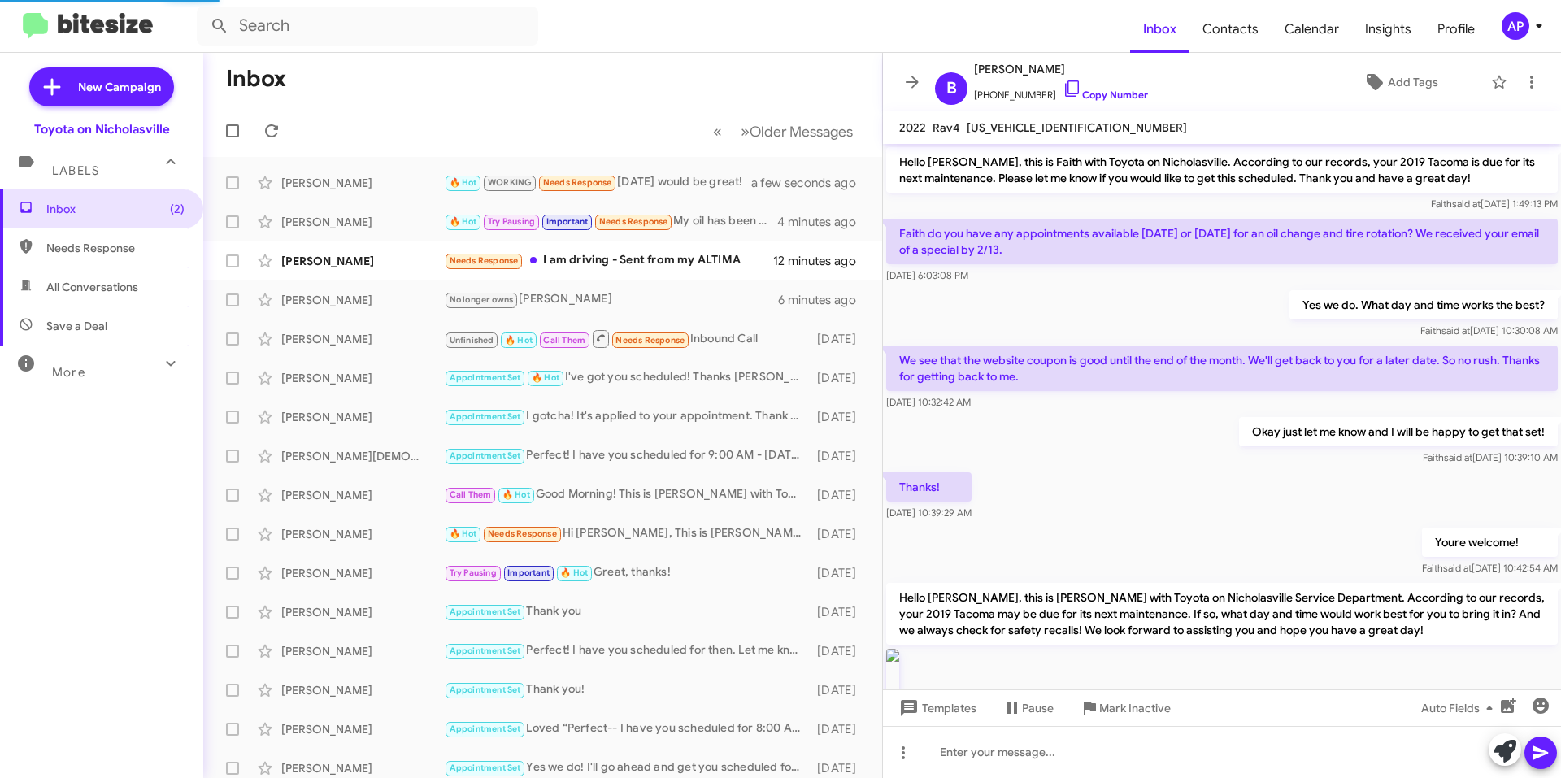
scroll to position [1565, 0]
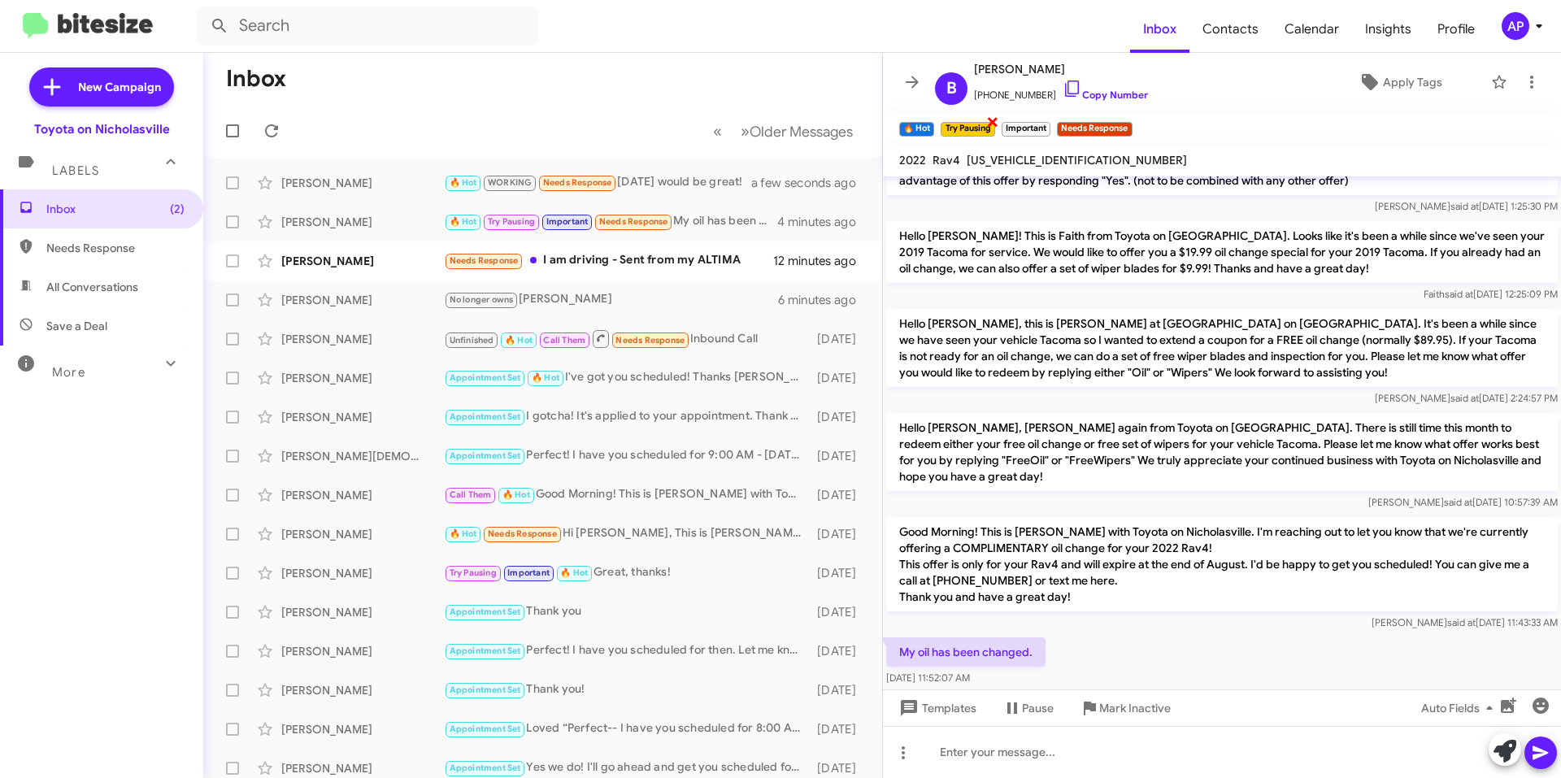
click at [993, 118] on span "×" at bounding box center [992, 121] width 13 height 20
click at [990, 120] on span "×" at bounding box center [988, 121] width 13 height 20
click at [1015, 120] on span "×" at bounding box center [1014, 121] width 13 height 20
click at [934, 118] on span "×" at bounding box center [931, 121] width 13 height 20
click at [1384, 84] on span "Apply Tags" at bounding box center [1412, 81] width 59 height 29
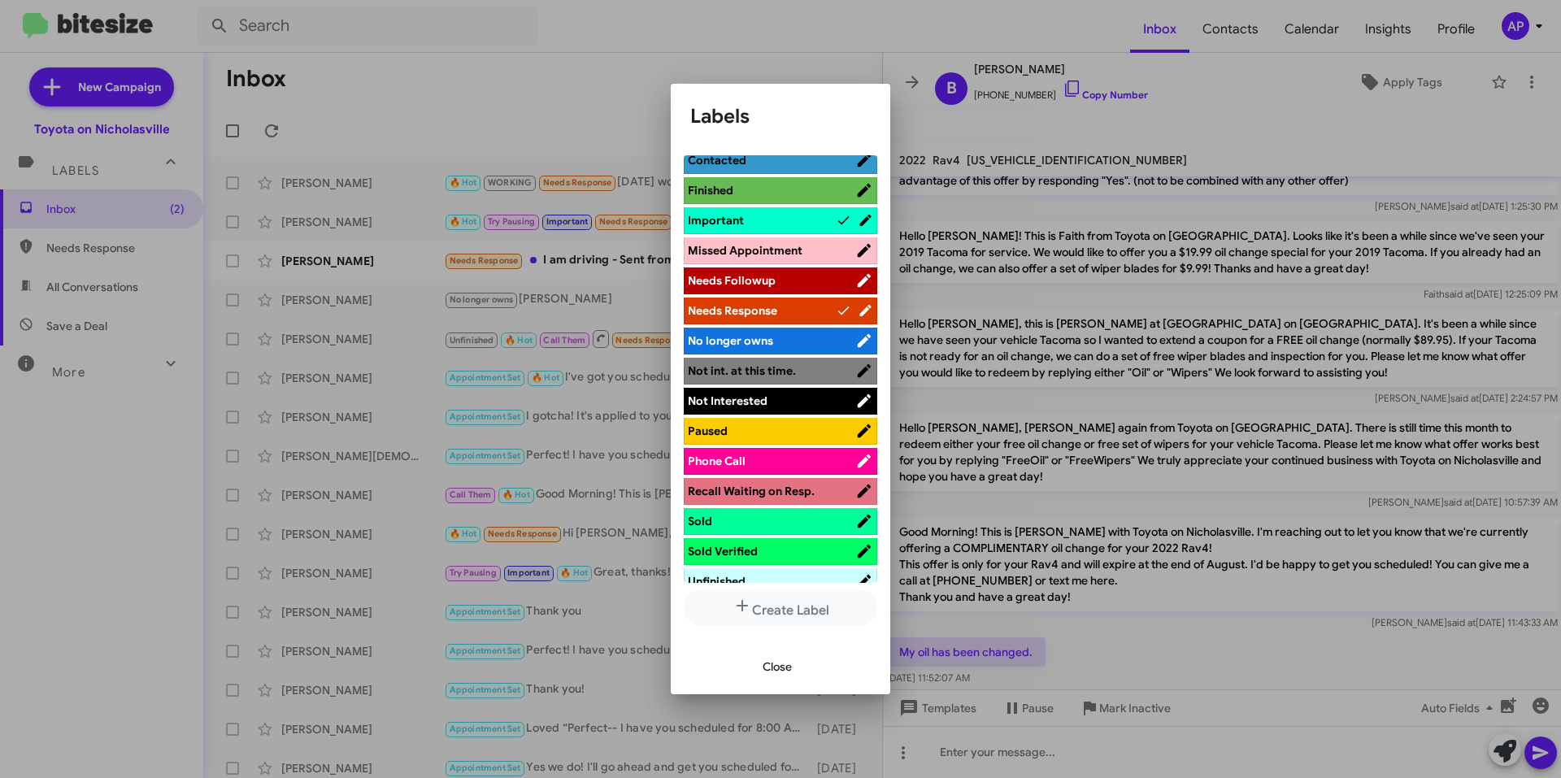
scroll to position [0, 0]
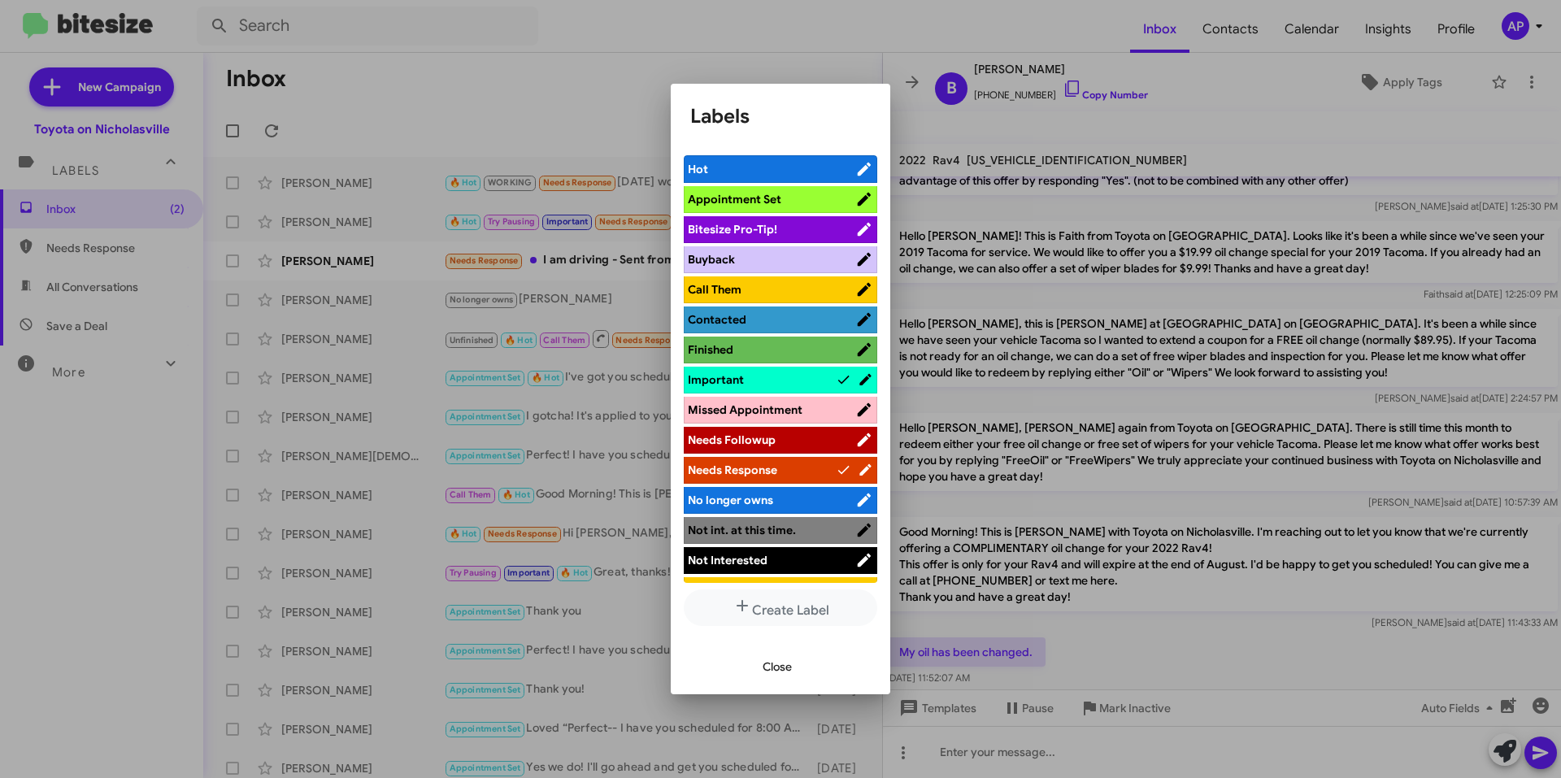
click at [771, 668] on span "Close" at bounding box center [777, 666] width 29 height 29
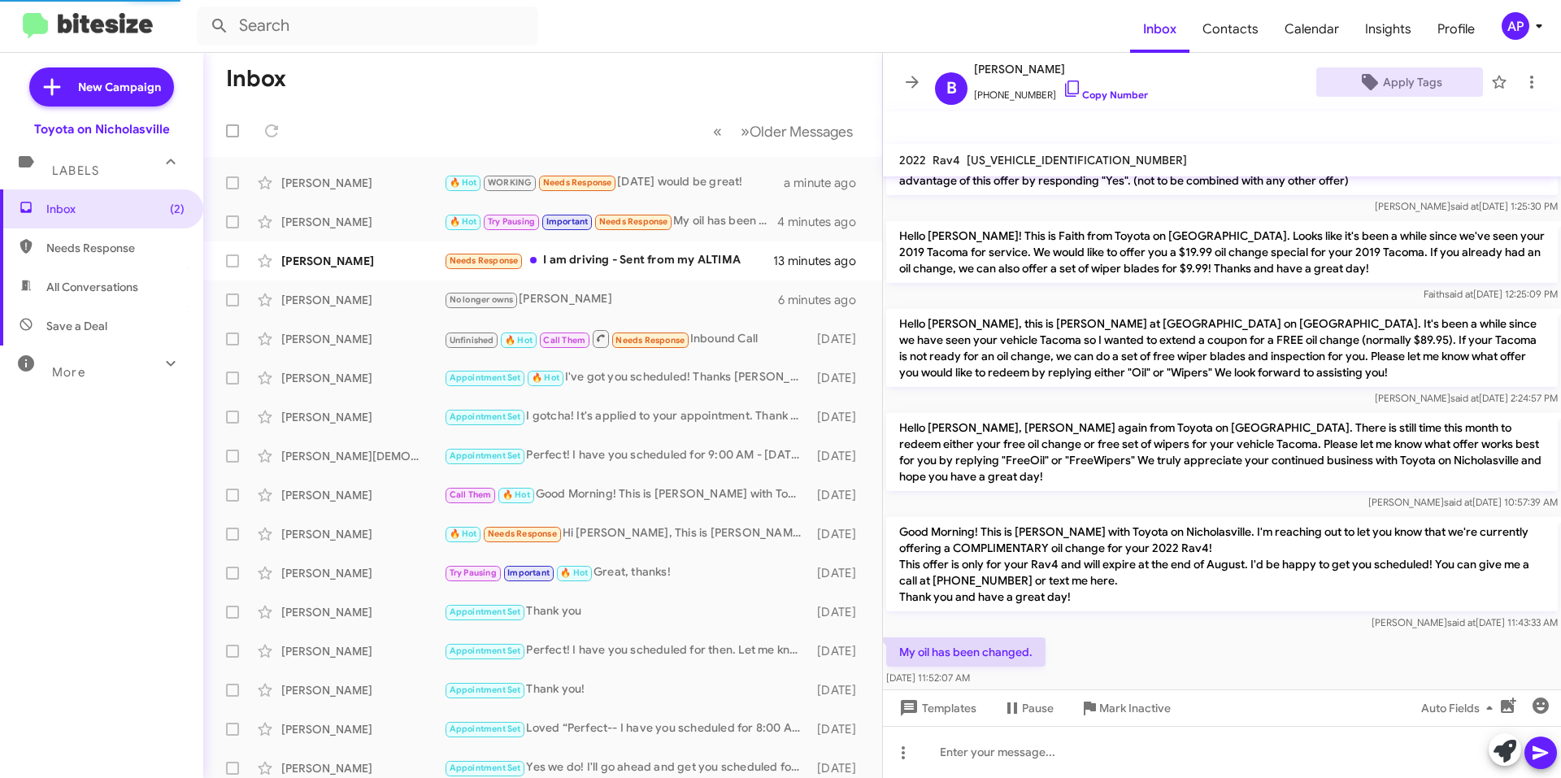
click at [1043, 159] on span "[US_VEHICLE_IDENTIFICATION_NUMBER]" at bounding box center [1077, 160] width 220 height 15
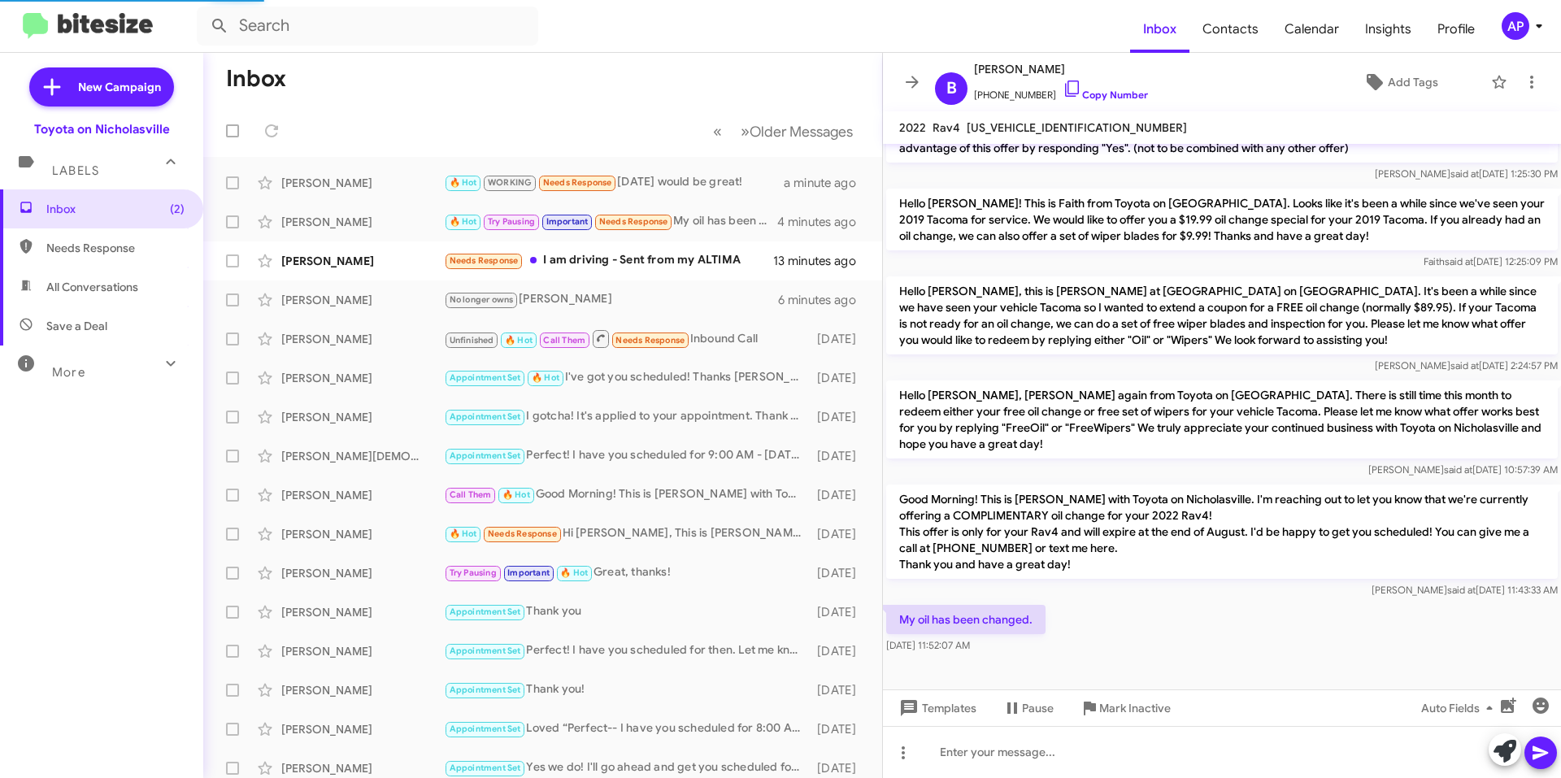
click at [1043, 189] on p "Hello [PERSON_NAME]! This is Faith from Toyota on [GEOGRAPHIC_DATA]. Looks like…" at bounding box center [1222, 220] width 672 height 62
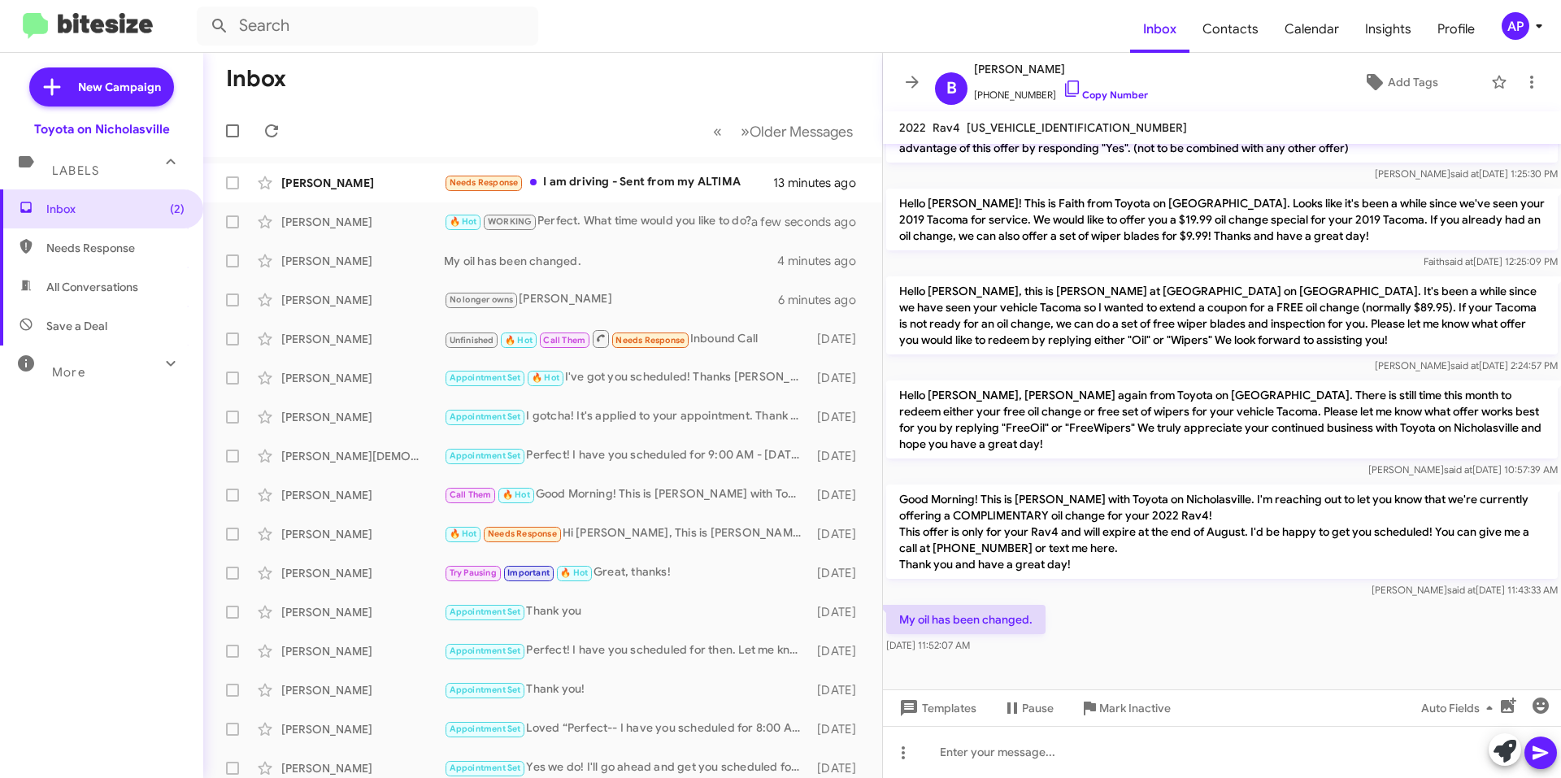
click at [1023, 128] on span "[US_VEHICLE_IDENTIFICATION_NUMBER]" at bounding box center [1077, 127] width 220 height 15
click at [1023, 127] on span "[US_VEHICLE_IDENTIFICATION_NUMBER]" at bounding box center [1077, 127] width 220 height 15
copy span "[US_VEHICLE_IDENTIFICATION_NUMBER]"
click at [905, 85] on icon at bounding box center [913, 82] width 20 height 20
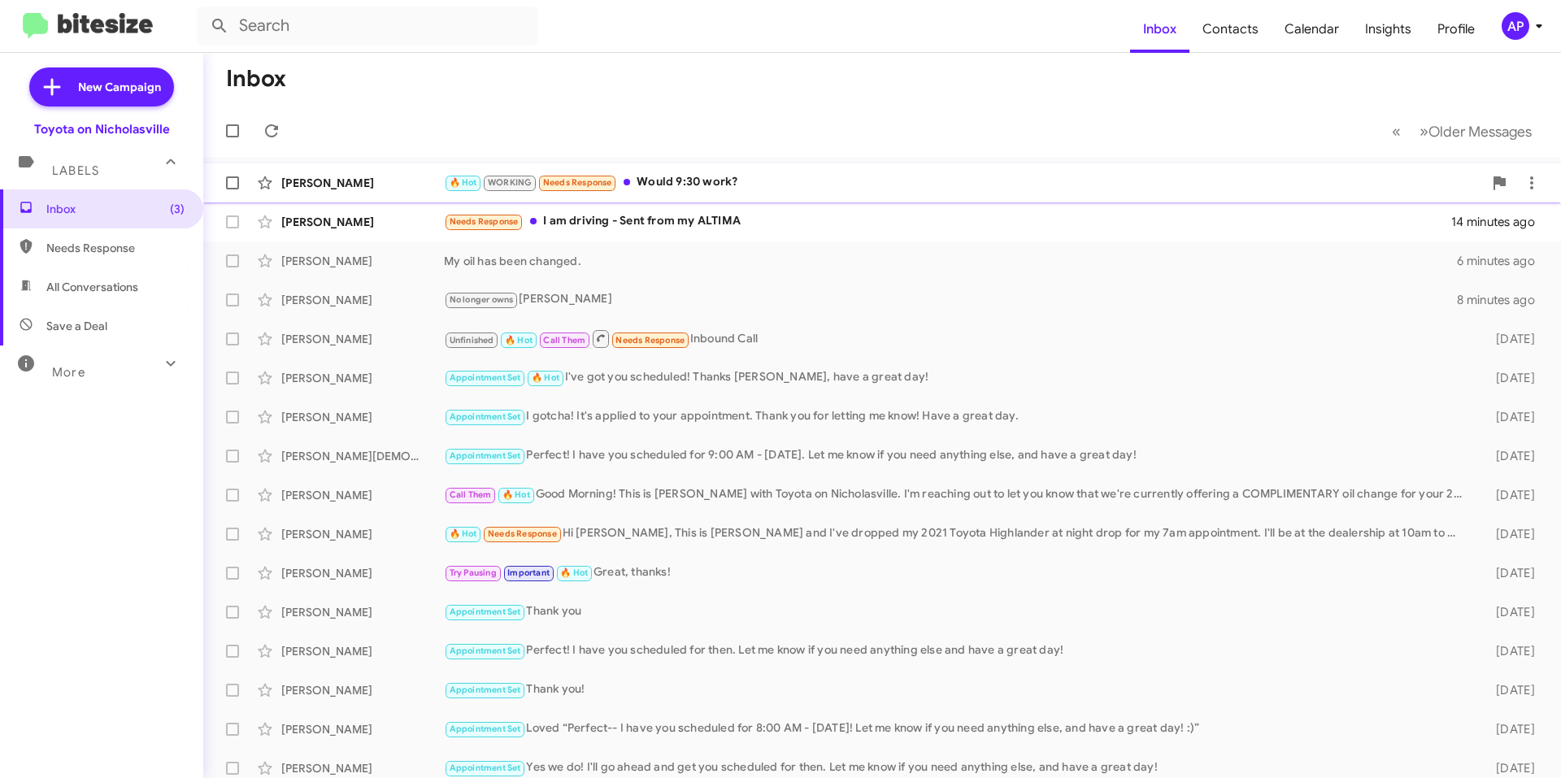
click at [762, 181] on div "🔥 Hot WORKING Needs Response Would 9:30 work?" at bounding box center [963, 182] width 1039 height 19
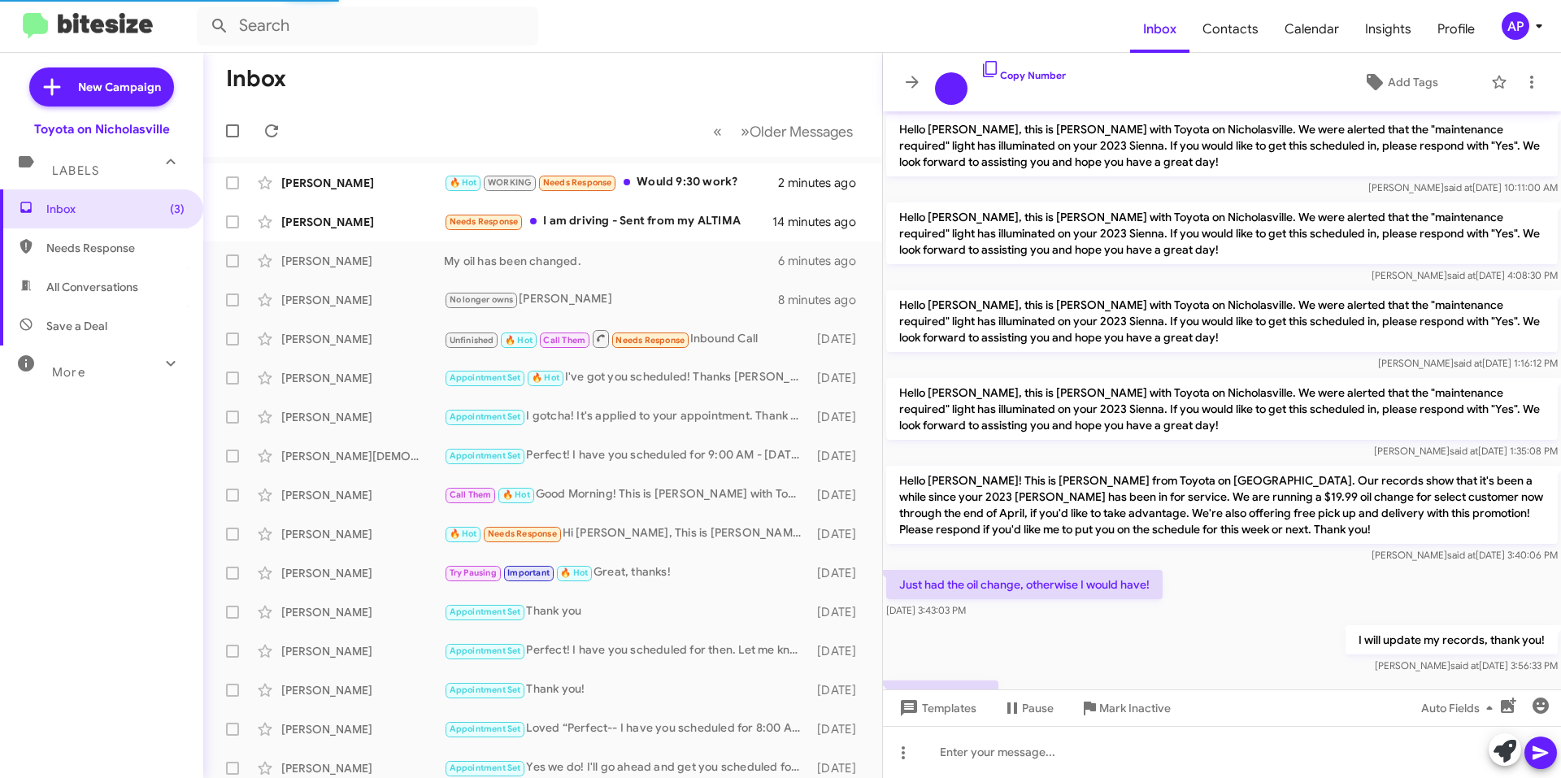
scroll to position [807, 0]
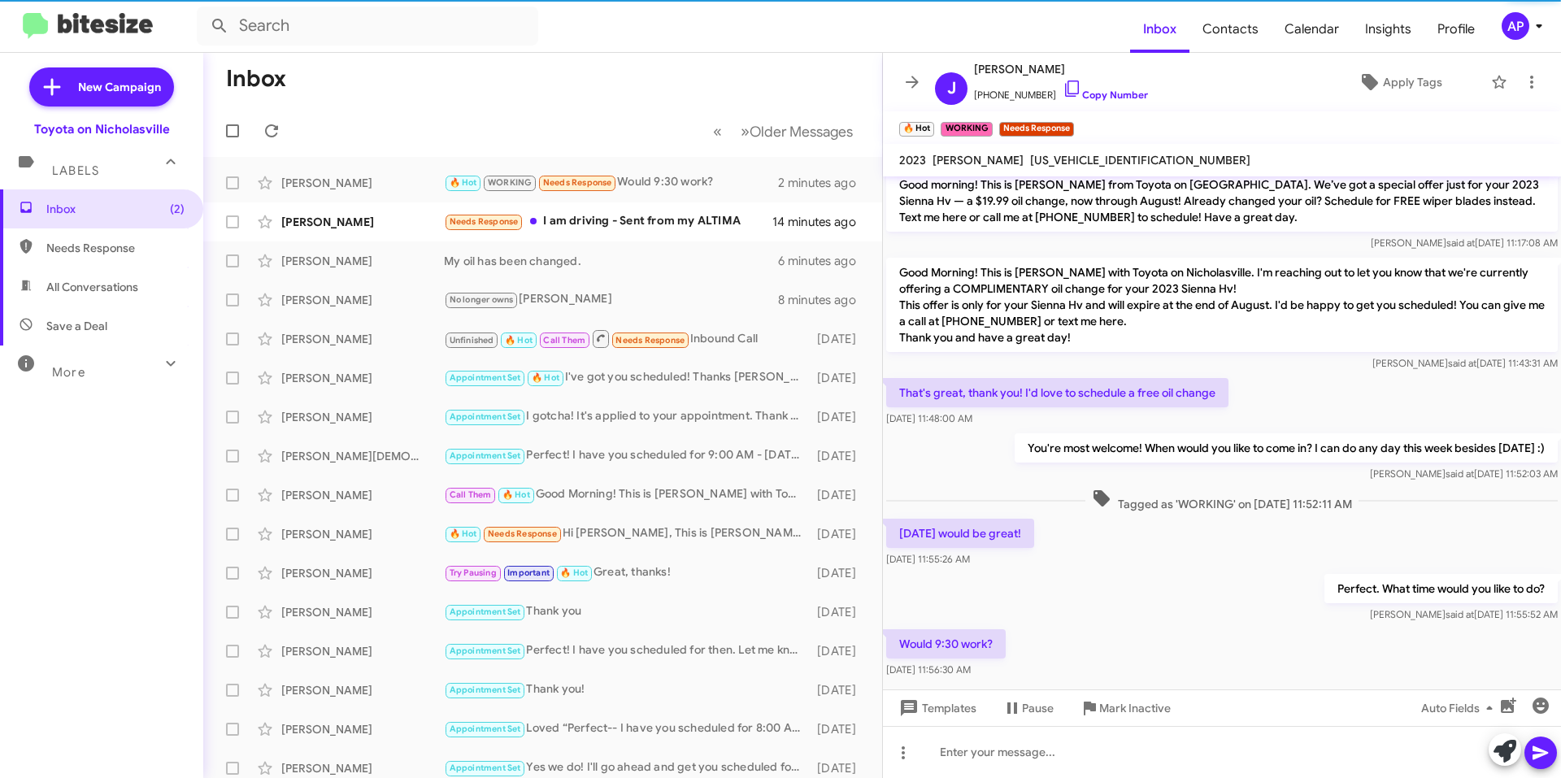
click at [1053, 155] on span "[US_VEHICLE_IDENTIFICATION_NUMBER]" at bounding box center [1140, 160] width 220 height 15
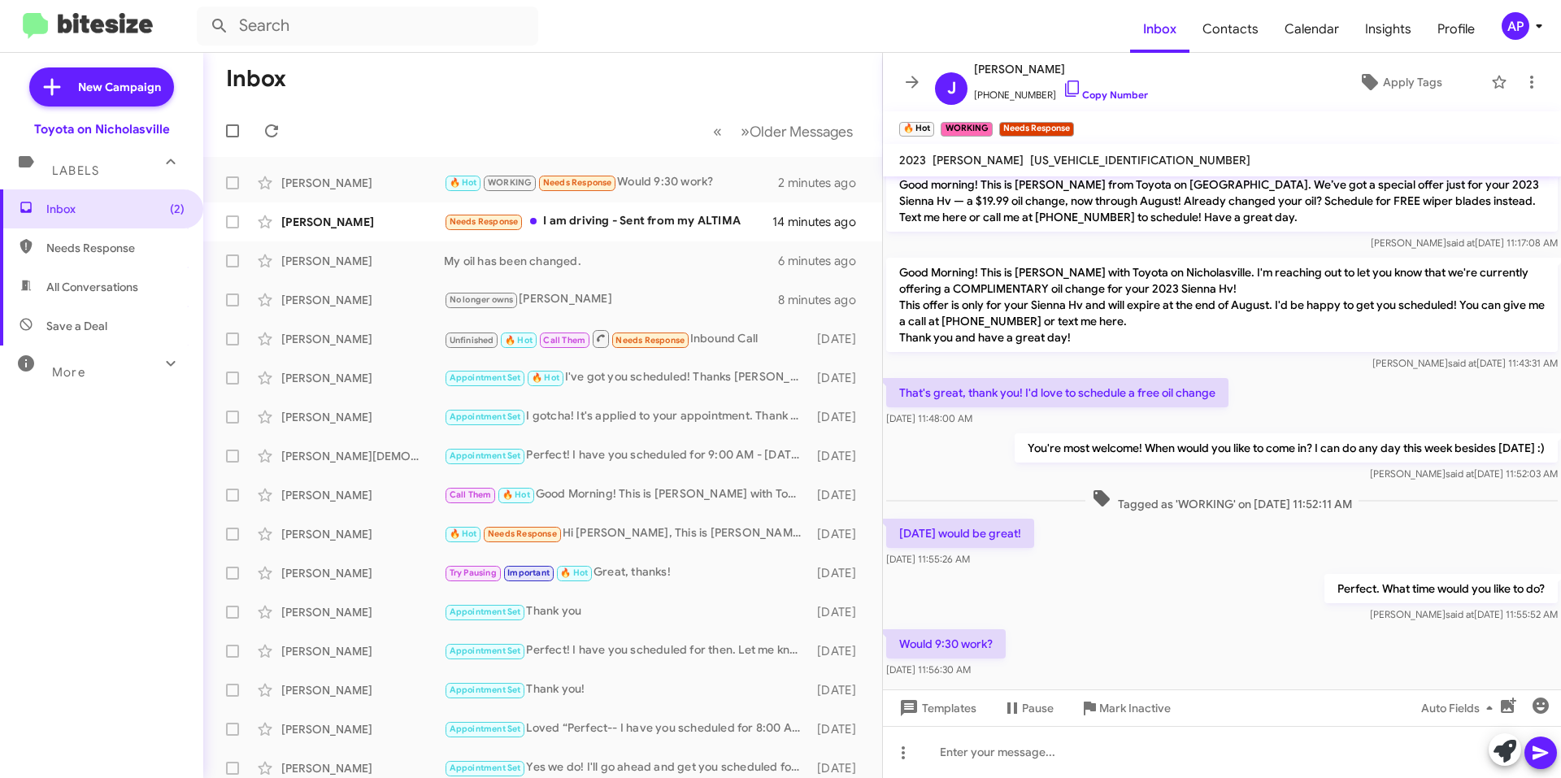
click at [1053, 155] on span "[US_VEHICLE_IDENTIFICATION_NUMBER]" at bounding box center [1140, 160] width 220 height 15
copy span "[US_VEHICLE_IDENTIFICATION_NUMBER]"
click at [990, 759] on div at bounding box center [1222, 752] width 678 height 52
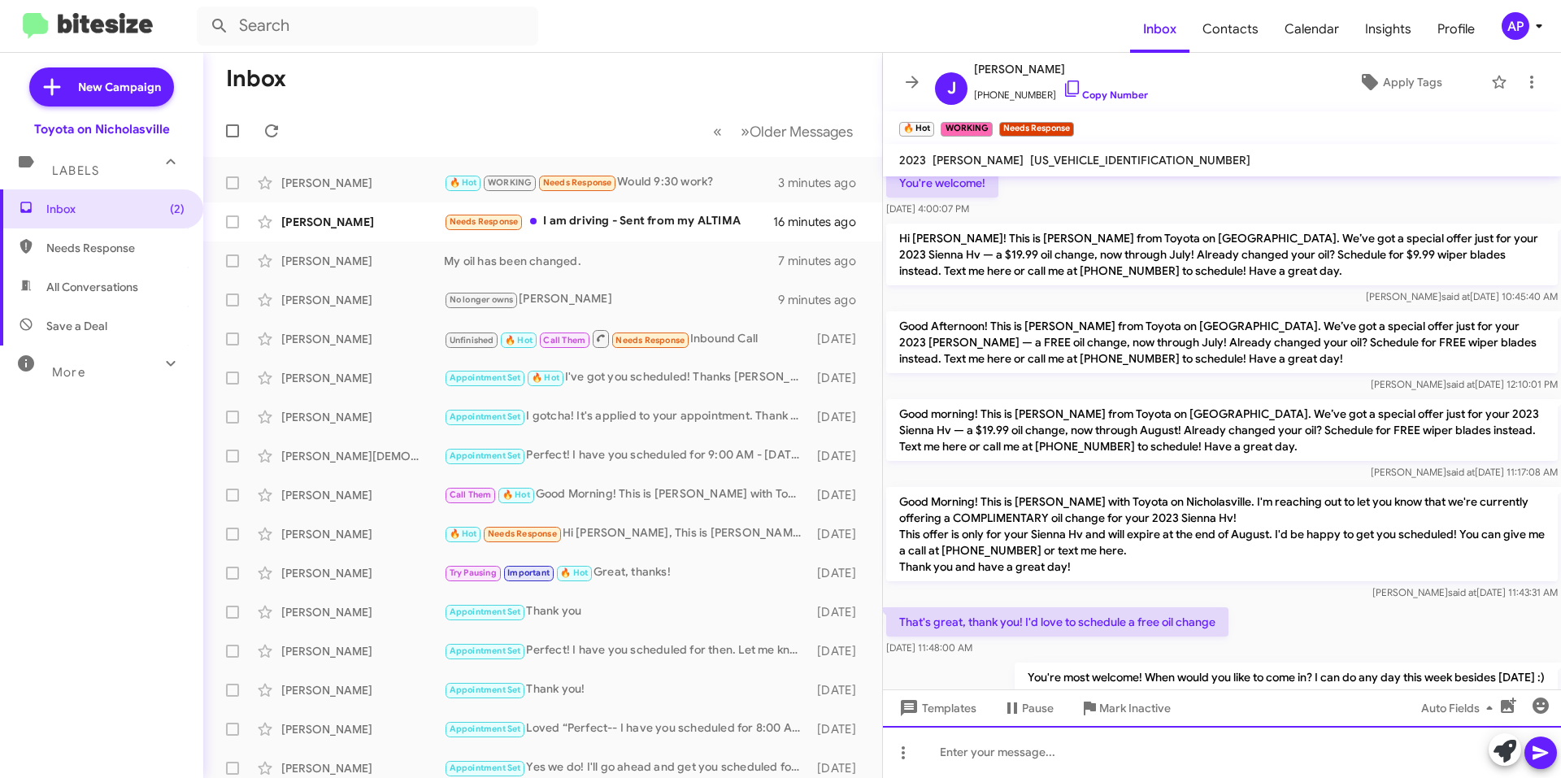
scroll to position [947, 0]
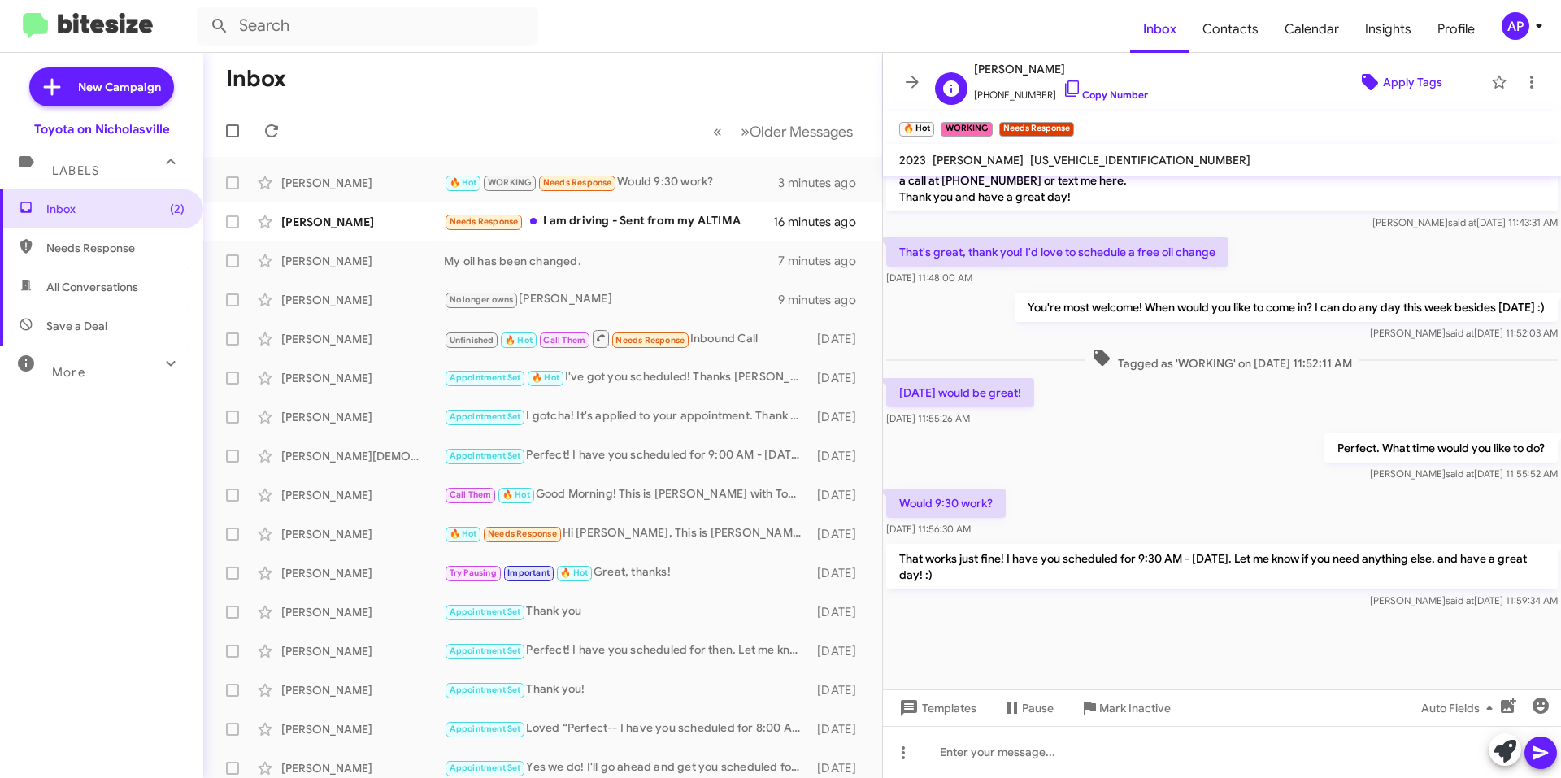
click at [1383, 72] on span "Apply Tags" at bounding box center [1412, 81] width 59 height 29
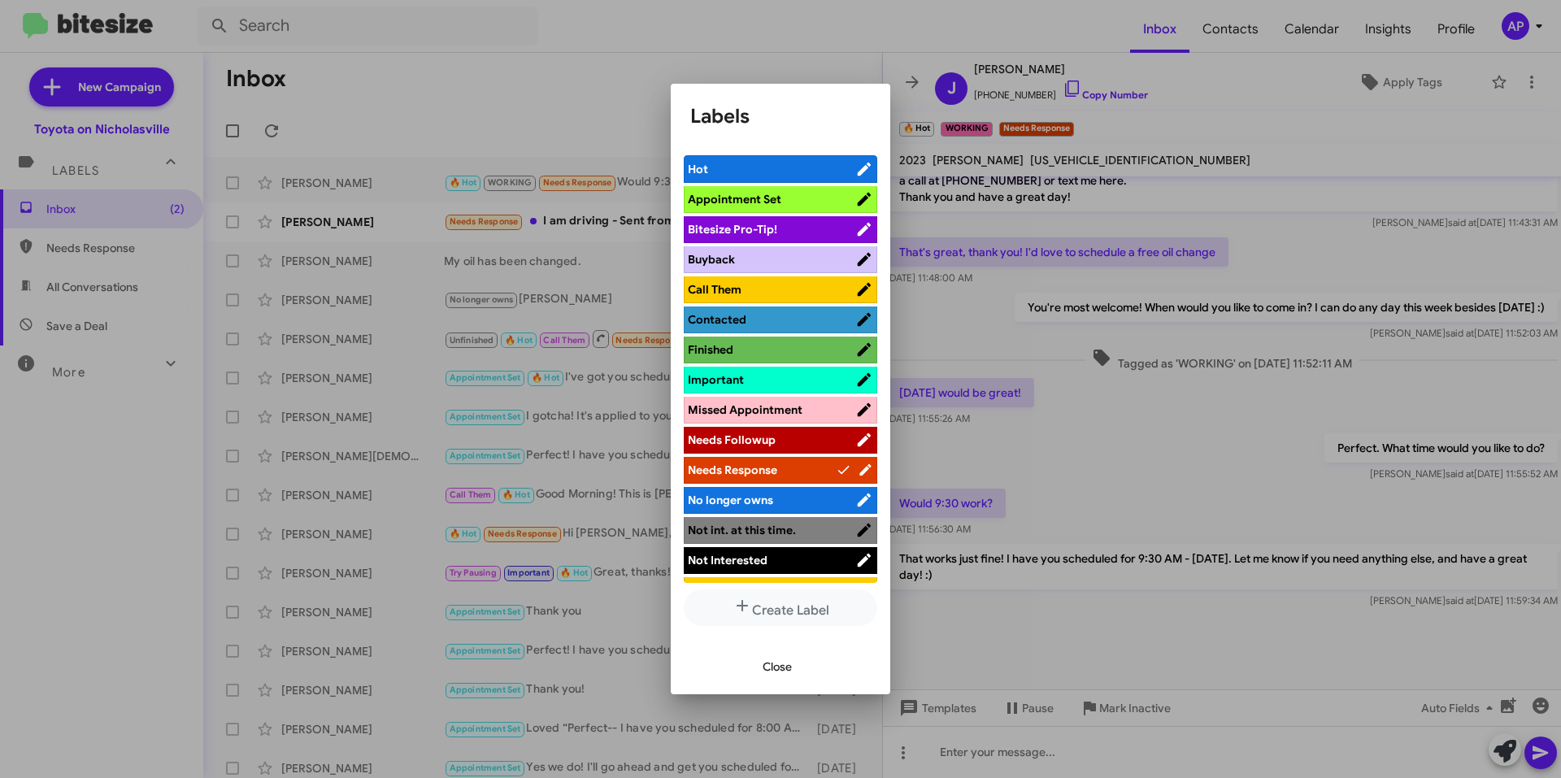
click at [758, 198] on span "Appointment Set" at bounding box center [735, 199] width 94 height 15
click at [802, 167] on span "Hot" at bounding box center [762, 169] width 148 height 16
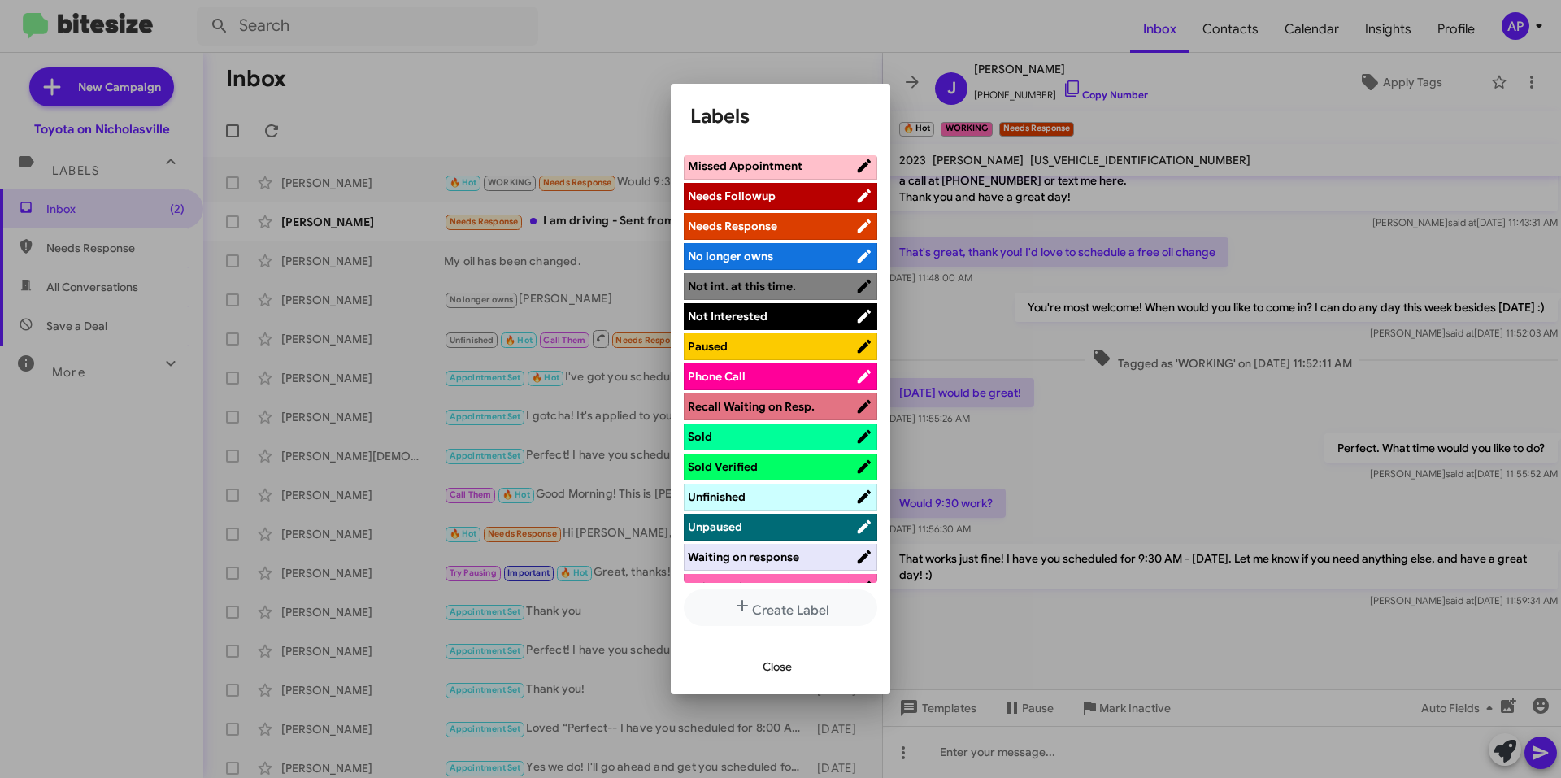
scroll to position [295, 0]
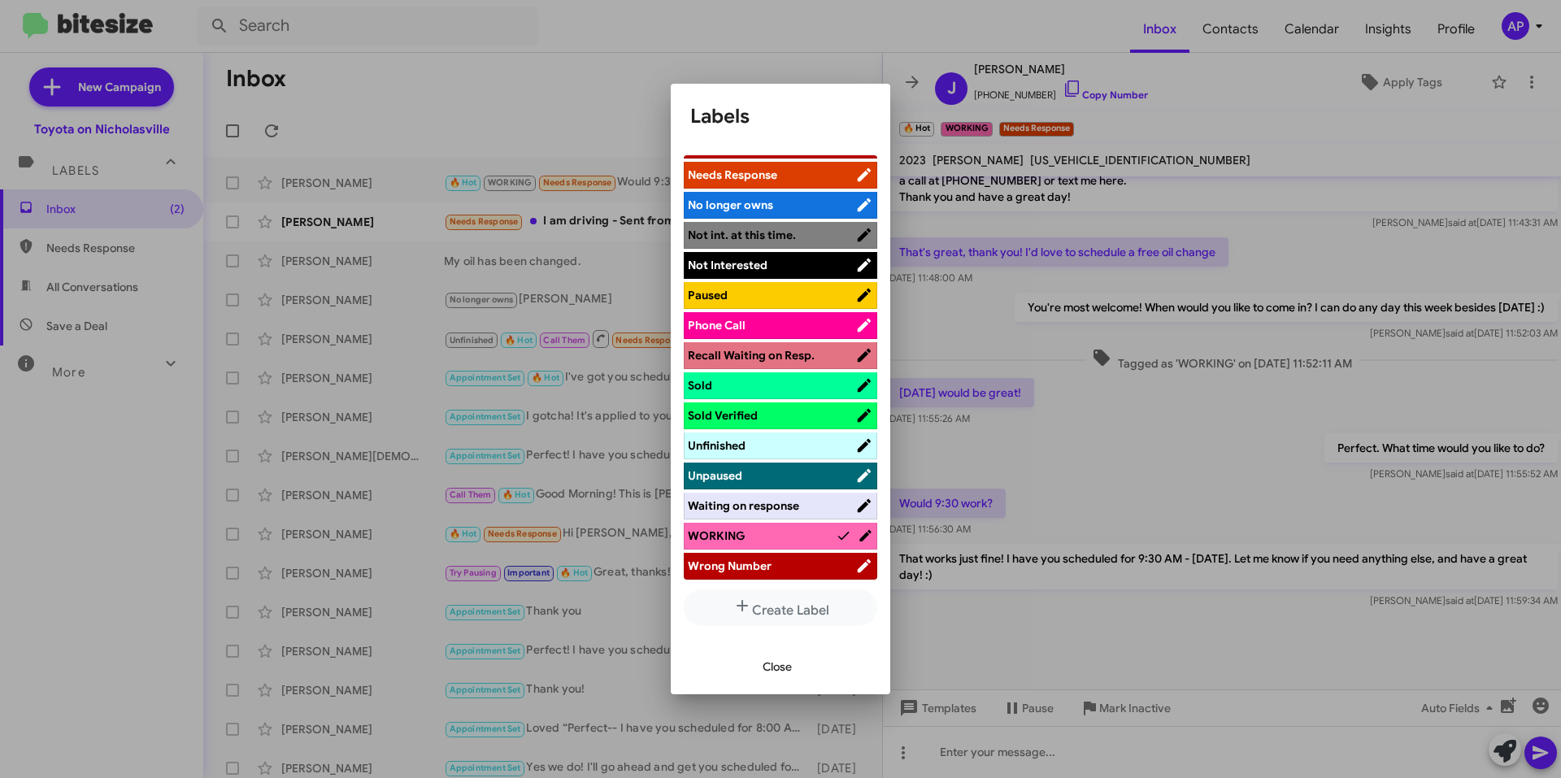
click at [777, 534] on span "WORKING" at bounding box center [762, 536] width 148 height 16
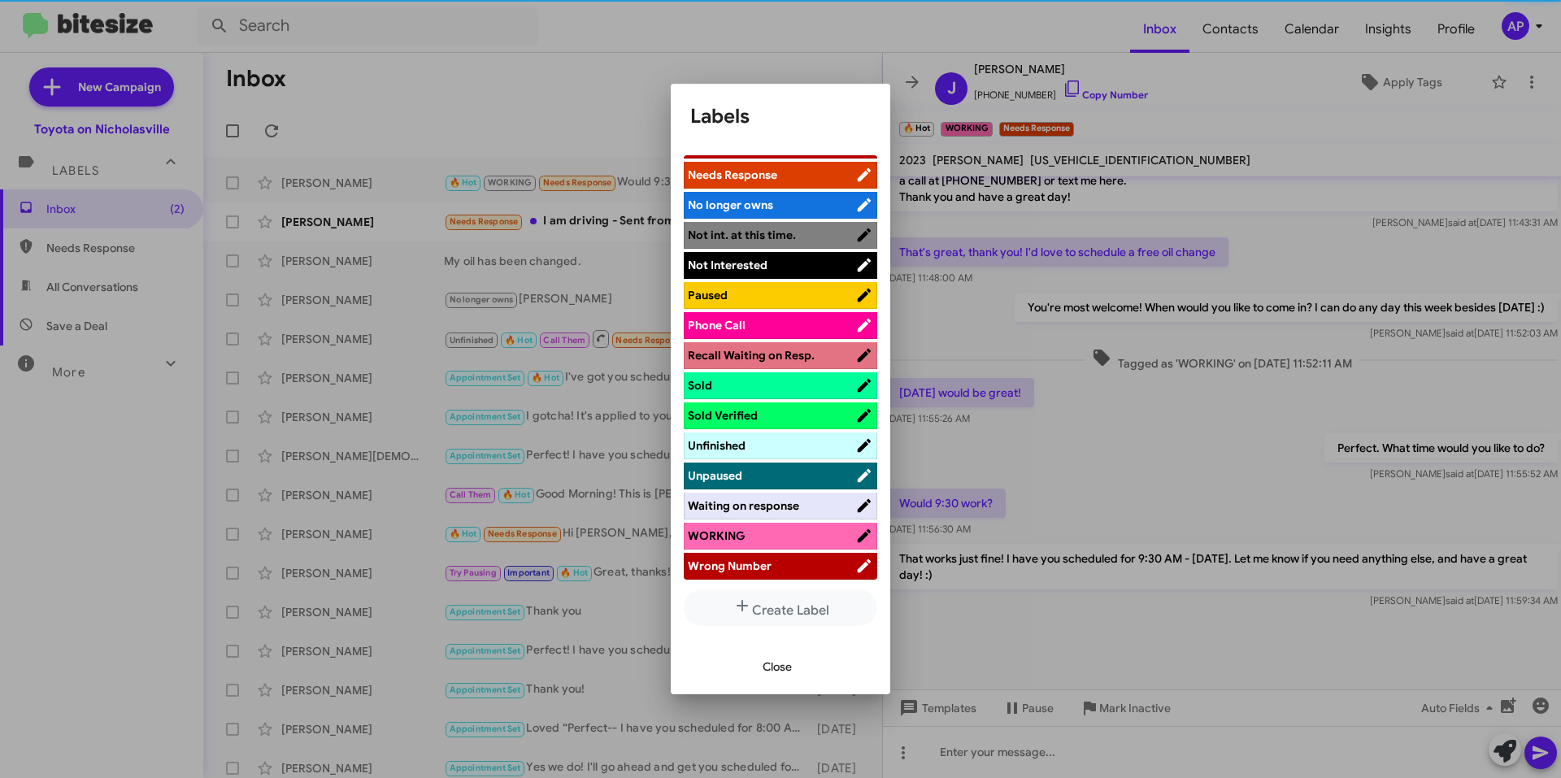
scroll to position [0, 0]
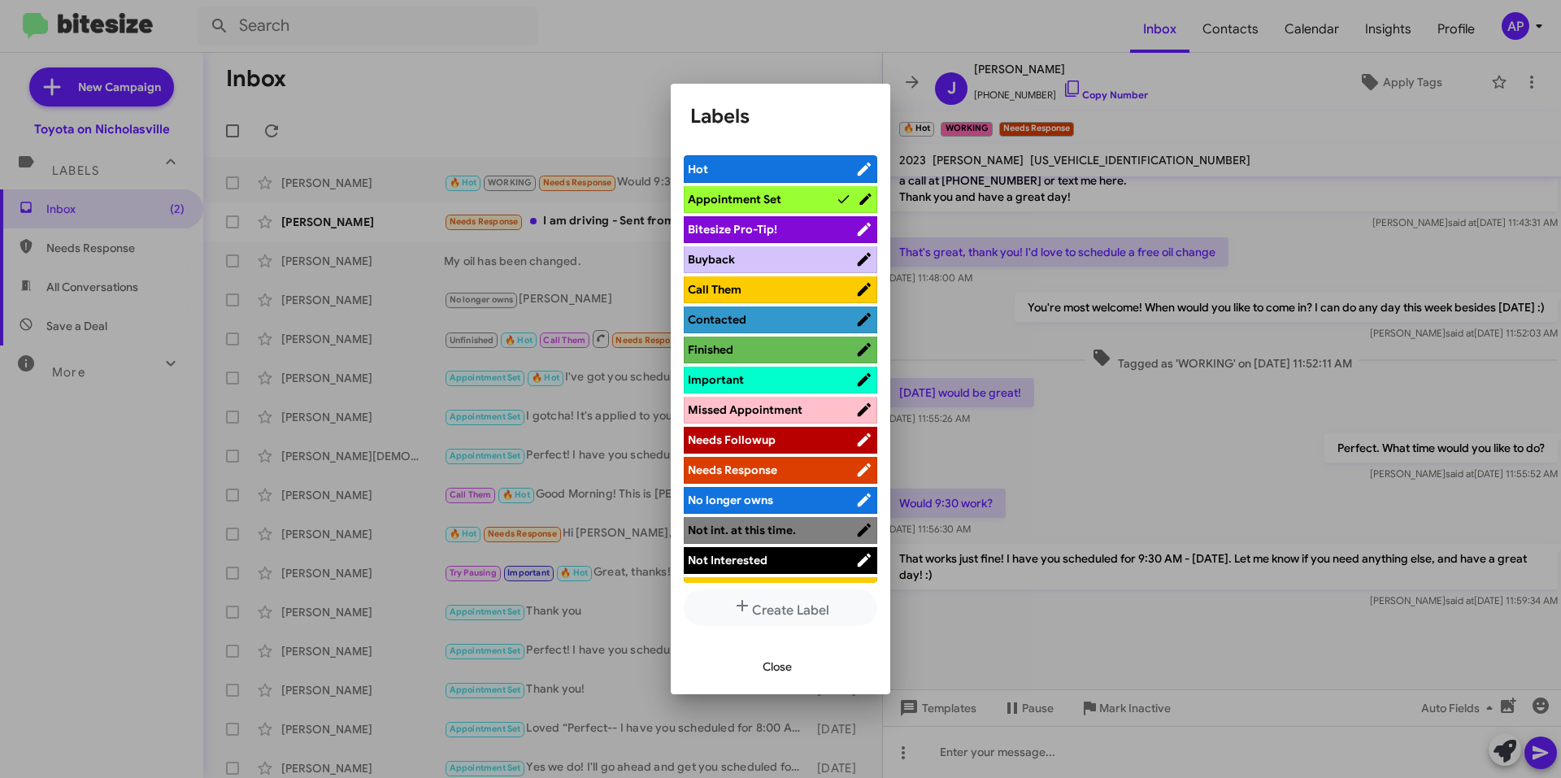
click at [784, 661] on span "Close" at bounding box center [777, 666] width 29 height 29
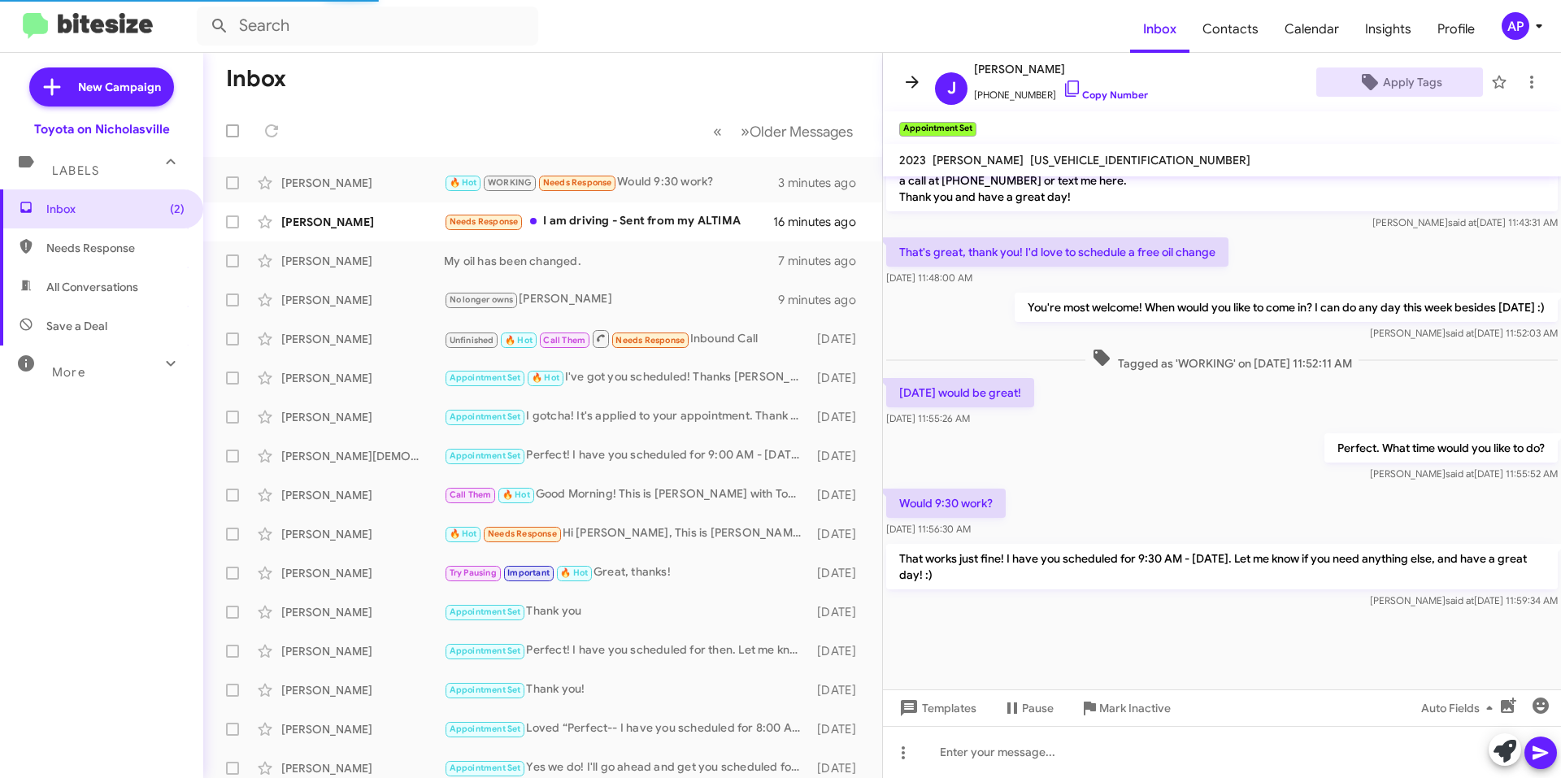
click at [899, 83] on span at bounding box center [912, 82] width 33 height 20
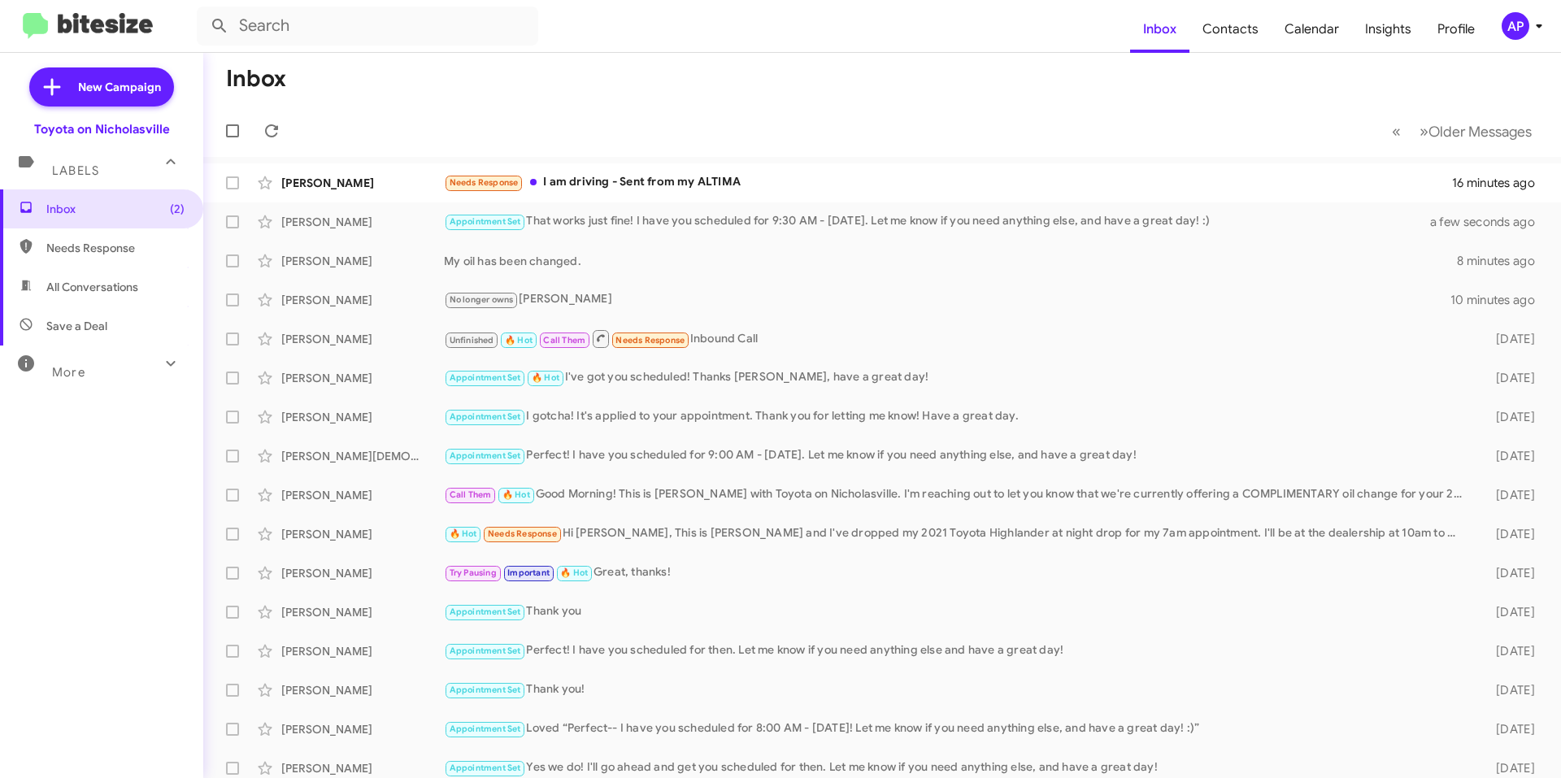
click at [135, 289] on span "All Conversations" at bounding box center [92, 287] width 92 height 16
type input "in:all-conversations"
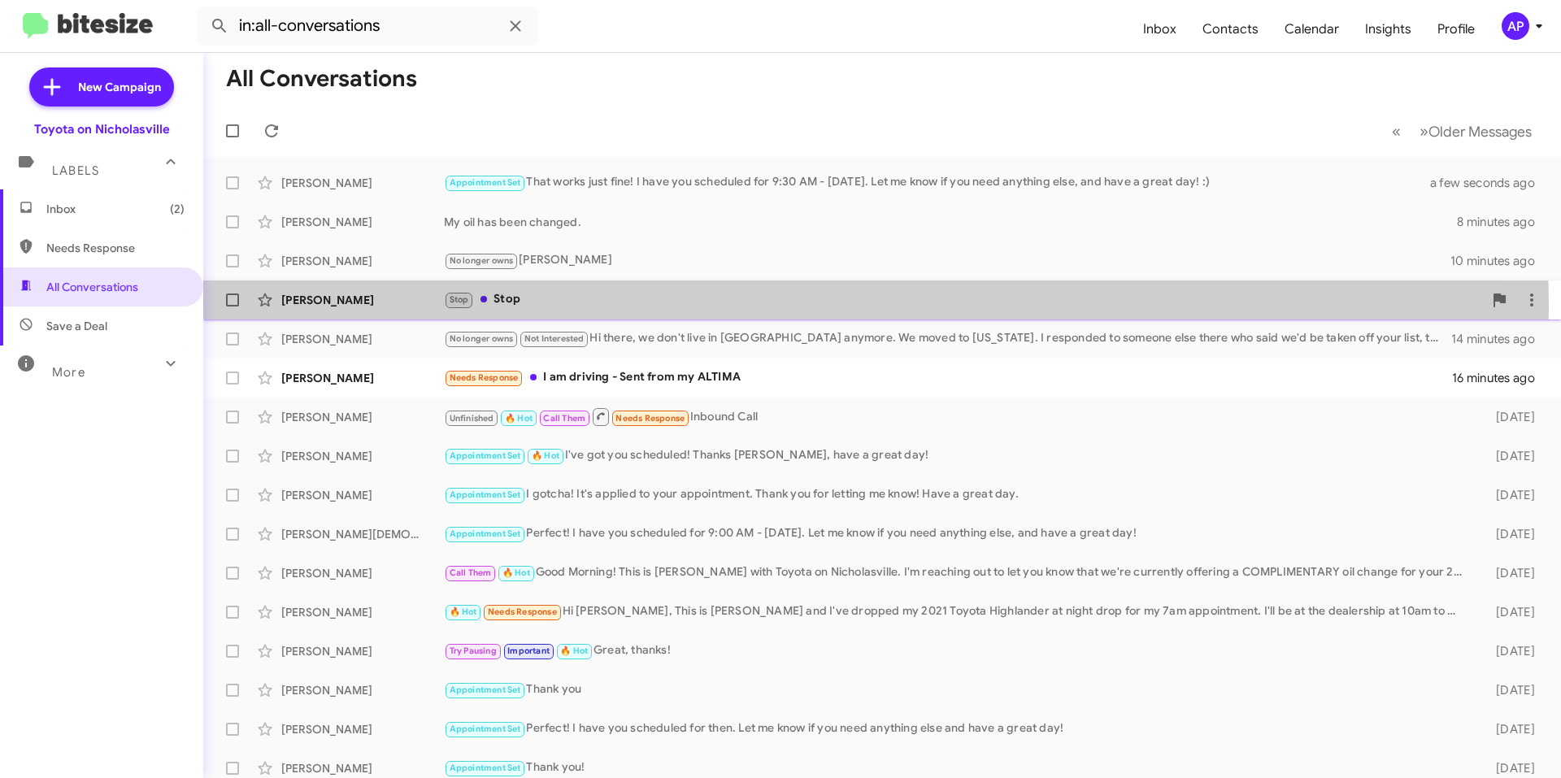
click at [597, 307] on div "Stop Stop" at bounding box center [963, 299] width 1039 height 19
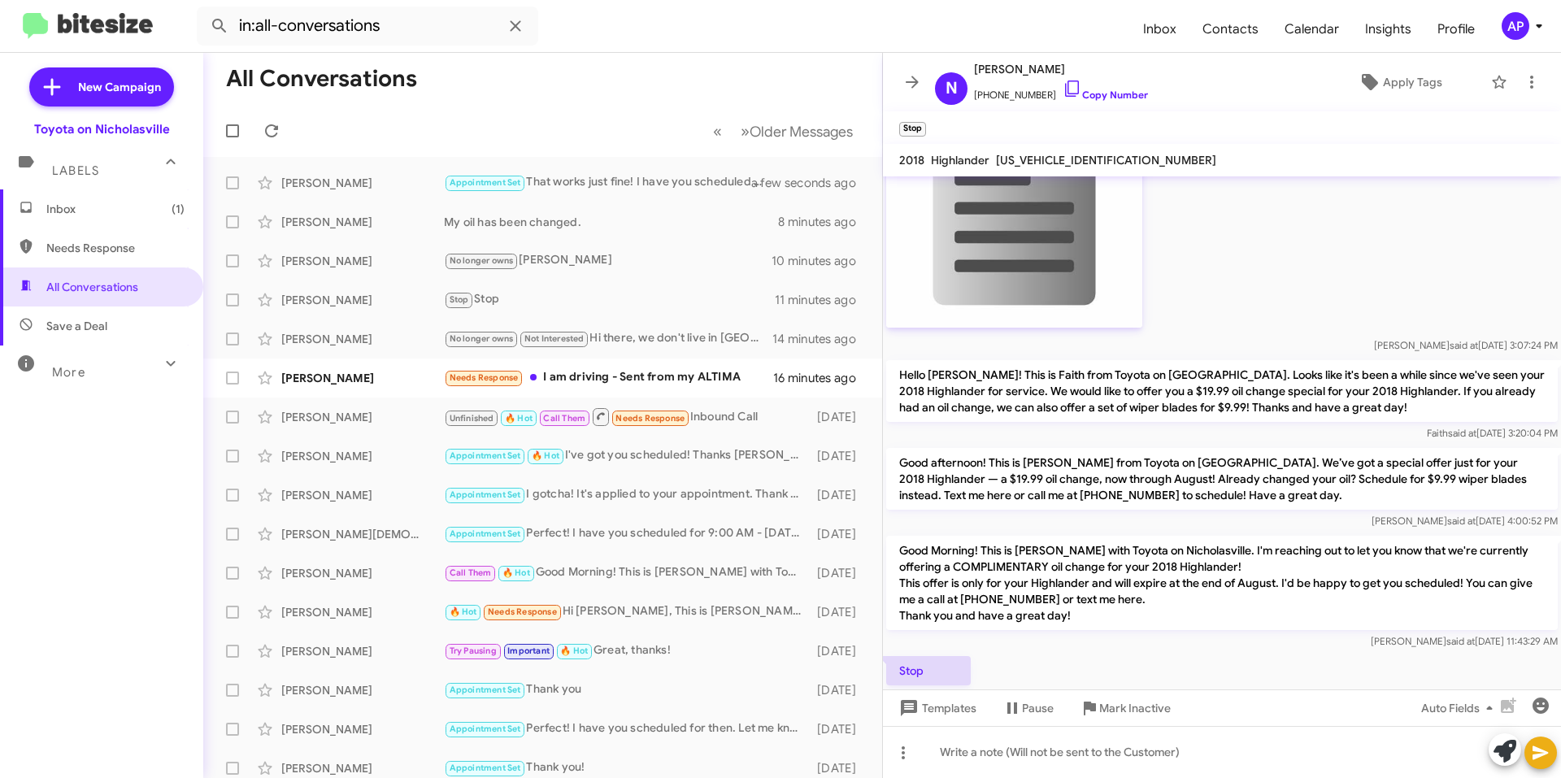
scroll to position [213, 0]
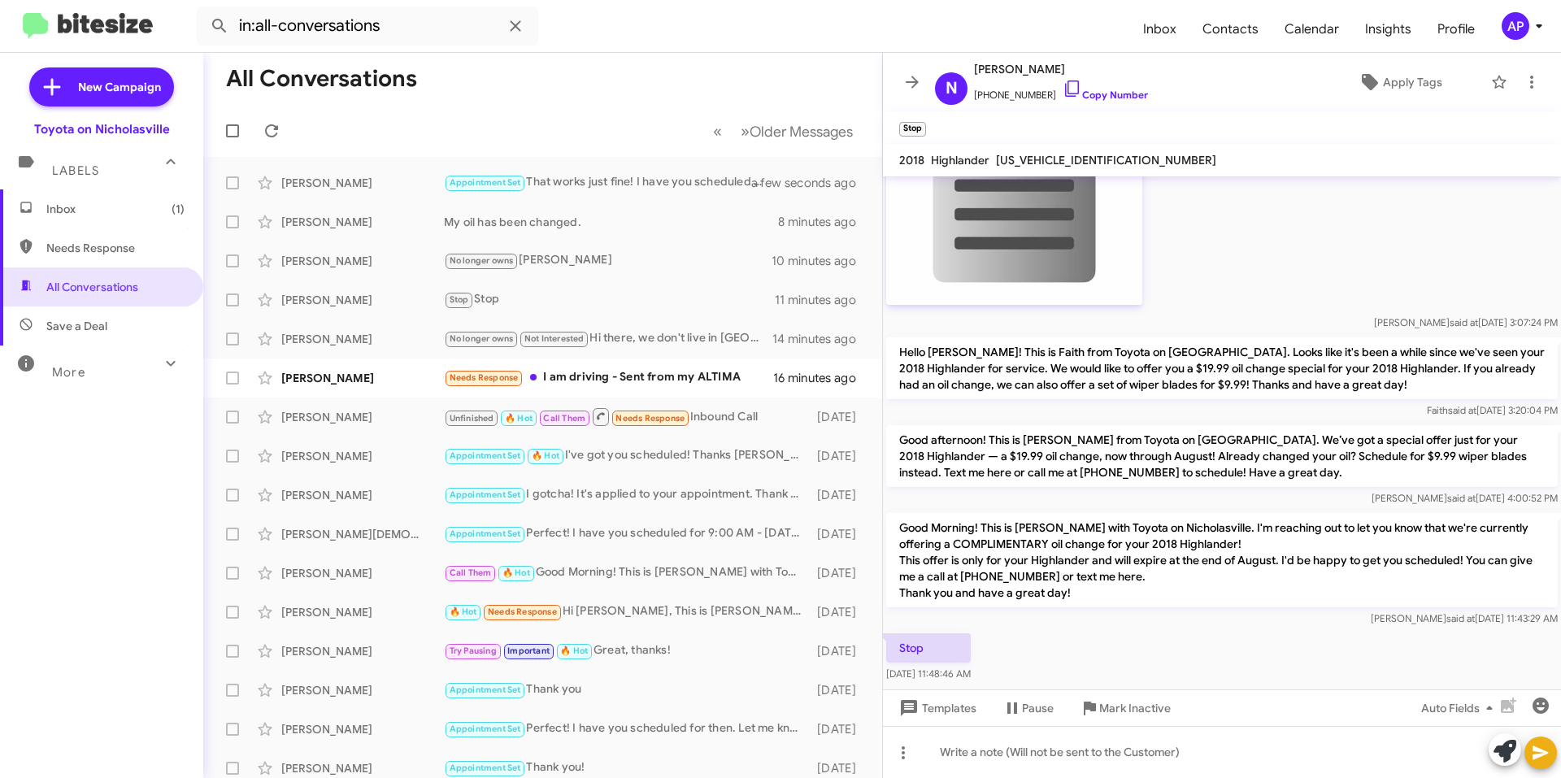
click at [1082, 159] on span "[US_VEHICLE_IDENTIFICATION_NUMBER]" at bounding box center [1106, 160] width 220 height 15
copy span "[US_VEHICLE_IDENTIFICATION_NUMBER]"
click at [911, 82] on icon at bounding box center [912, 82] width 13 height 12
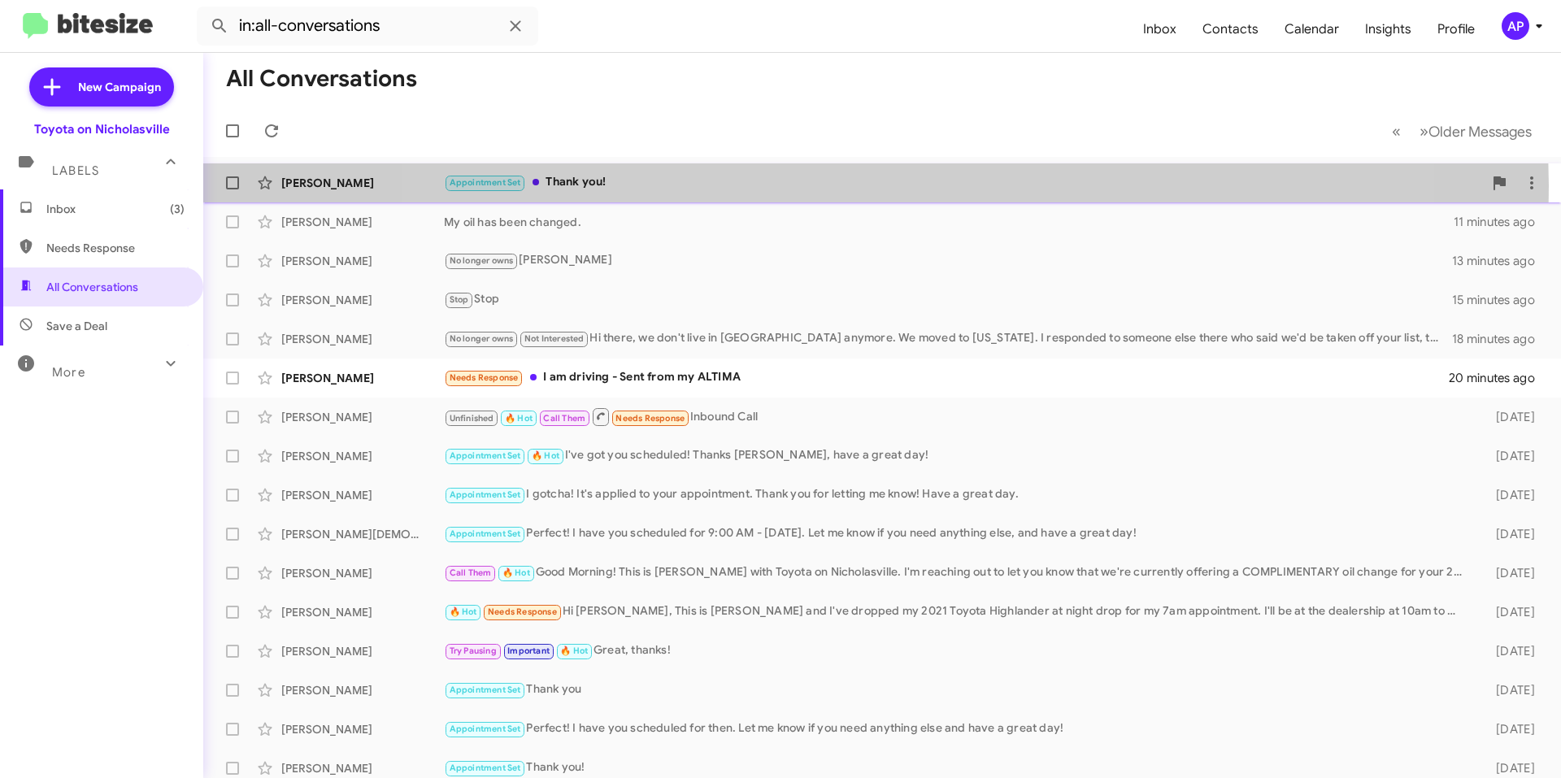
click at [872, 185] on div "Appointment Set Thank you!" at bounding box center [963, 182] width 1039 height 19
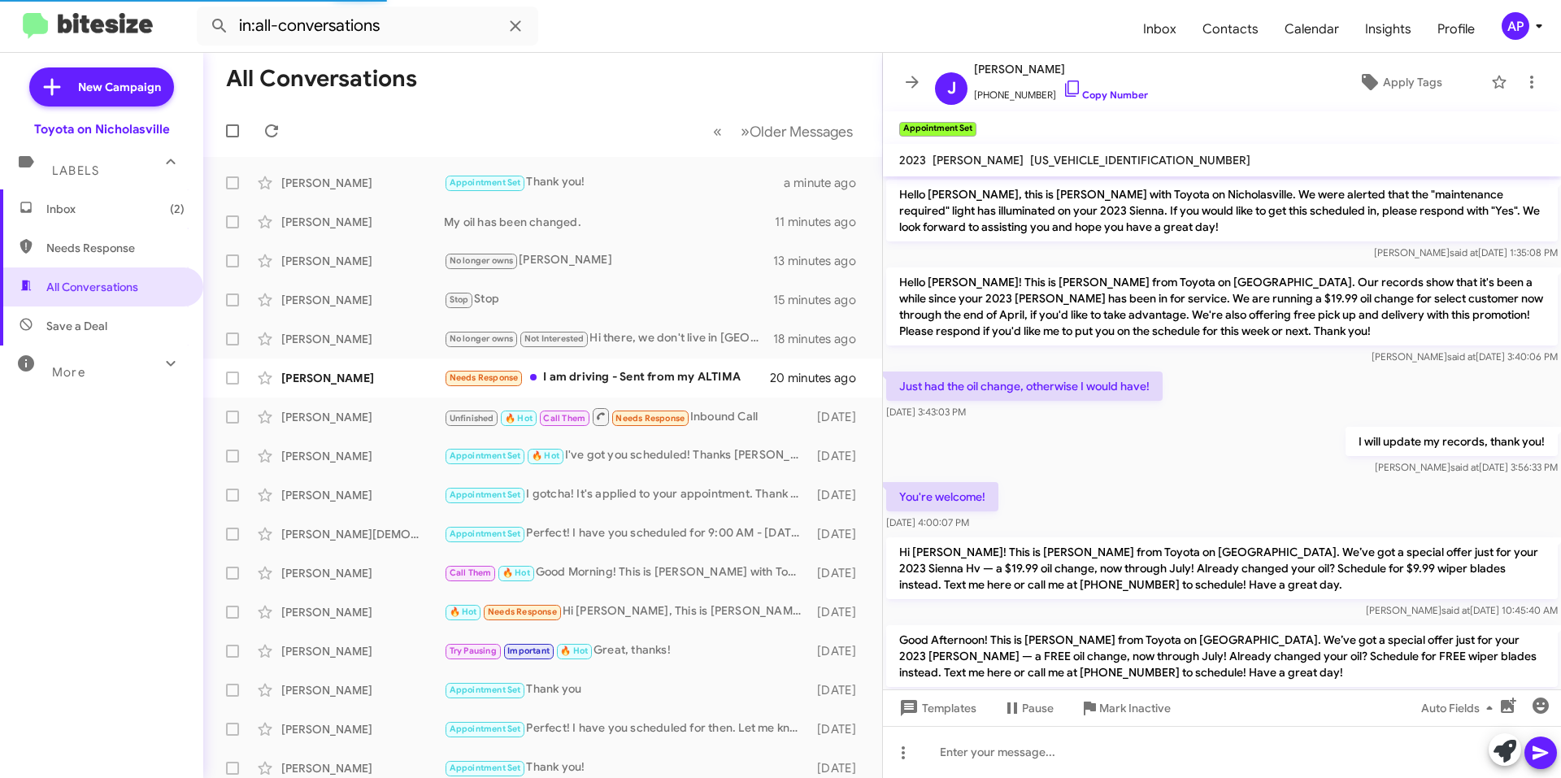
scroll to position [834, 0]
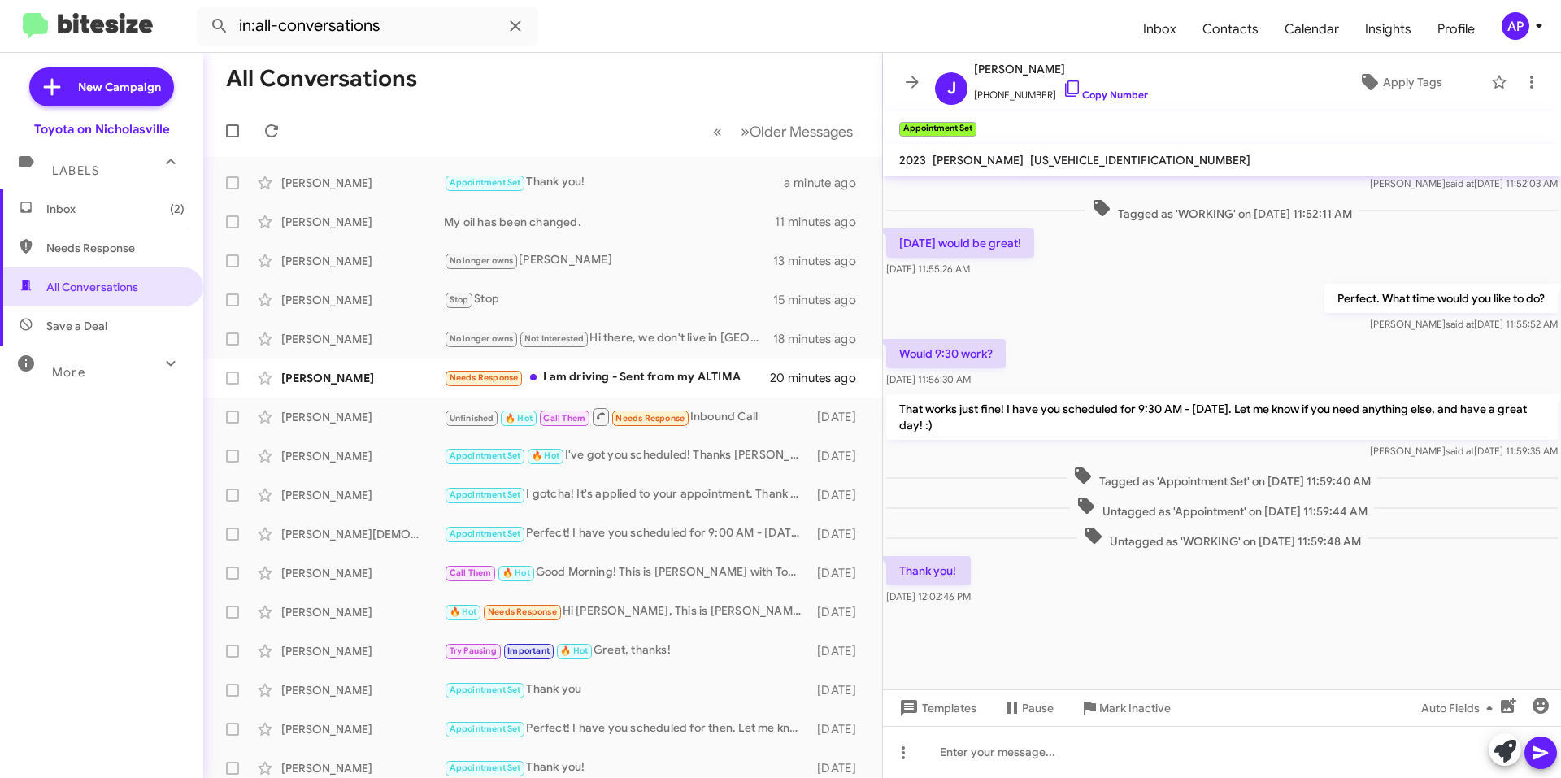
click at [1082, 157] on span "[US_VEHICLE_IDENTIFICATION_NUMBER]" at bounding box center [1140, 160] width 220 height 15
copy span "[US_VEHICLE_IDENTIFICATION_NUMBER]"
click at [914, 81] on icon at bounding box center [912, 82] width 13 height 12
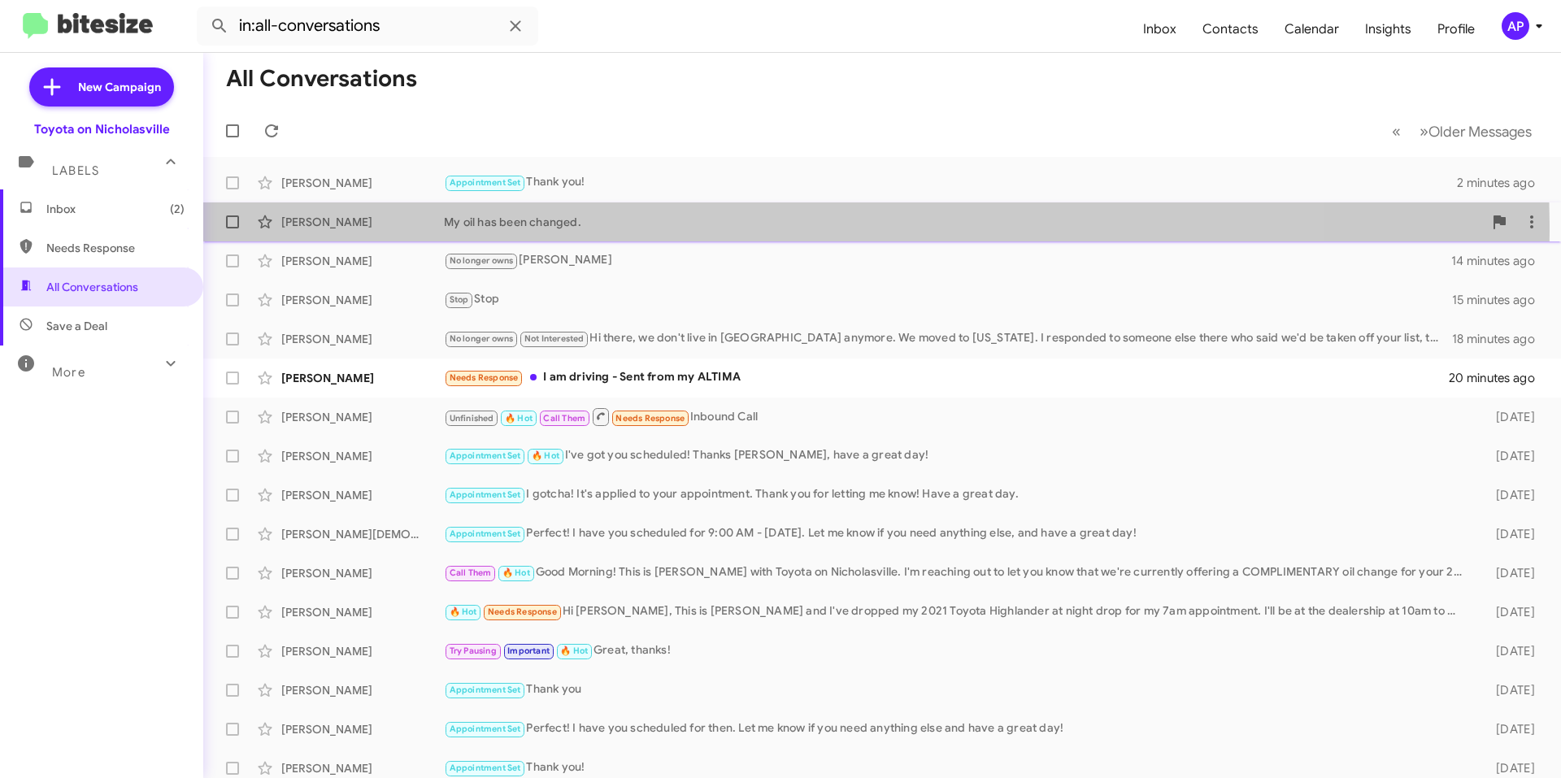
click at [714, 230] on div "[PERSON_NAME] My oil has been changed. 12 minutes ago" at bounding box center [882, 222] width 1332 height 33
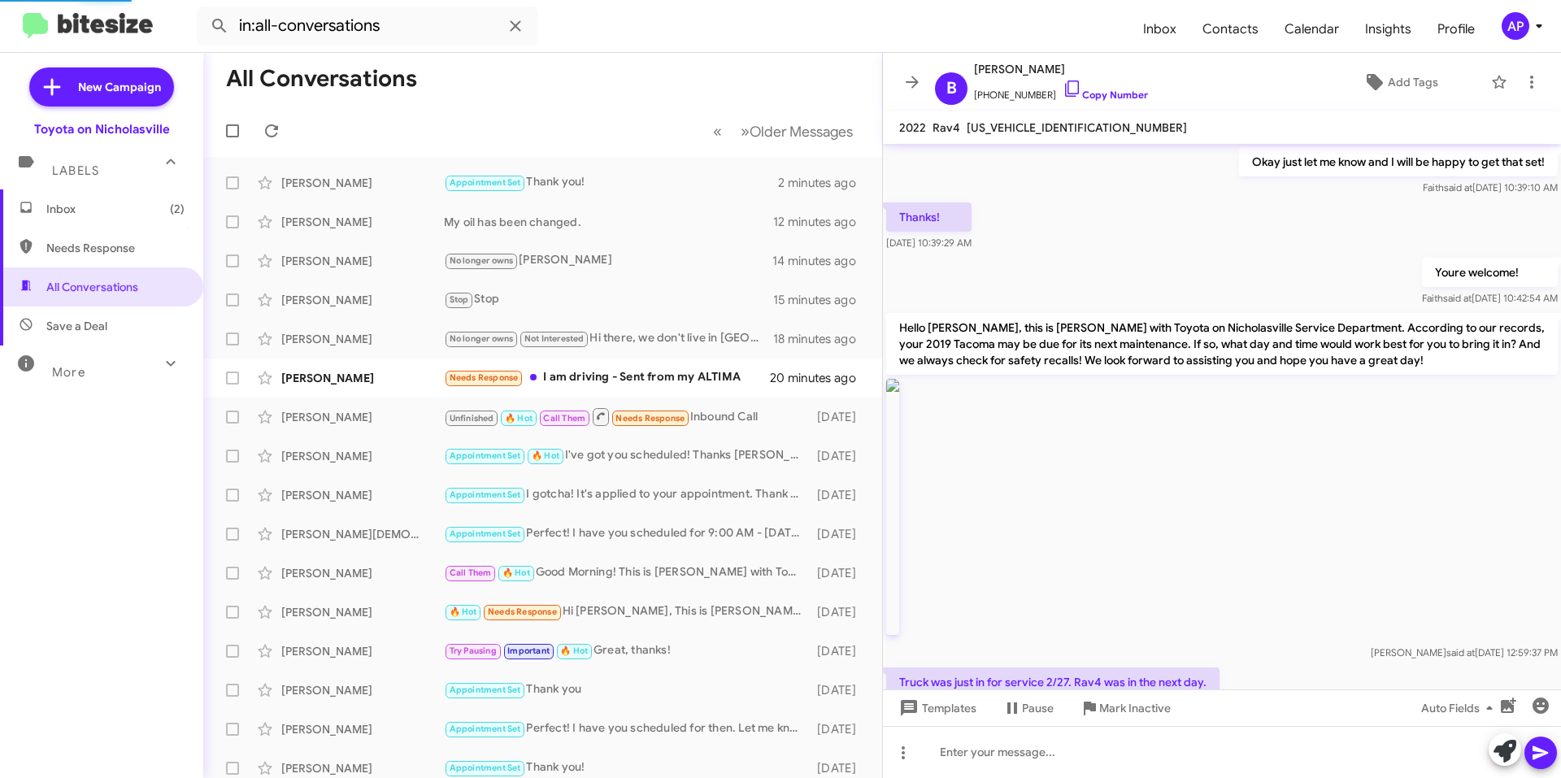
scroll to position [1416, 0]
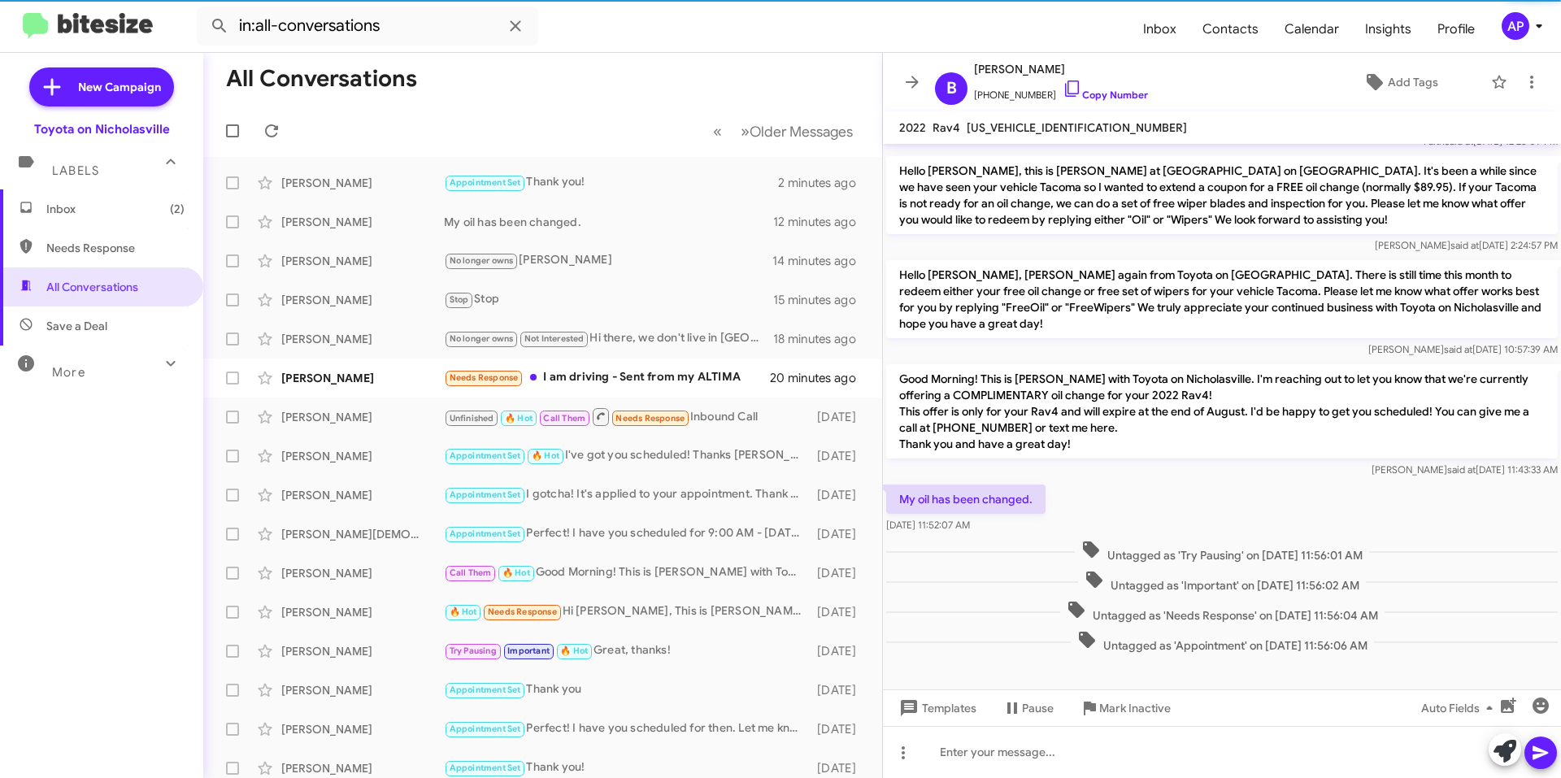
click at [1043, 131] on span "[US_VEHICLE_IDENTIFICATION_NUMBER]" at bounding box center [1077, 127] width 220 height 15
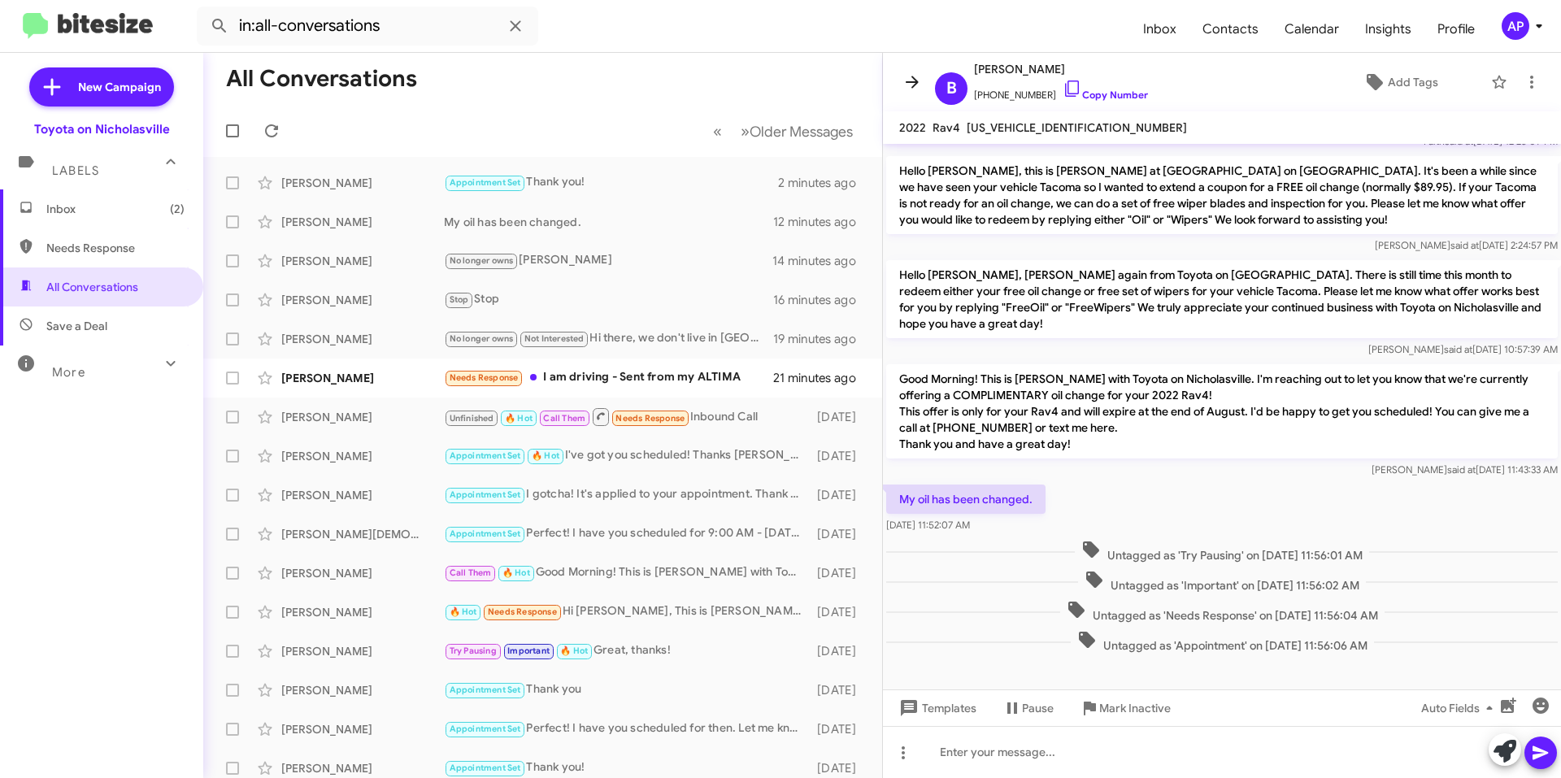
click at [918, 79] on icon at bounding box center [913, 82] width 20 height 20
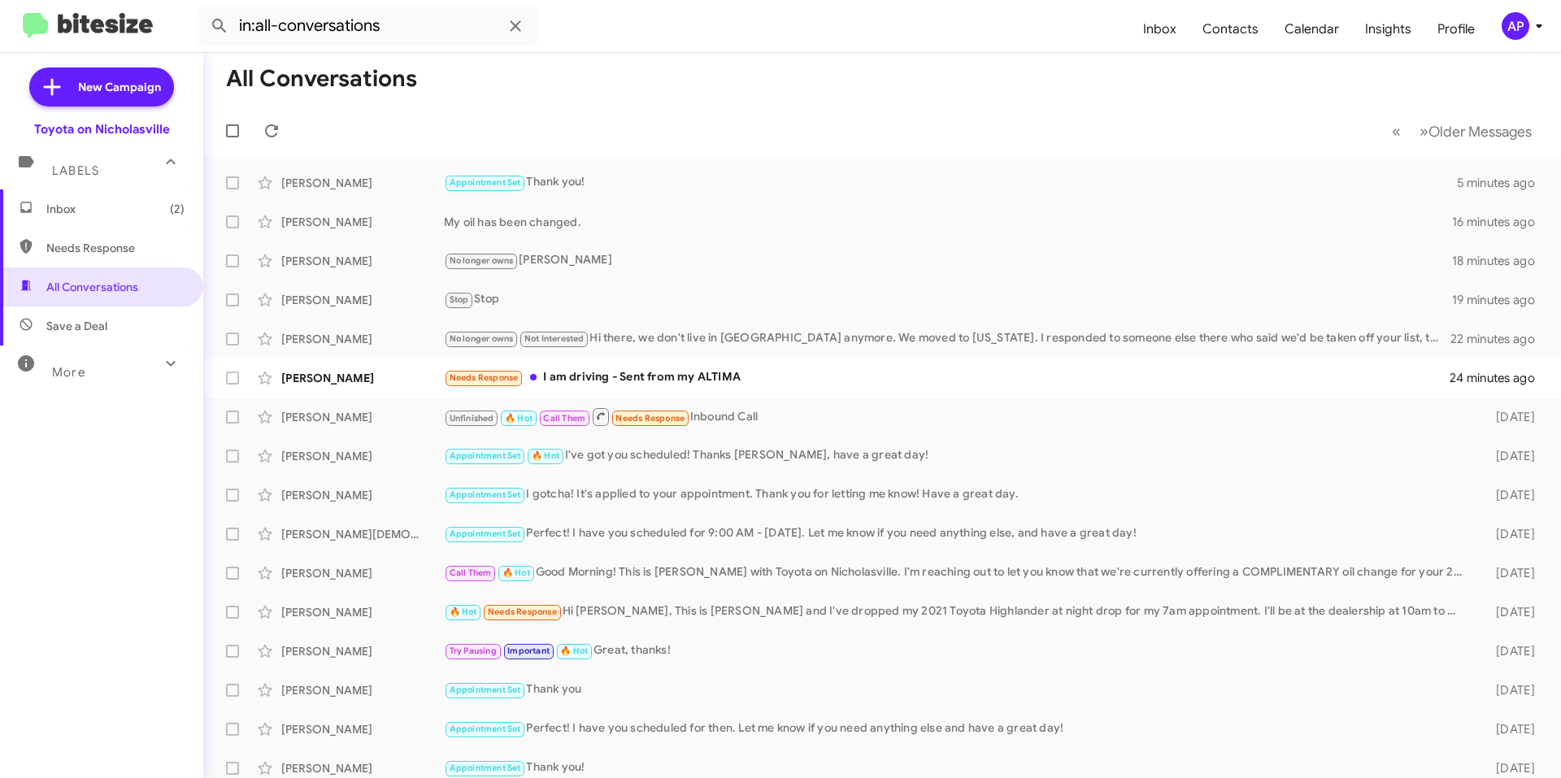
click at [103, 205] on span "Inbox (2)" at bounding box center [115, 209] width 138 height 16
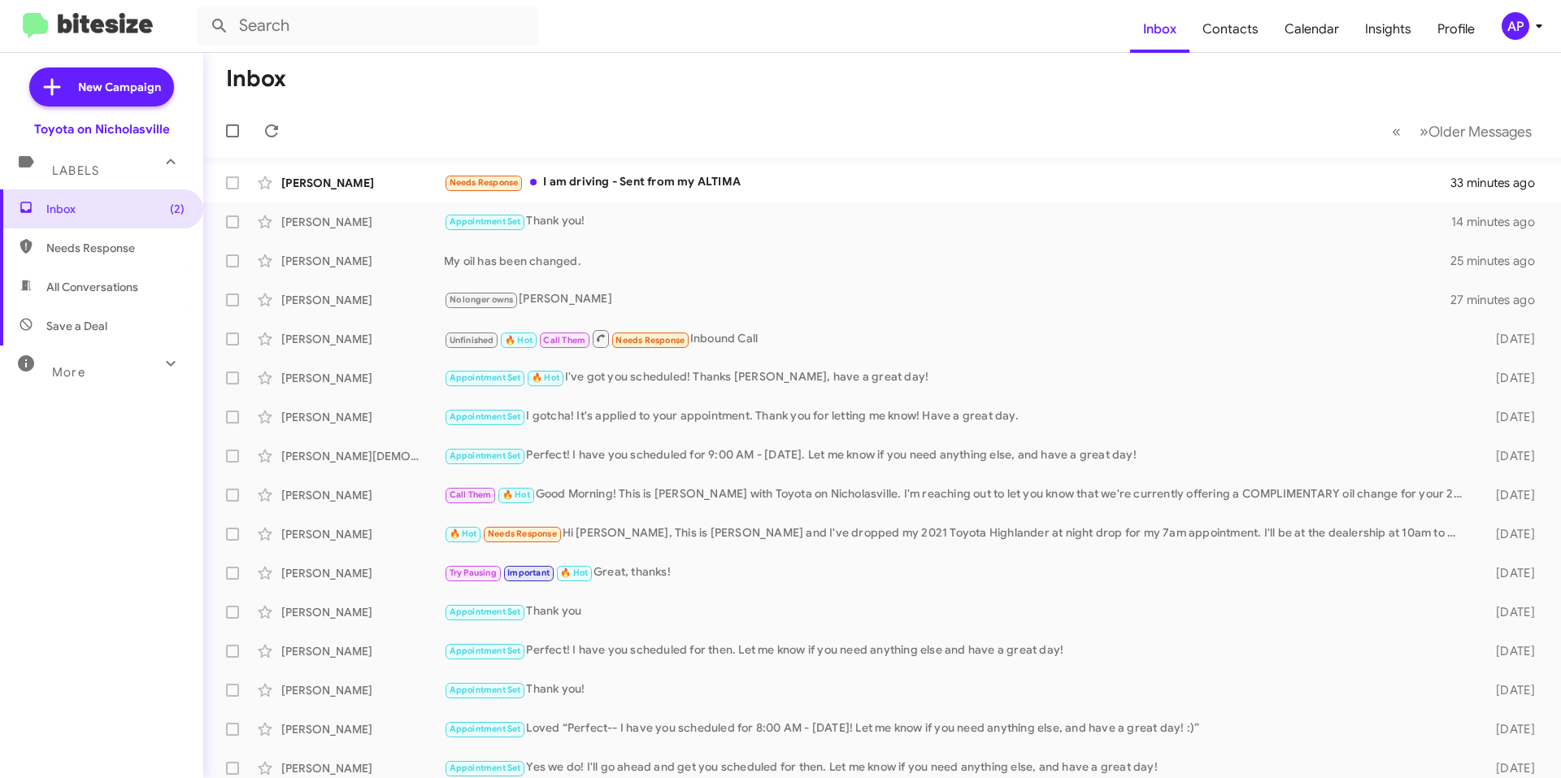
click at [603, 106] on mat-toolbar-row "« Previous » Next Older Messages" at bounding box center [882, 131] width 1358 height 52
click at [804, 102] on mat-toolbar-row "Inbox" at bounding box center [882, 79] width 1358 height 52
click at [106, 281] on span "All Conversations" at bounding box center [92, 287] width 92 height 16
type input "in:all-conversations"
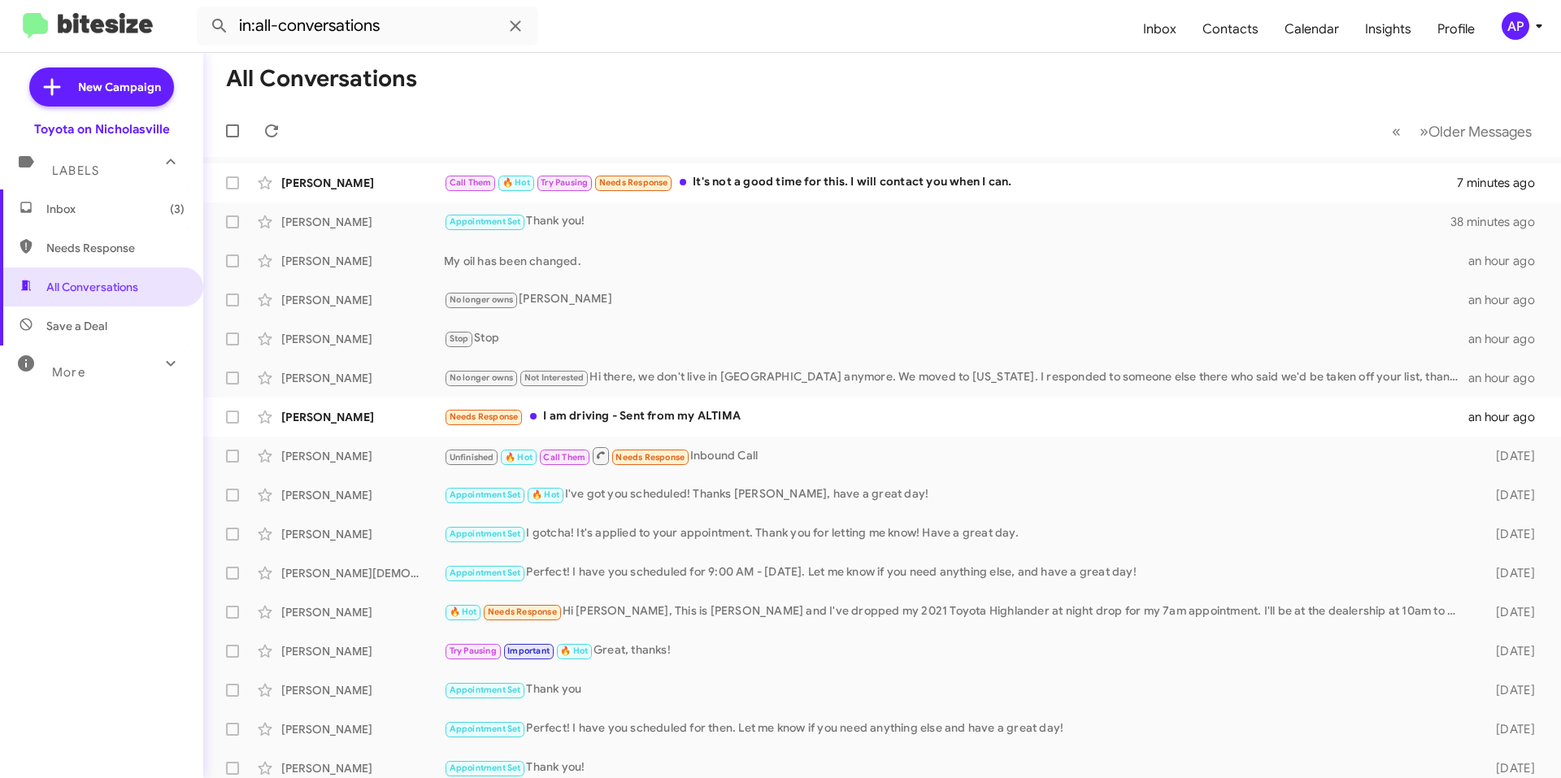
click at [55, 466] on div "Inbox (3) Needs Response All Conversations Save a Deal More Important 🔥 Hot App…" at bounding box center [101, 422] width 203 height 467
click at [59, 464] on div "Inbox (3) Needs Response All Conversations Save a Deal More Important 🔥 Hot App…" at bounding box center [101, 422] width 203 height 467
click at [72, 211] on span "Inbox (3)" at bounding box center [115, 209] width 138 height 16
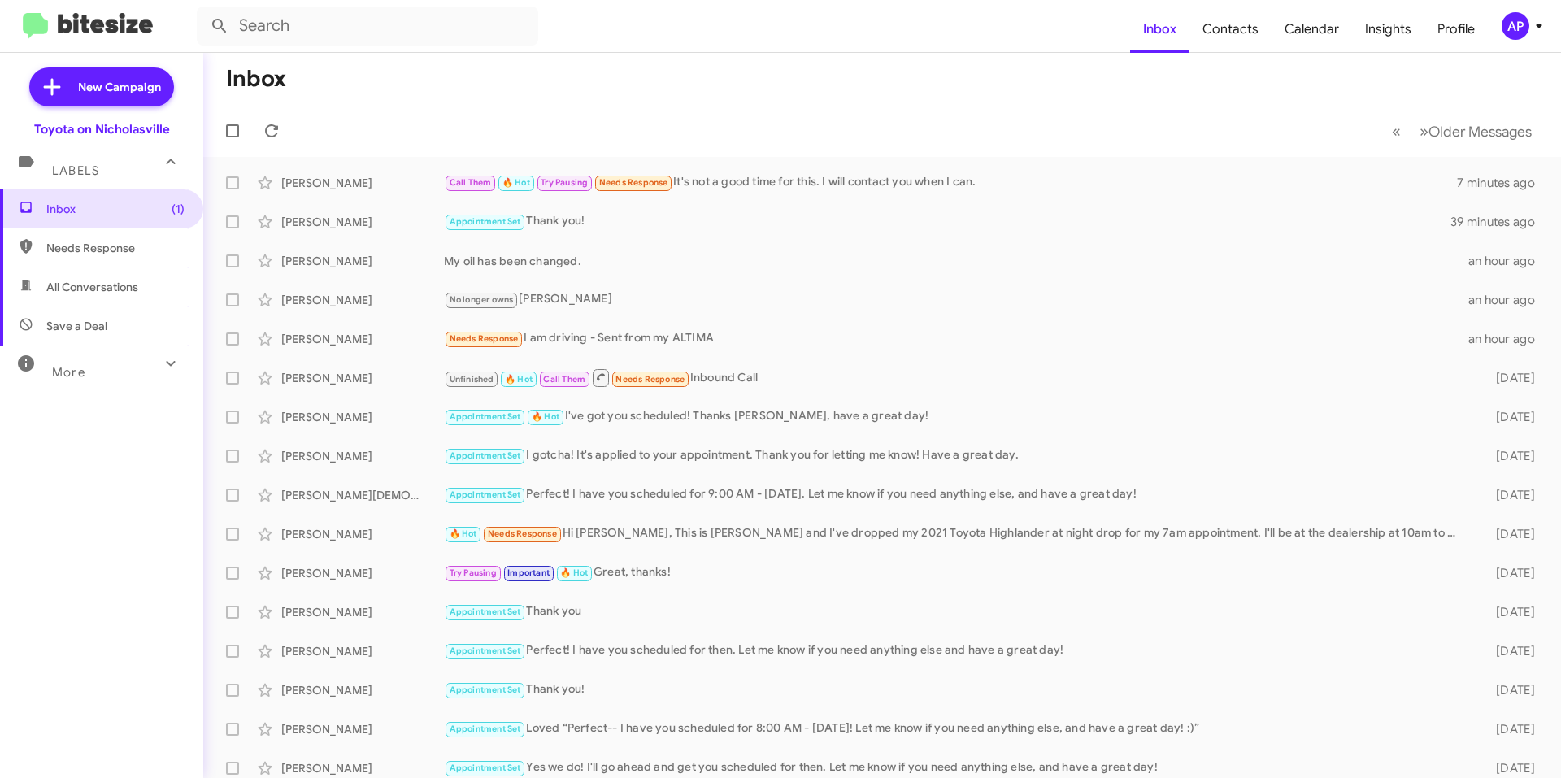
click at [613, 86] on mat-toolbar-row "Inbox" at bounding box center [882, 79] width 1358 height 52
